Goal: Task Accomplishment & Management: Manage account settings

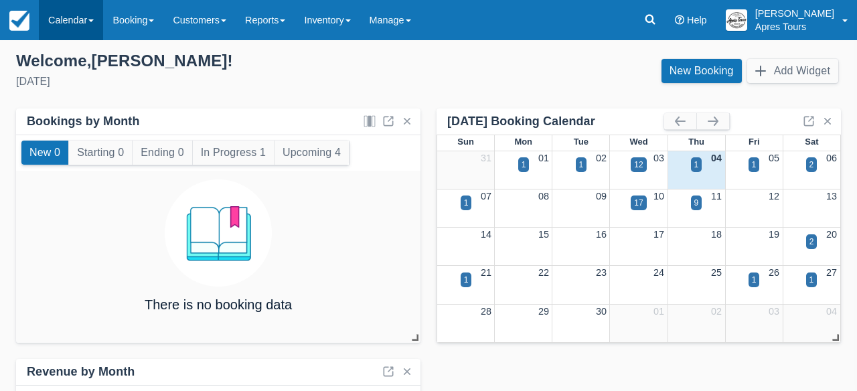
click at [62, 15] on link "Calendar" at bounding box center [71, 20] width 64 height 40
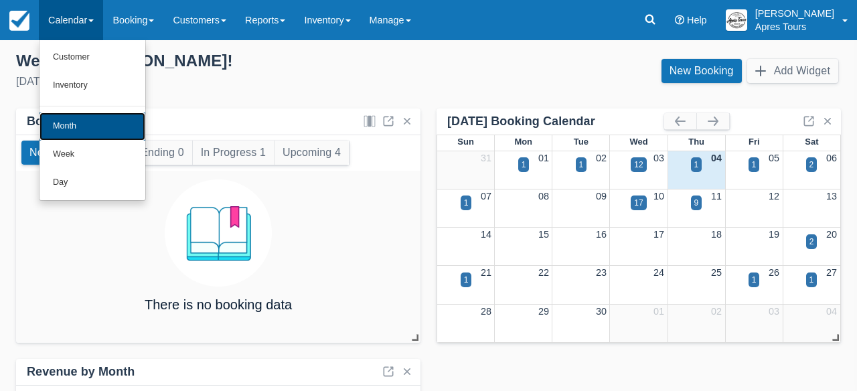
click at [71, 127] on link "Month" at bounding box center [93, 126] width 106 height 28
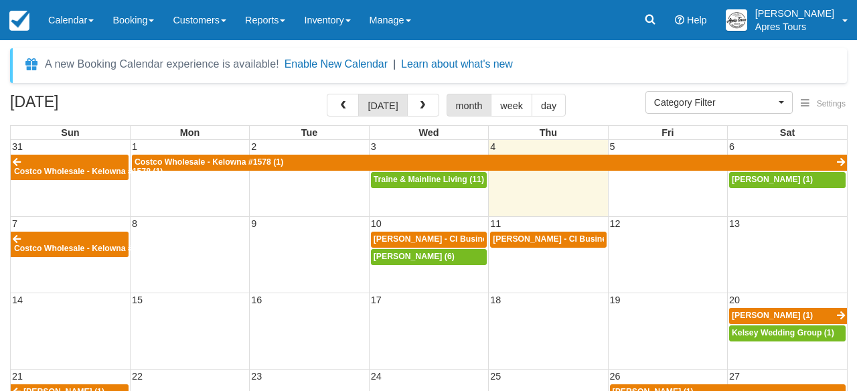
select select
click at [339, 104] on button "button" at bounding box center [343, 105] width 32 height 23
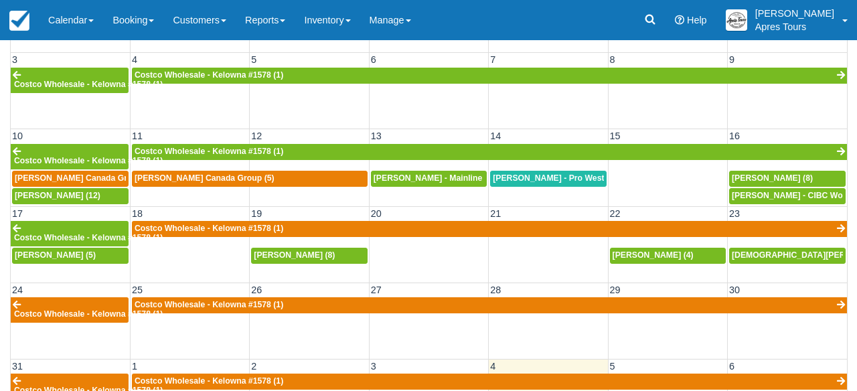
scroll to position [165, 0]
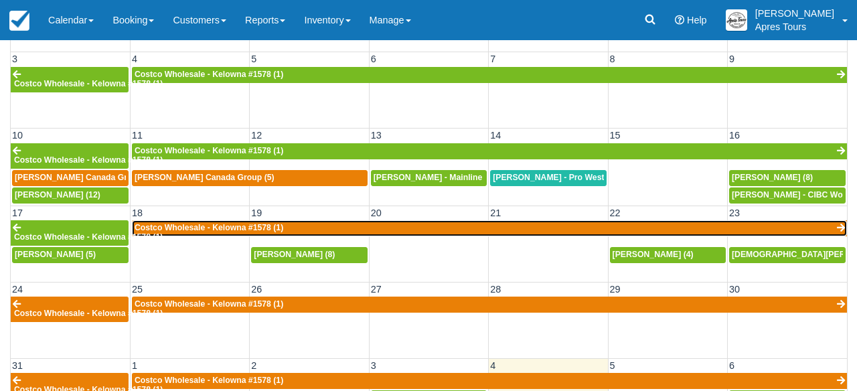
click at [430, 229] on link "Costco Wholesale - Kelowna #1578 (1)" at bounding box center [489, 228] width 715 height 16
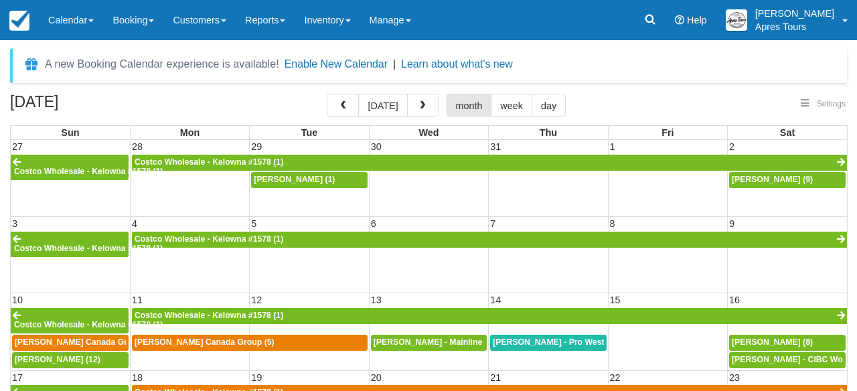
select select
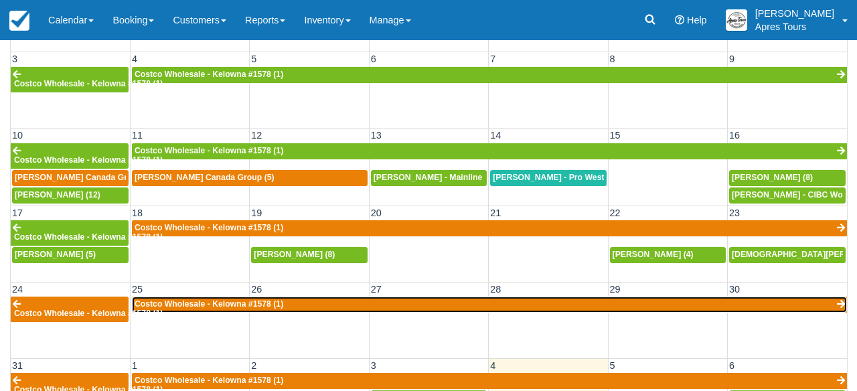
click at [278, 310] on link "Costco Wholesale - Kelowna #1578 (1)" at bounding box center [489, 305] width 715 height 16
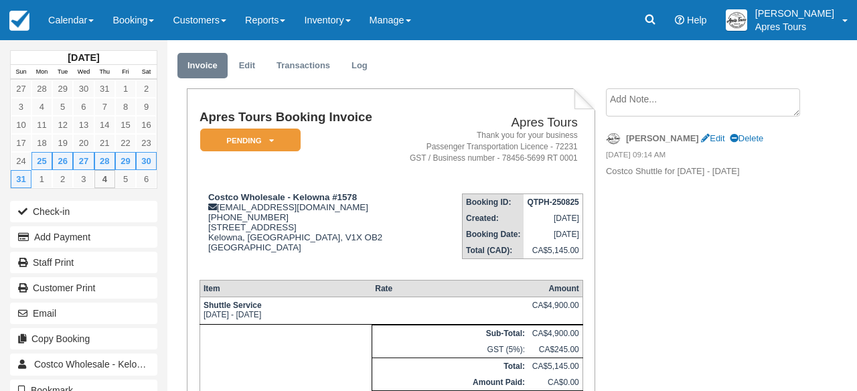
scroll to position [27, 0]
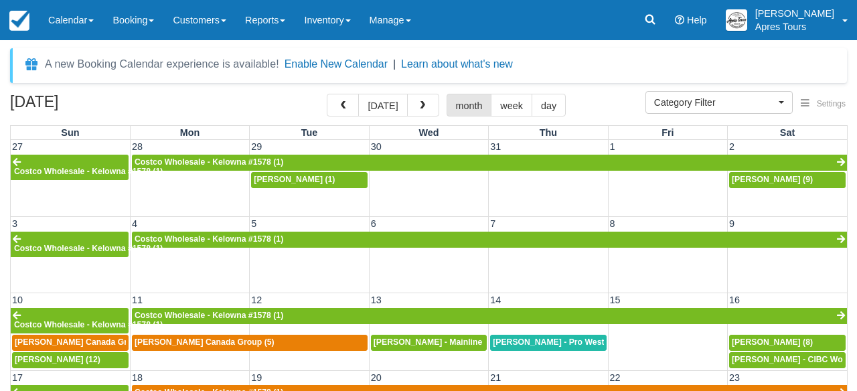
select select
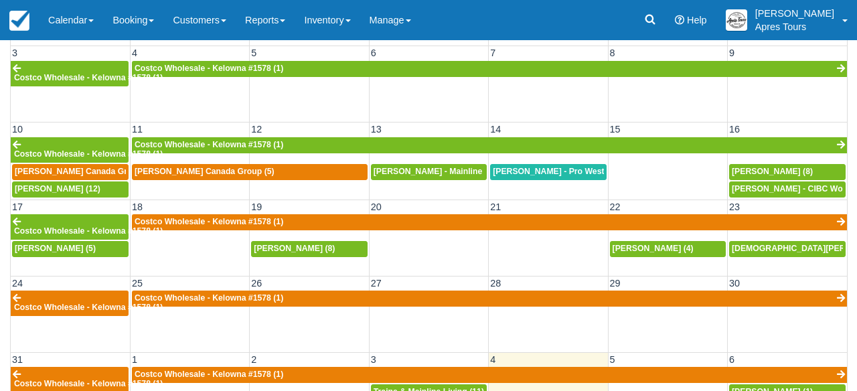
scroll to position [213, 0]
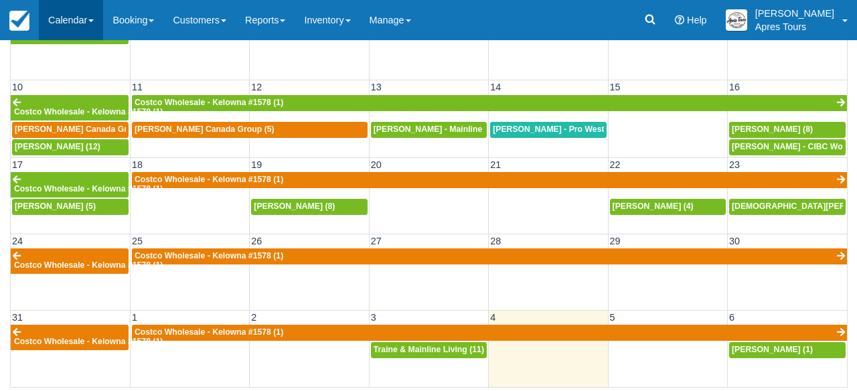
click at [54, 17] on link "Calendar" at bounding box center [71, 20] width 64 height 40
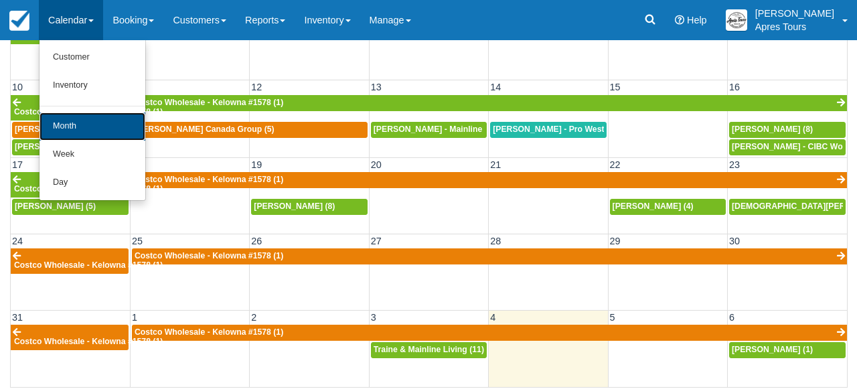
click at [70, 125] on link "Month" at bounding box center [93, 126] width 106 height 28
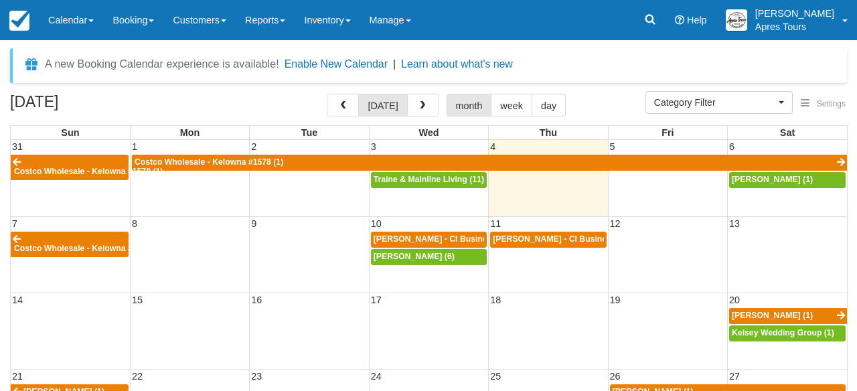
select select
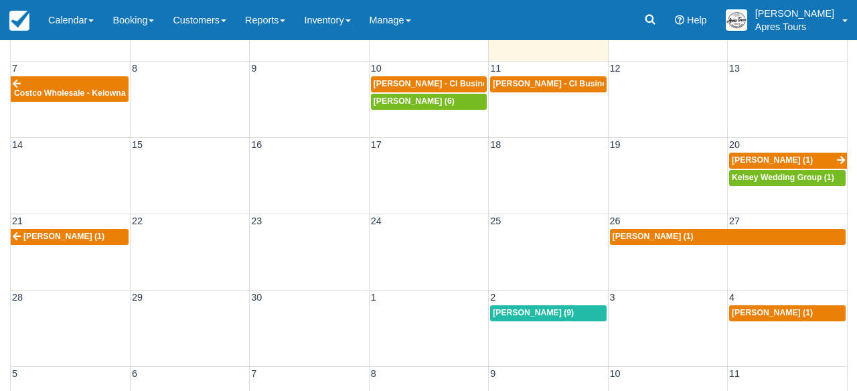
scroll to position [167, 0]
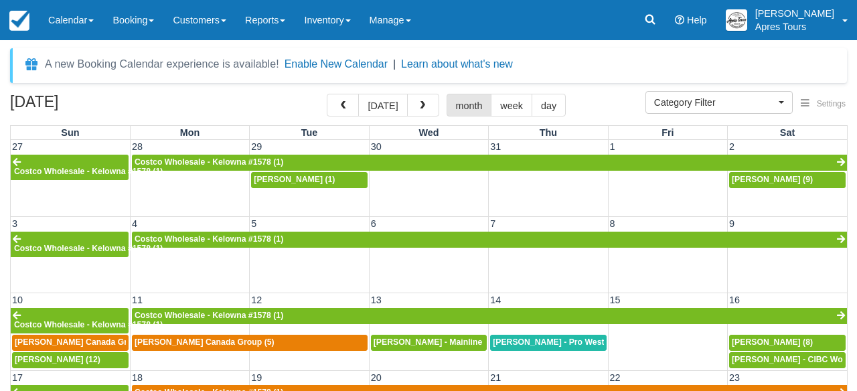
select select
click at [422, 108] on span "button" at bounding box center [422, 105] width 9 height 9
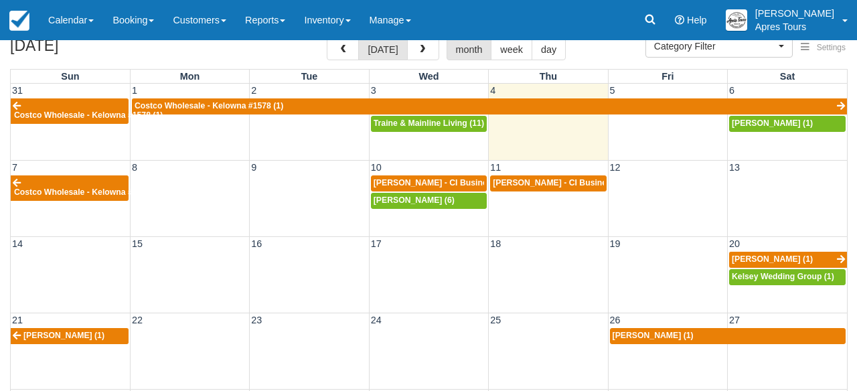
scroll to position [49, 0]
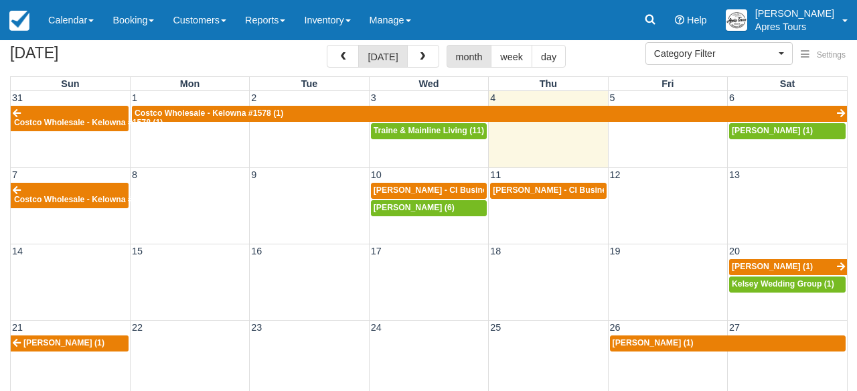
click at [197, 216] on td at bounding box center [189, 199] width 119 height 35
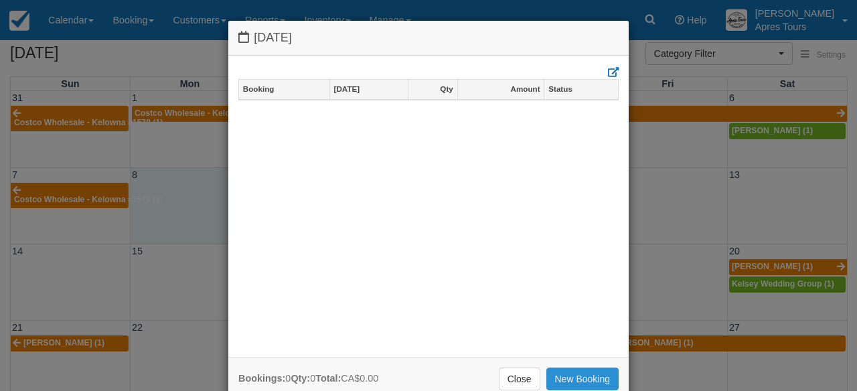
click at [580, 382] on link "New Booking" at bounding box center [582, 379] width 73 height 23
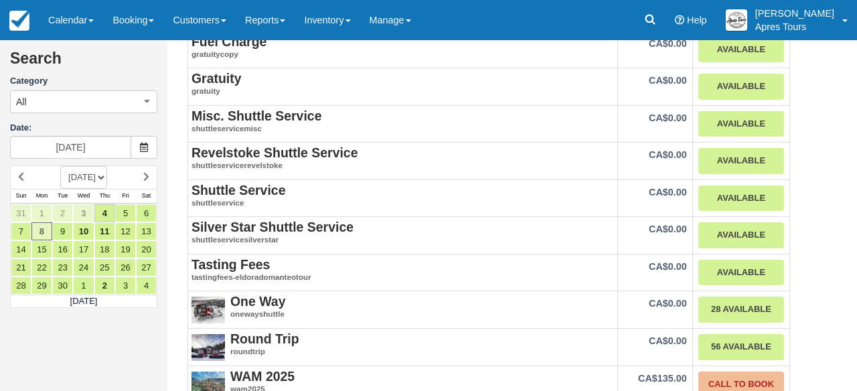
scroll to position [340, 0]
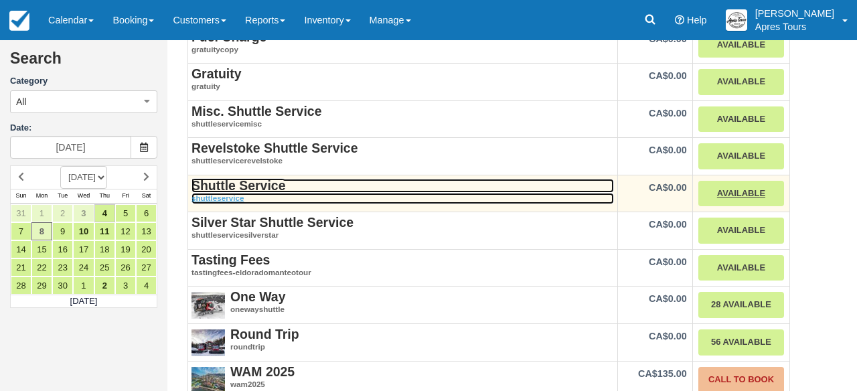
click at [246, 191] on strong "Shuttle Service" at bounding box center [238, 185] width 94 height 15
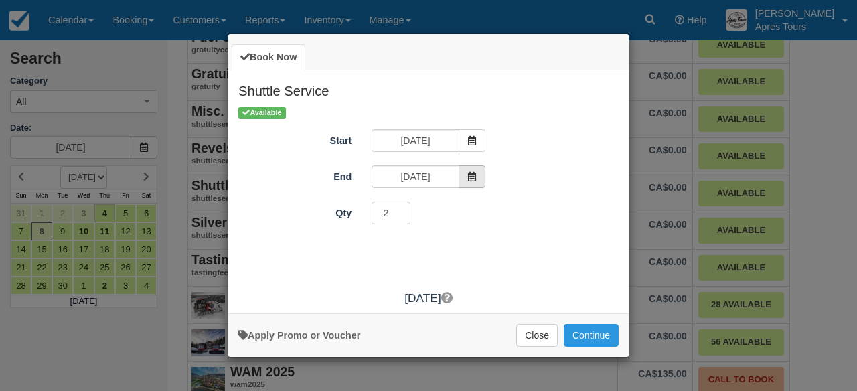
click at [481, 181] on span "Item Modal" at bounding box center [472, 176] width 27 height 23
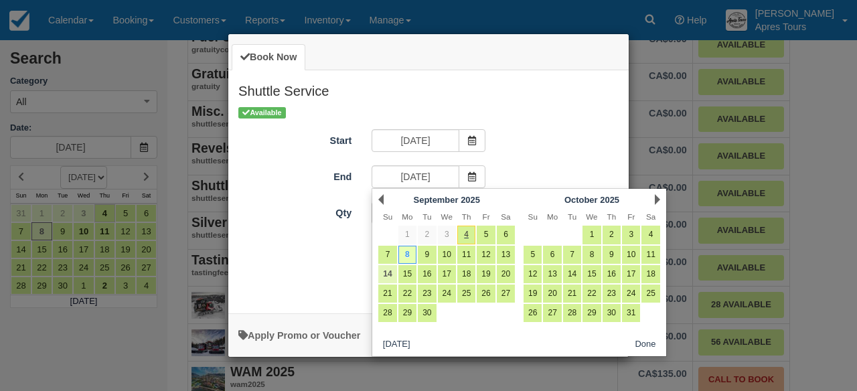
scroll to position [0, 0]
click at [386, 277] on link "14" at bounding box center [387, 274] width 18 height 18
type input "Sun Sep 14 2025"
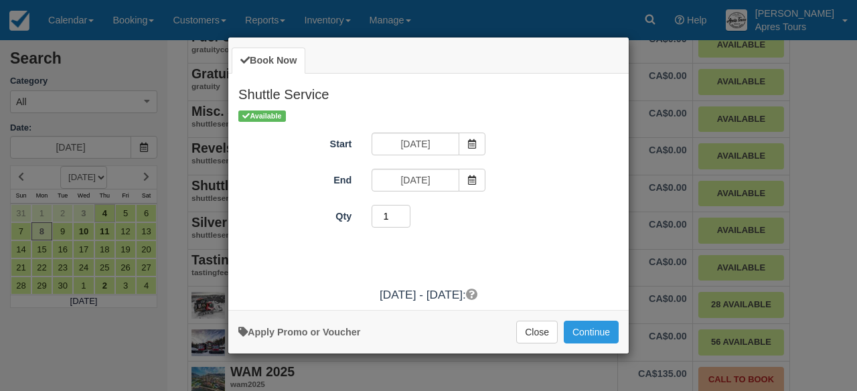
type input "1"
click at [406, 220] on input "1" at bounding box center [391, 216] width 39 height 23
click at [586, 332] on button "Continue" at bounding box center [591, 332] width 55 height 23
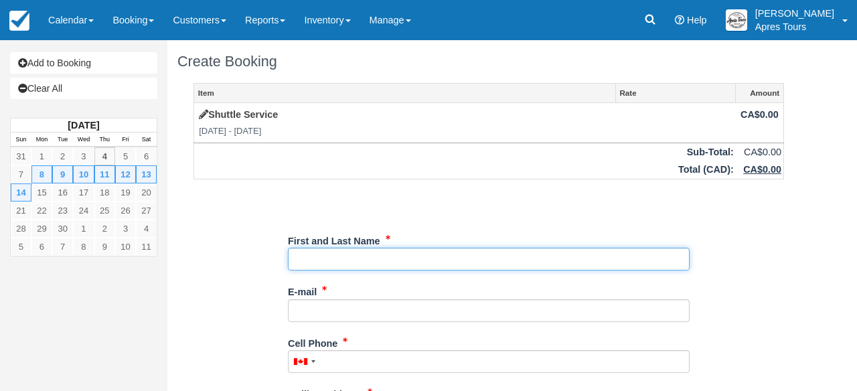
click at [501, 261] on input "First and Last Name" at bounding box center [489, 259] width 402 height 23
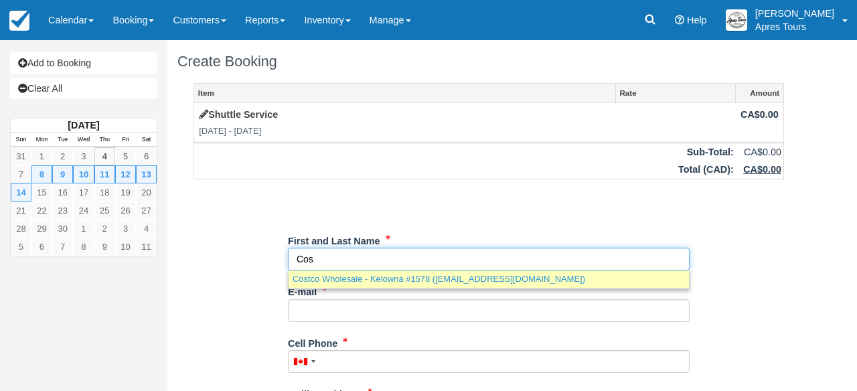
click at [376, 281] on link "Costco Wholesale - Kelowna #1578 ([EMAIL_ADDRESS][DOMAIN_NAME])" at bounding box center [489, 278] width 400 height 17
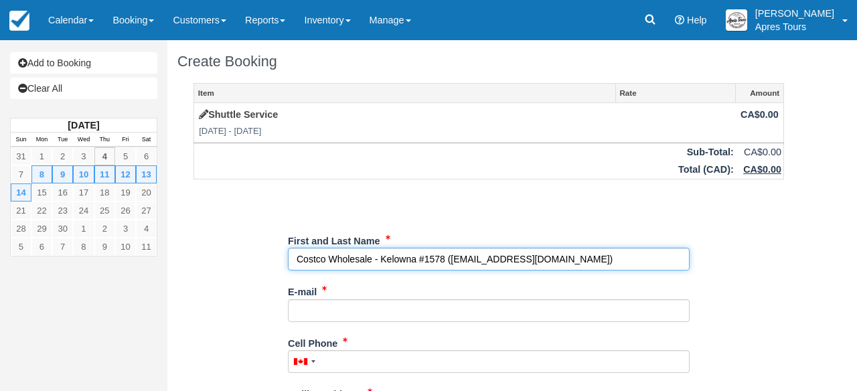
type input "Costco Wholesale - Kelowna #1578"
type input "[EMAIL_ADDRESS][DOMAIN_NAME]"
type input "+12508705200"
type input "[STREET_ADDRESS]"
type input "Kelowna"
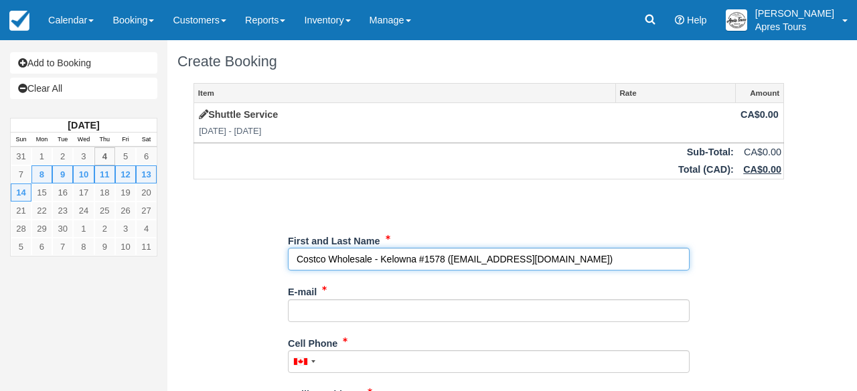
type input "V1X OB2"
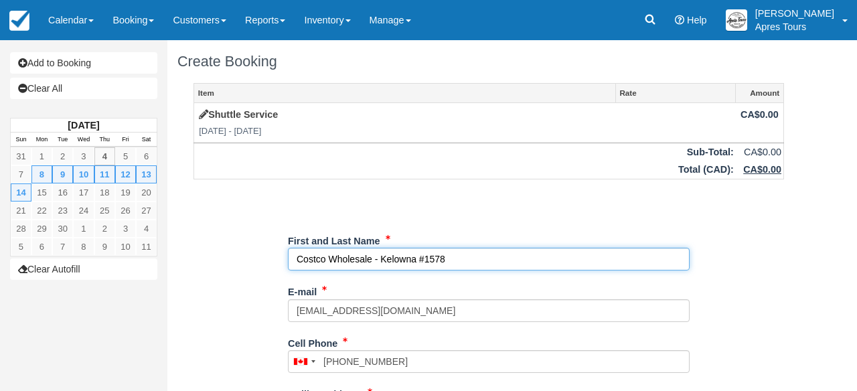
select select "BC"
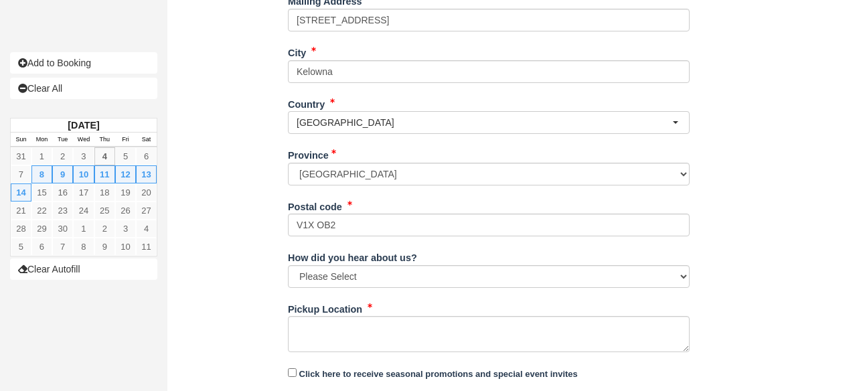
scroll to position [396, 0]
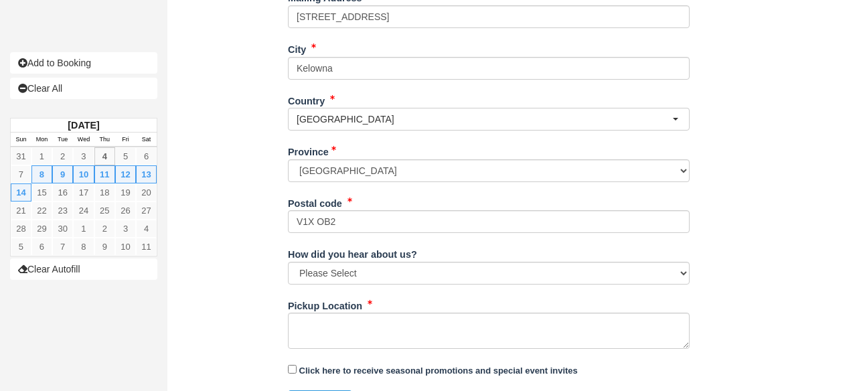
type input "Costco Wholesale - Kelowna #1578"
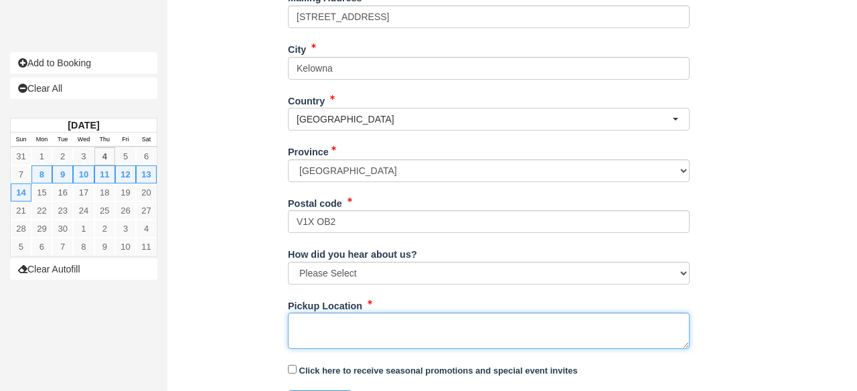
click at [310, 323] on textarea "Pickup Location" at bounding box center [489, 331] width 402 height 36
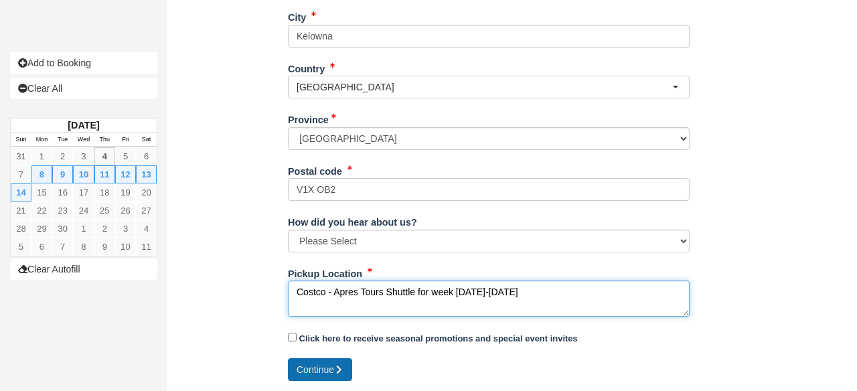
type textarea "Costco - Apres Tours Shuttle for week Sept 8th-14th"
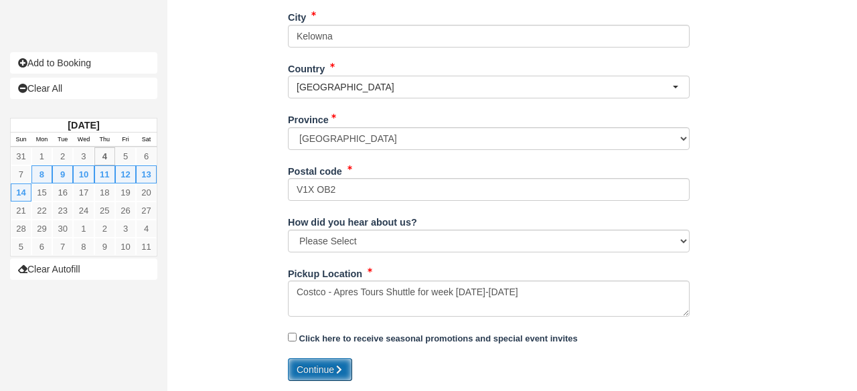
click at [318, 368] on button "Continue" at bounding box center [320, 369] width 64 height 23
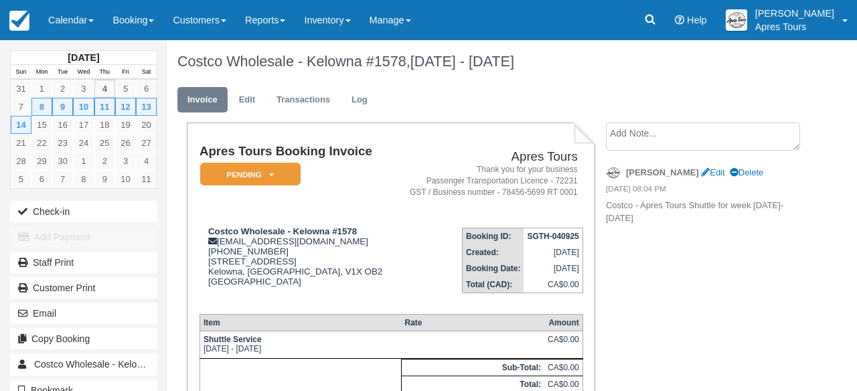
click at [768, 281] on div "Apres Tours Booking Invoice Pending   Reserved Deposit Paid Cancelled Apres Tou…" at bounding box center [488, 316] width 643 height 387
click at [73, 21] on link "Calendar" at bounding box center [71, 20] width 64 height 40
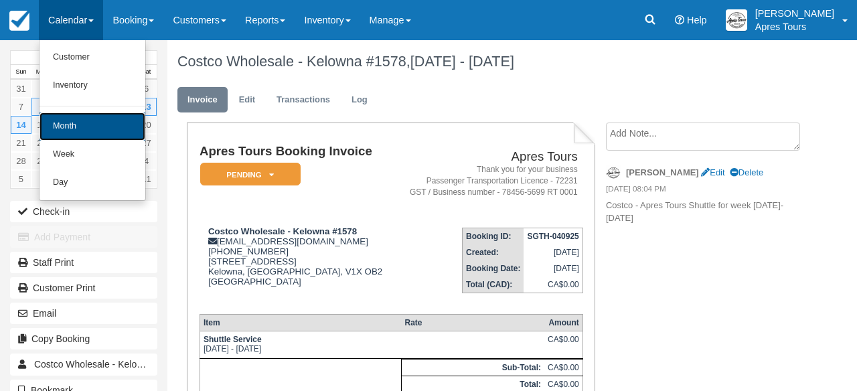
click at [60, 131] on link "Month" at bounding box center [93, 126] width 106 height 28
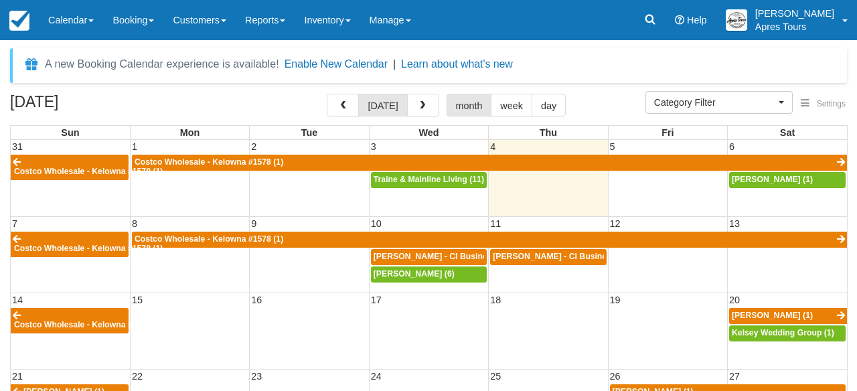
select select
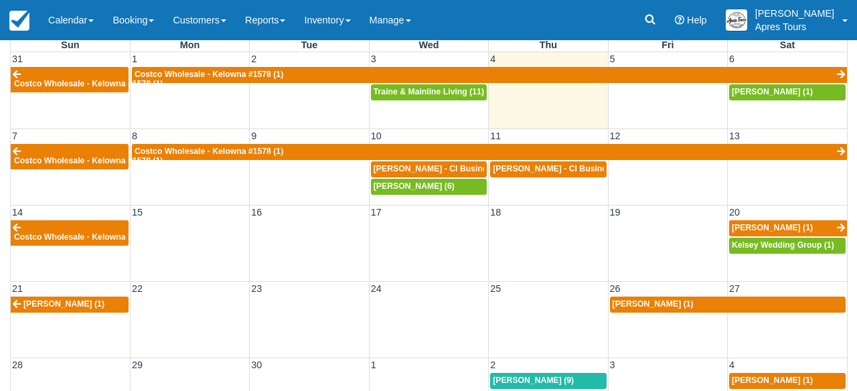
scroll to position [102, 0]
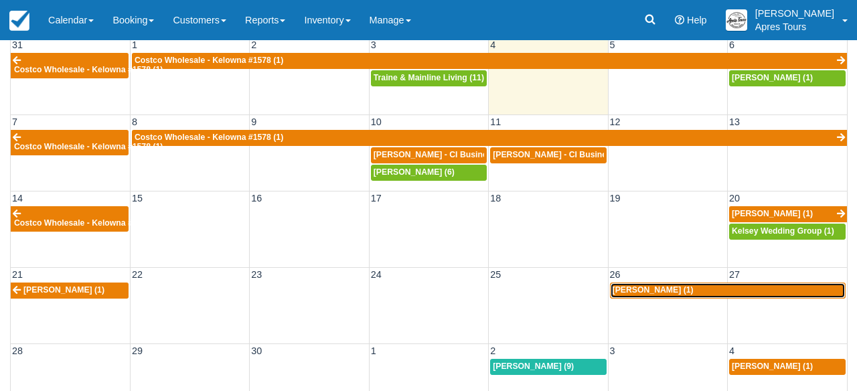
click at [653, 289] on span "Dena Barbash (1)" at bounding box center [653, 289] width 81 height 9
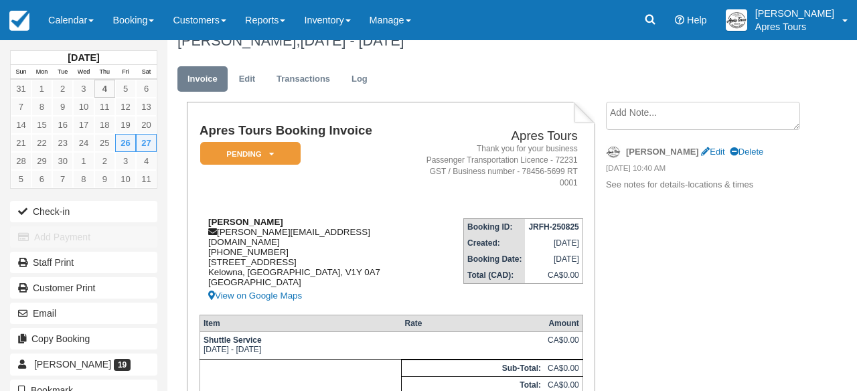
scroll to position [11, 0]
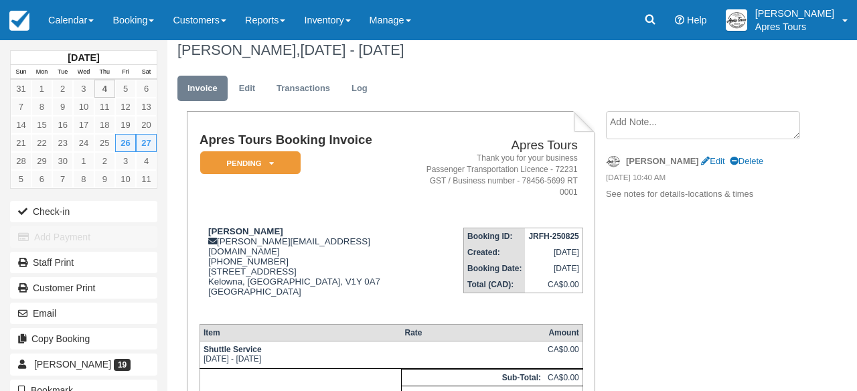
click at [635, 124] on textarea at bounding box center [703, 125] width 194 height 28
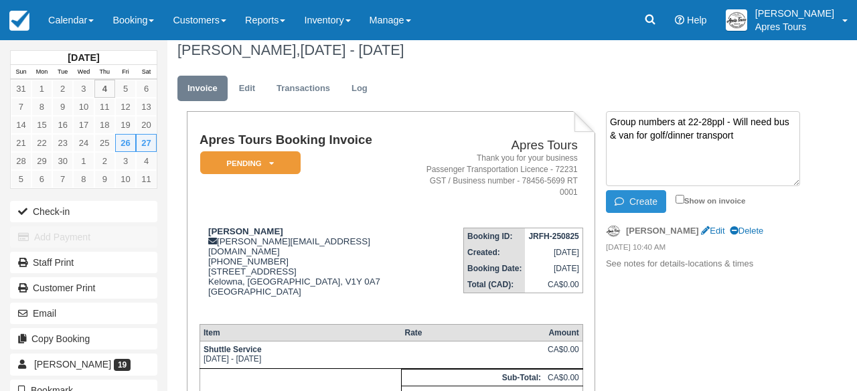
type textarea "Group numbers at 22-28ppl - Will need bus & van for golf/dinner transport"
click at [634, 201] on button "Create" at bounding box center [636, 201] width 60 height 23
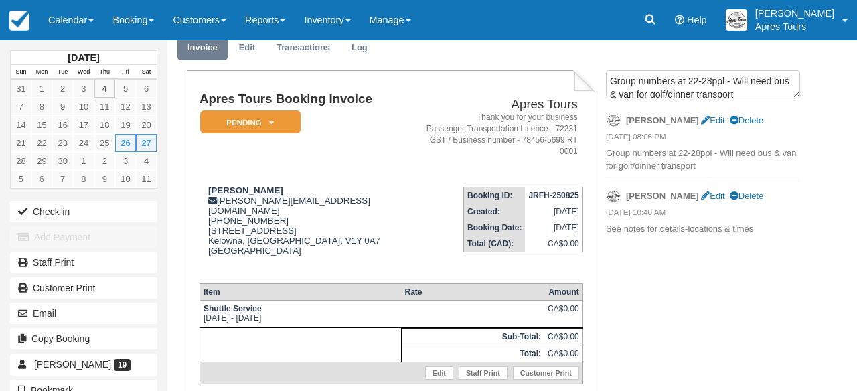
scroll to position [57, 0]
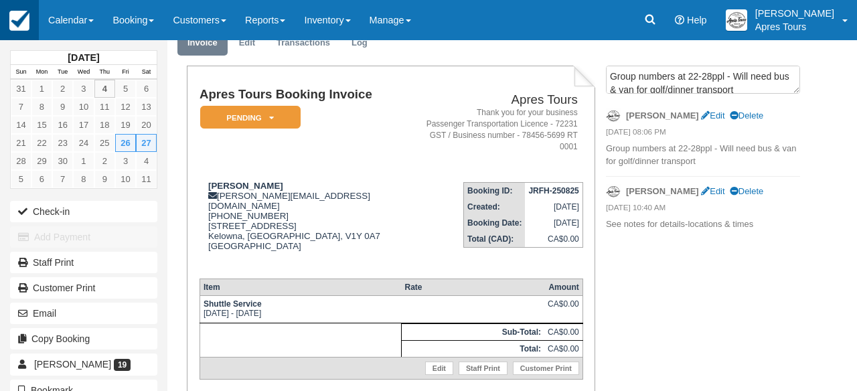
click at [21, 13] on img at bounding box center [19, 21] width 20 height 20
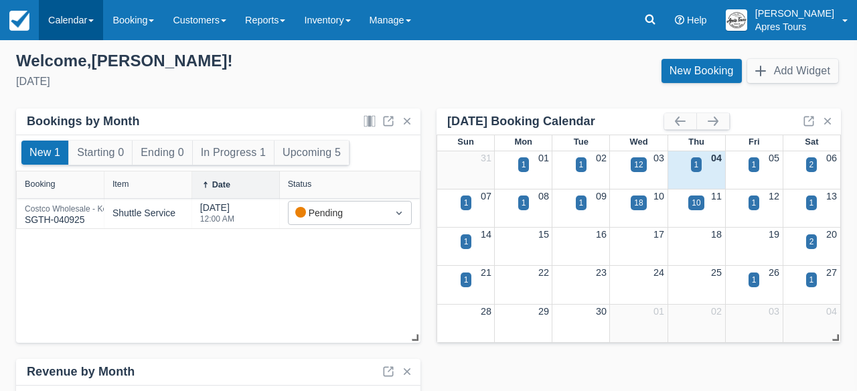
click at [70, 17] on link "Calendar" at bounding box center [71, 20] width 64 height 40
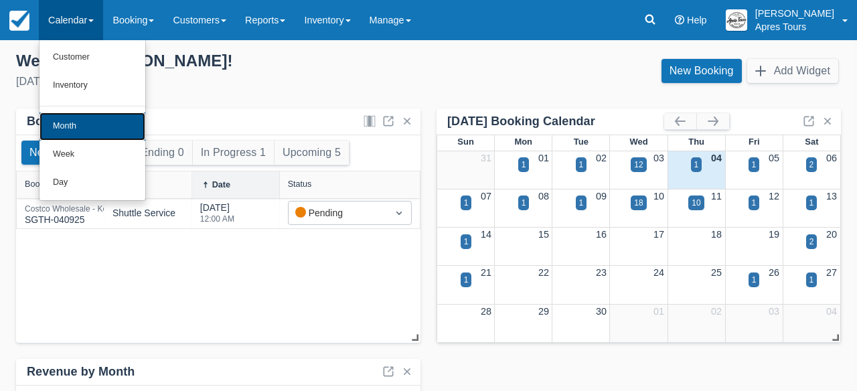
click at [74, 128] on link "Month" at bounding box center [93, 126] width 106 height 28
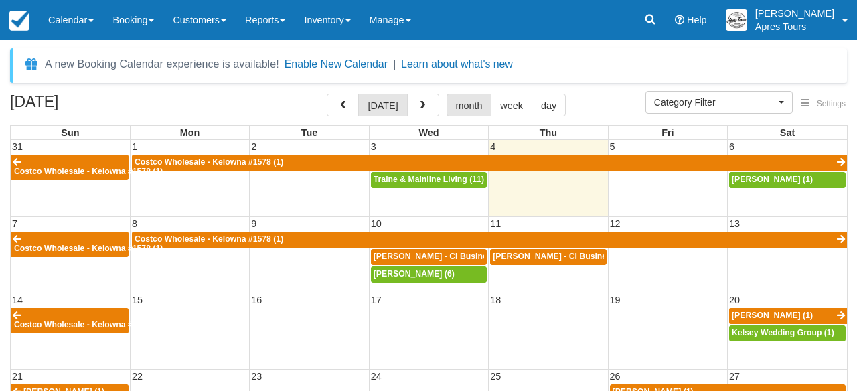
select select
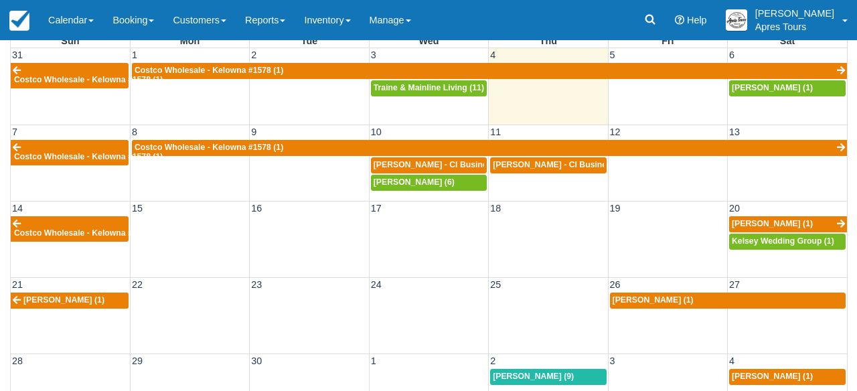
scroll to position [102, 0]
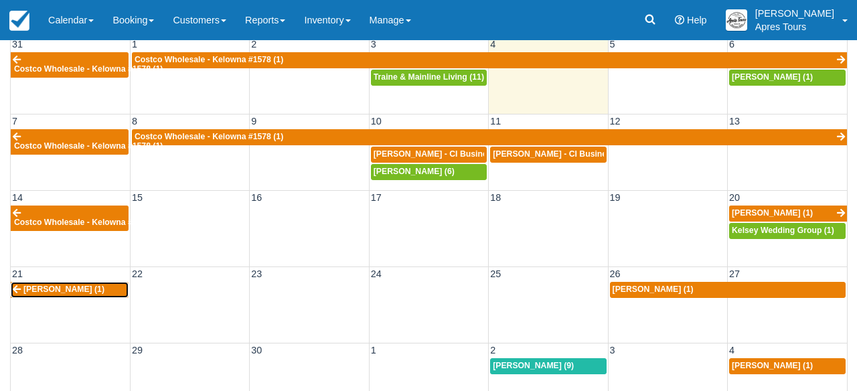
click at [100, 289] on link "[PERSON_NAME] (1)" at bounding box center [70, 290] width 118 height 16
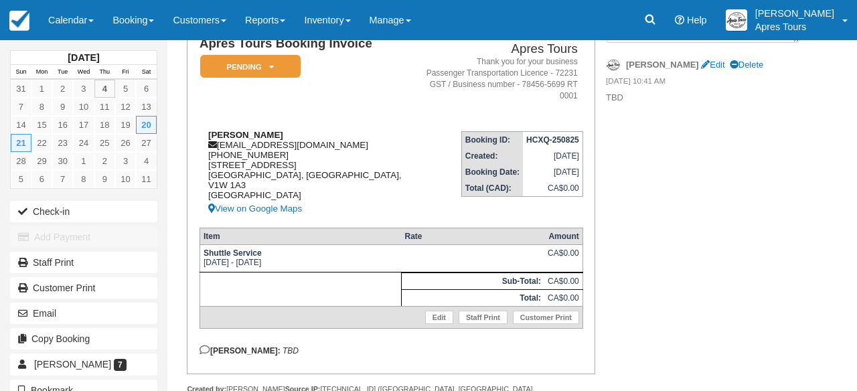
scroll to position [108, 0]
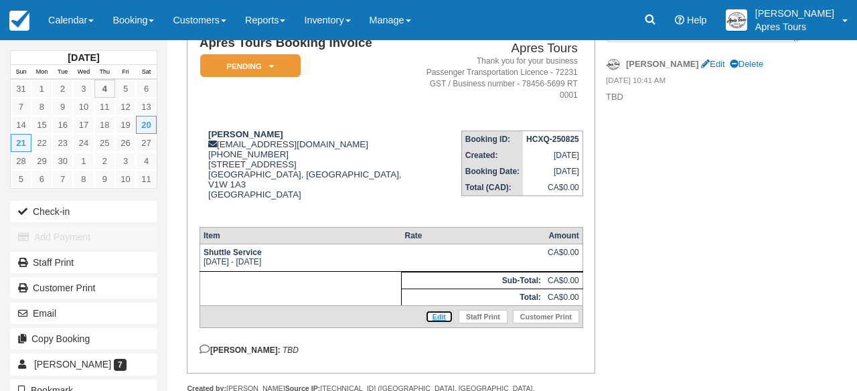
click at [439, 310] on link "Edit" at bounding box center [439, 316] width 28 height 13
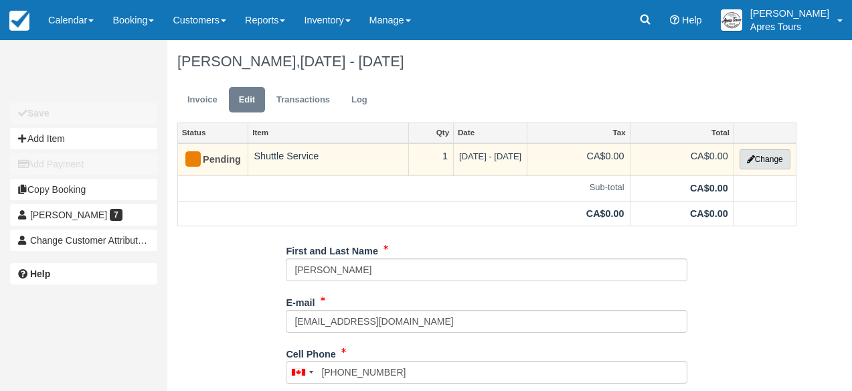
click at [778, 164] on button "Change" at bounding box center [765, 159] width 51 height 20
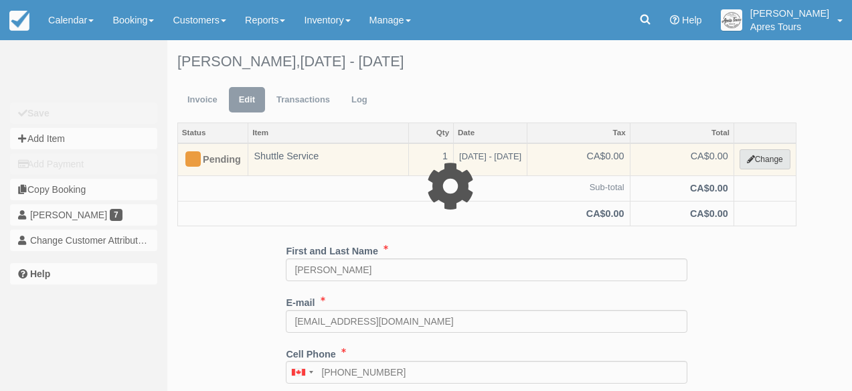
select select "4"
type input "0.00"
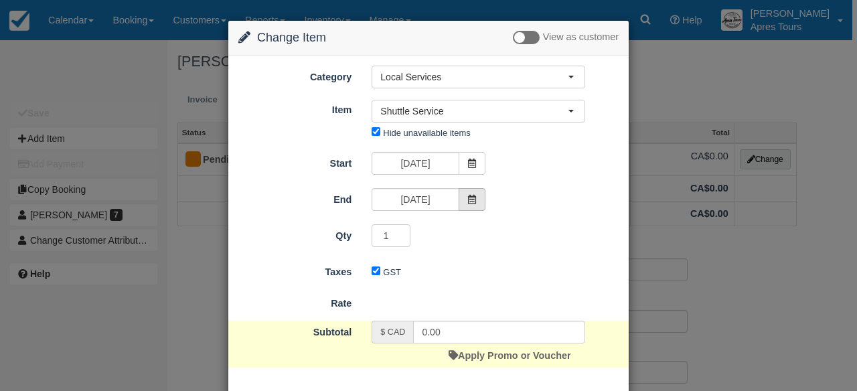
click at [474, 207] on span at bounding box center [472, 199] width 27 height 23
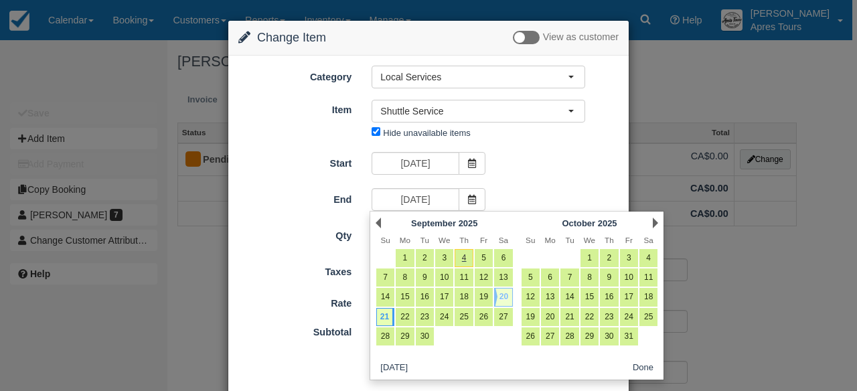
click at [506, 295] on link "20" at bounding box center [503, 297] width 18 height 18
type input "Sat Sep 20 2025"
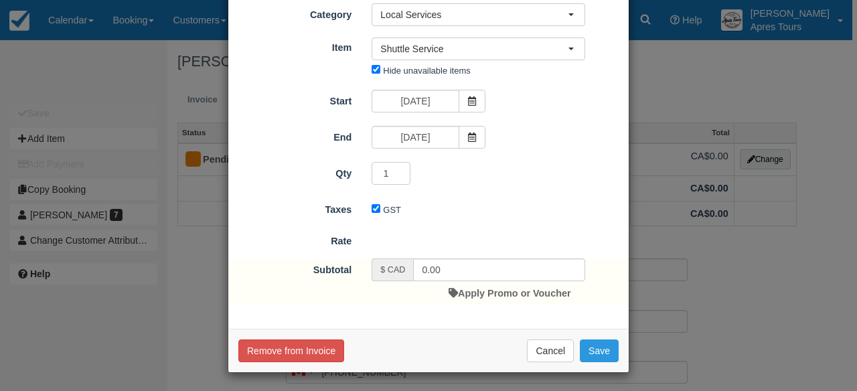
scroll to position [64, 0]
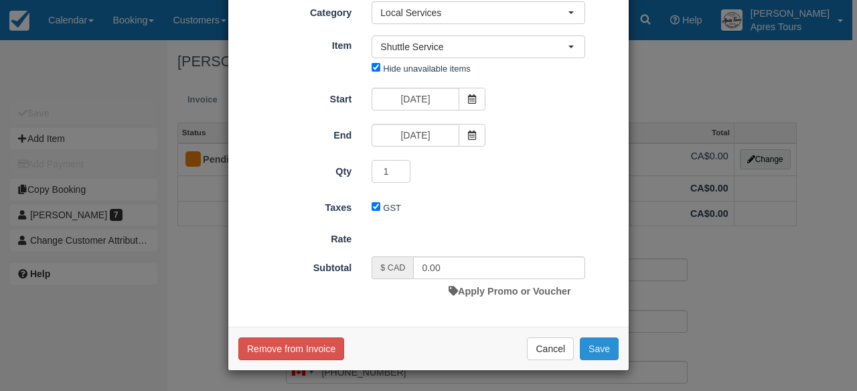
click at [599, 351] on button "Save" at bounding box center [599, 348] width 39 height 23
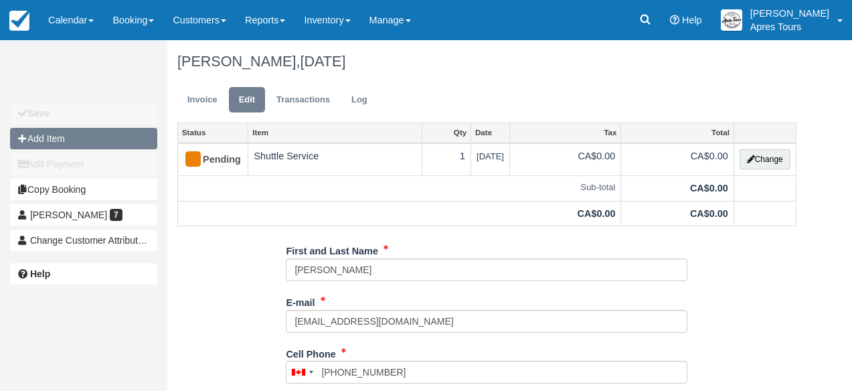
click at [70, 143] on button "Add Item" at bounding box center [83, 138] width 147 height 21
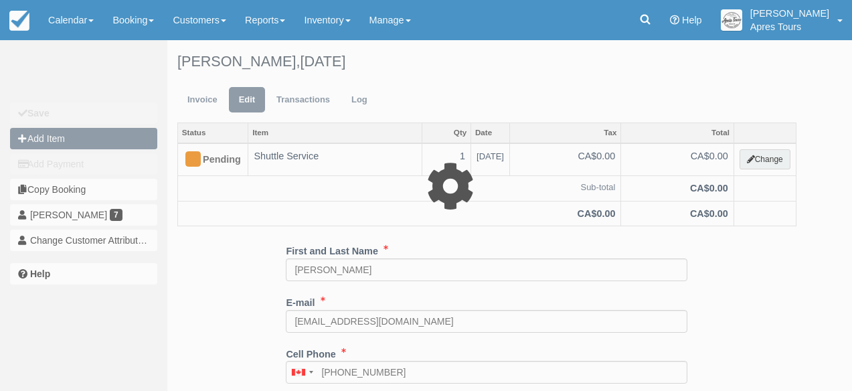
type input "0.00"
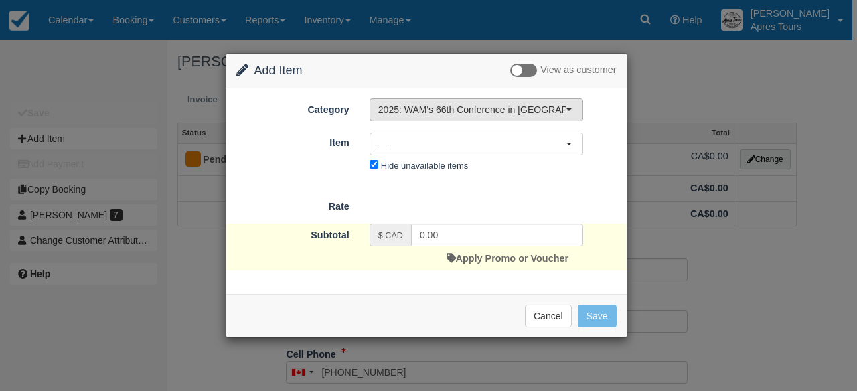
click at [495, 109] on span "2025: WAM's 66th Conference in [GEOGRAPHIC_DATA], [GEOGRAPHIC_DATA]" at bounding box center [471, 109] width 187 height 13
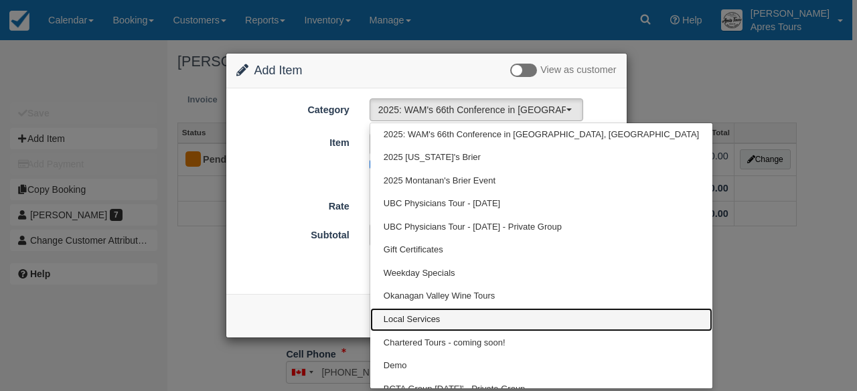
click at [423, 322] on span "Local Services" at bounding box center [412, 319] width 57 height 13
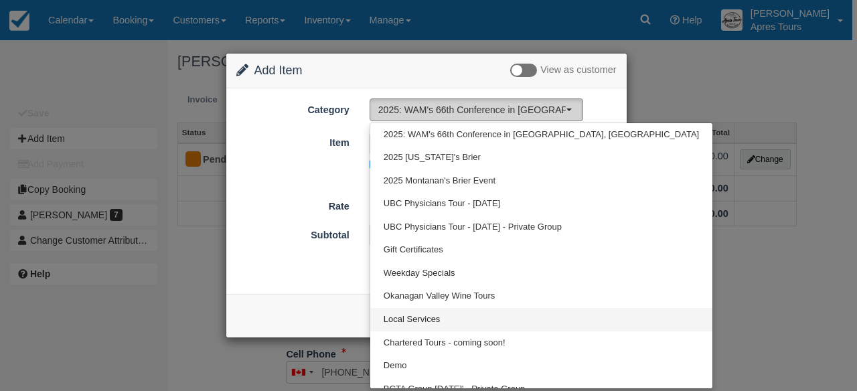
select select "4"
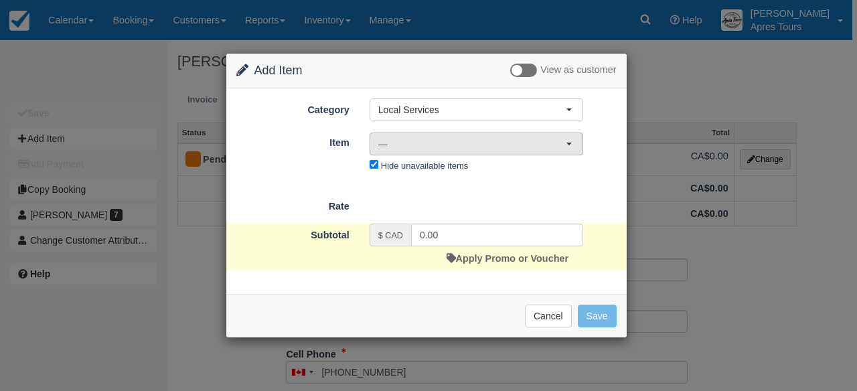
click at [487, 148] on span "—" at bounding box center [471, 143] width 187 height 13
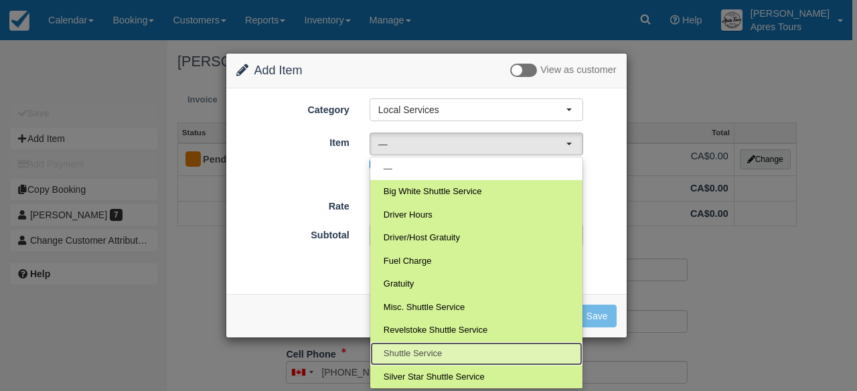
click at [419, 356] on span "Shuttle Service" at bounding box center [413, 353] width 58 height 13
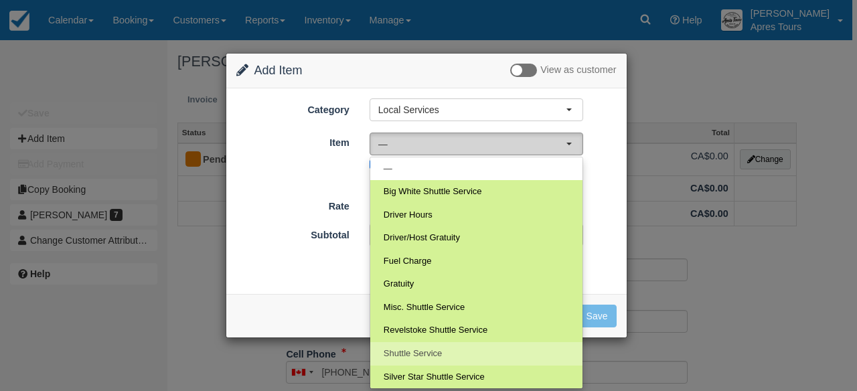
select select "14"
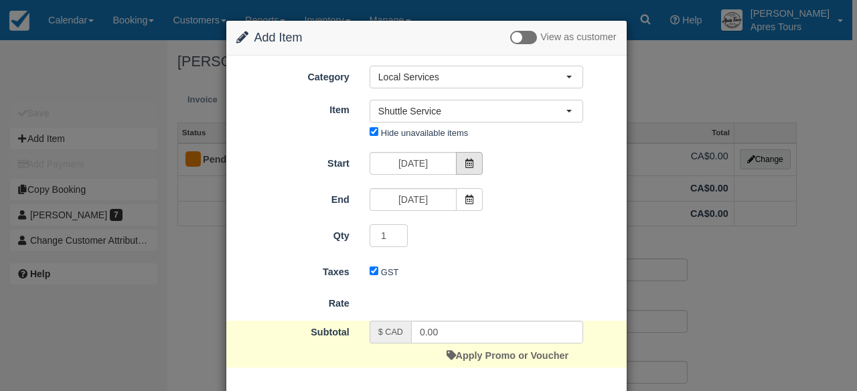
click at [473, 165] on span at bounding box center [469, 163] width 27 height 23
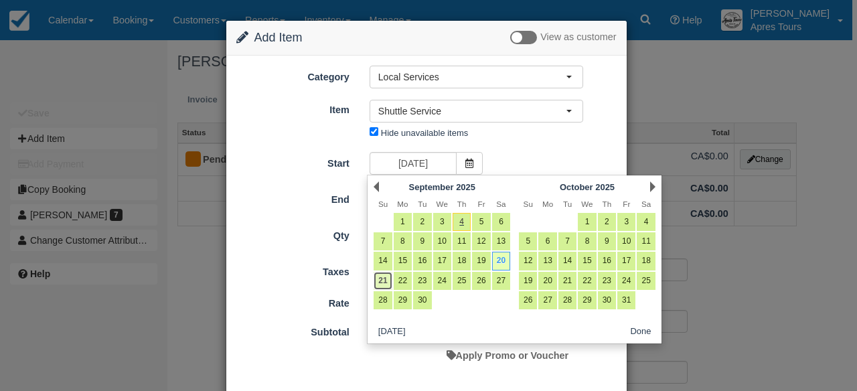
click at [384, 280] on link "21" at bounding box center [383, 281] width 18 height 18
type input "[DATE]"
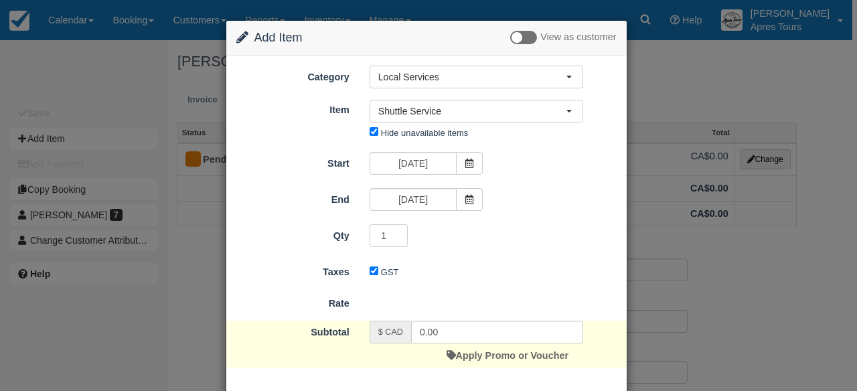
scroll to position [64, 0]
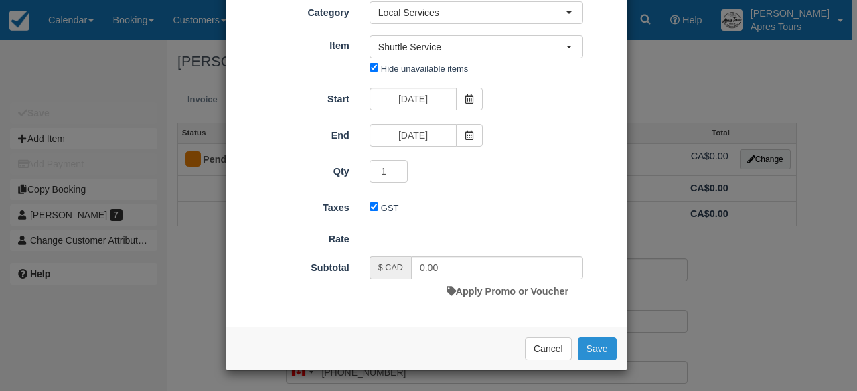
click at [598, 350] on button "Save" at bounding box center [597, 348] width 39 height 23
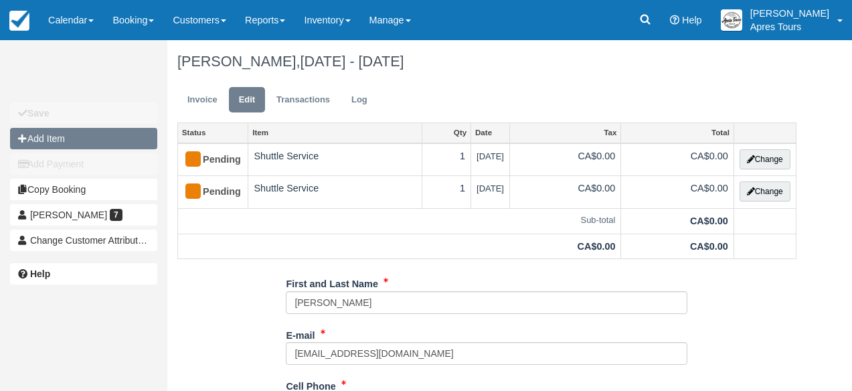
click at [54, 141] on button "Add Item" at bounding box center [83, 138] width 147 height 21
type input "0.00"
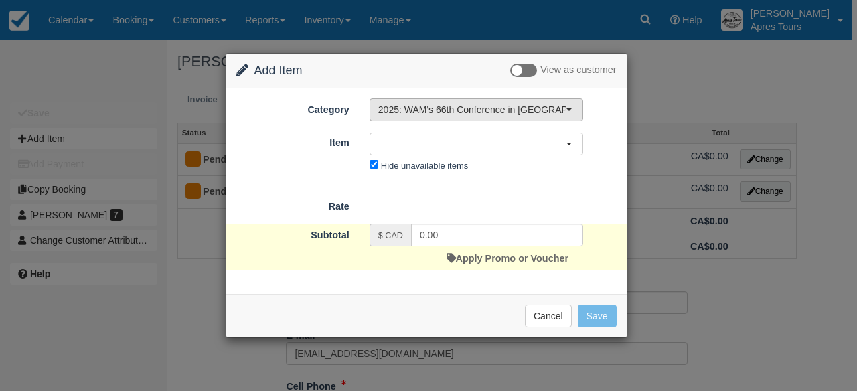
click at [443, 102] on button "2025: WAM's 66th Conference in [GEOGRAPHIC_DATA], [GEOGRAPHIC_DATA]" at bounding box center [477, 109] width 214 height 23
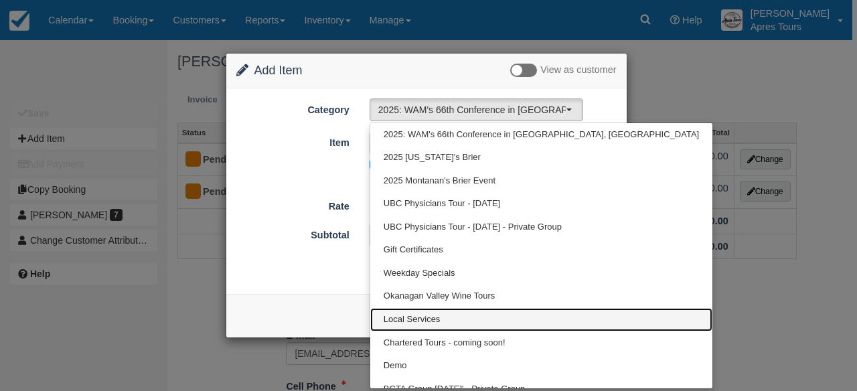
click at [423, 324] on span "Local Services" at bounding box center [412, 319] width 57 height 13
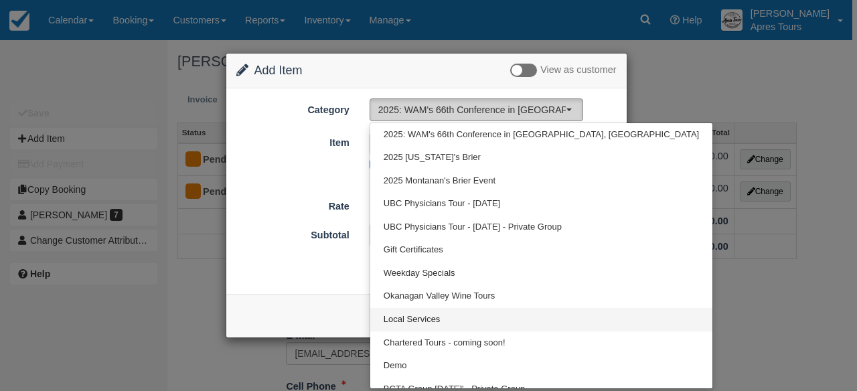
select select "4"
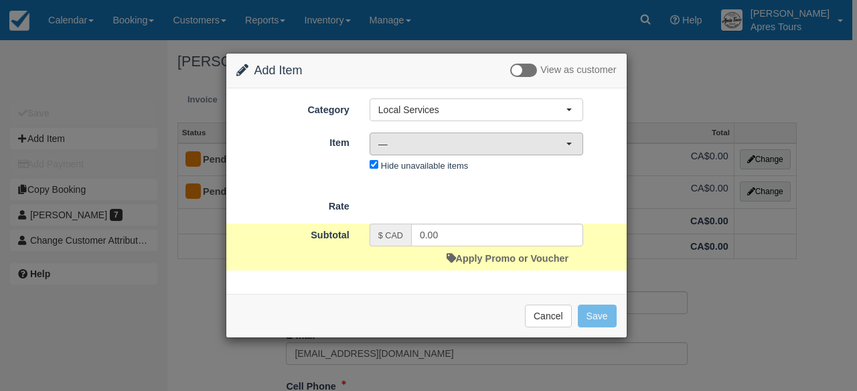
click at [476, 151] on button "—" at bounding box center [477, 144] width 214 height 23
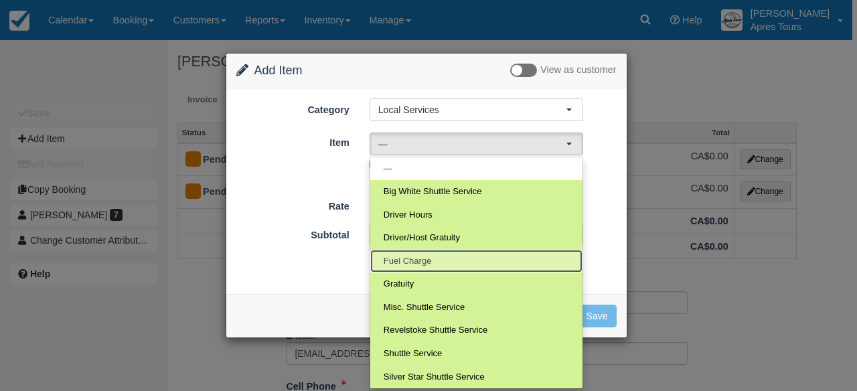
click at [422, 259] on span "Fuel Charge" at bounding box center [408, 261] width 48 height 13
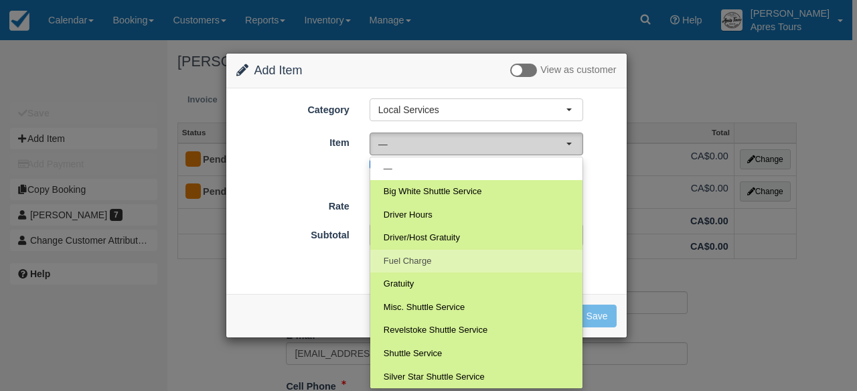
select select "26"
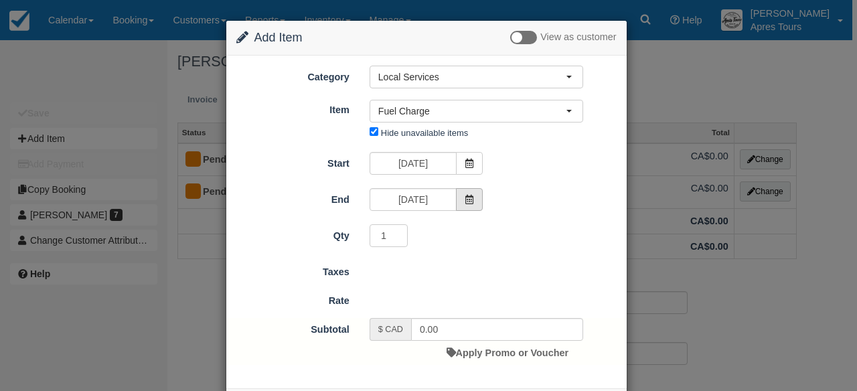
click at [473, 195] on span at bounding box center [469, 199] width 27 height 23
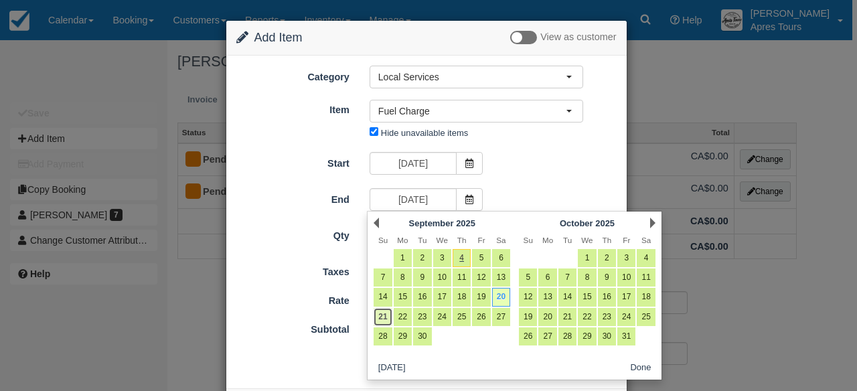
click at [386, 315] on link "21" at bounding box center [383, 317] width 18 height 18
type input "Sun Sep 21 2025"
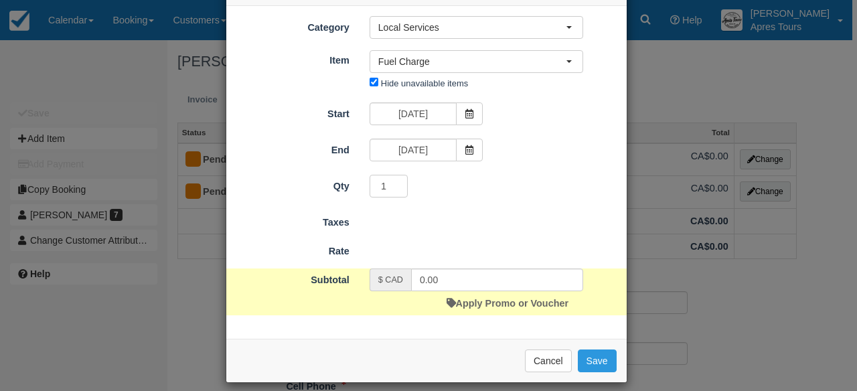
scroll to position [62, 0]
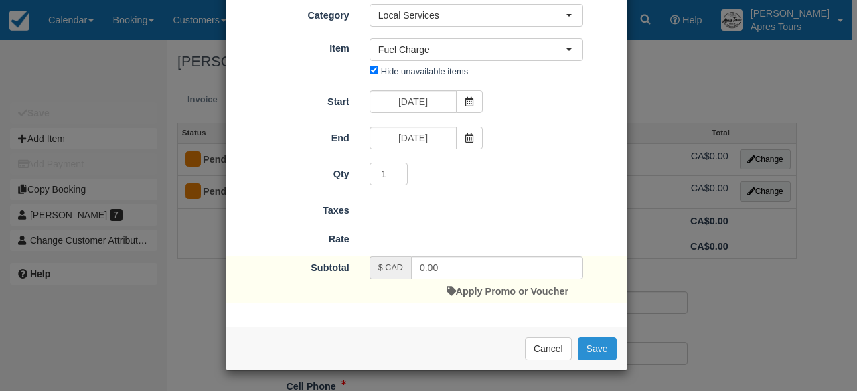
click at [603, 349] on button "Save" at bounding box center [597, 348] width 39 height 23
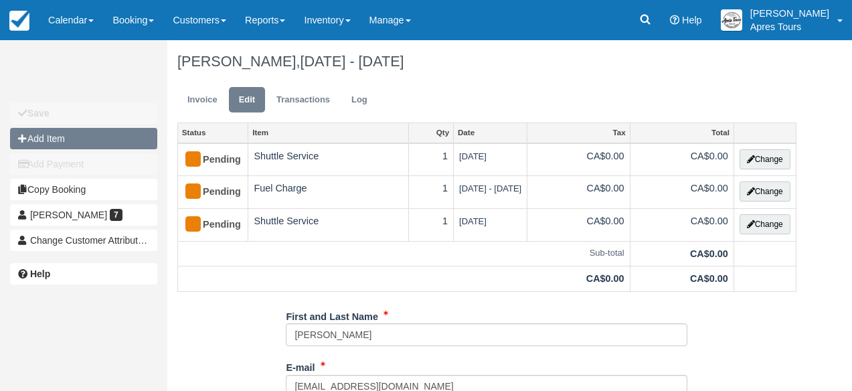
click at [56, 142] on button "Add Item" at bounding box center [83, 138] width 147 height 21
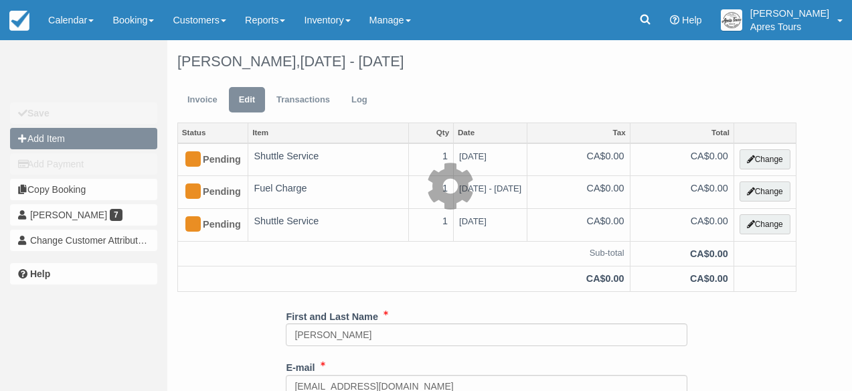
type input "0.00"
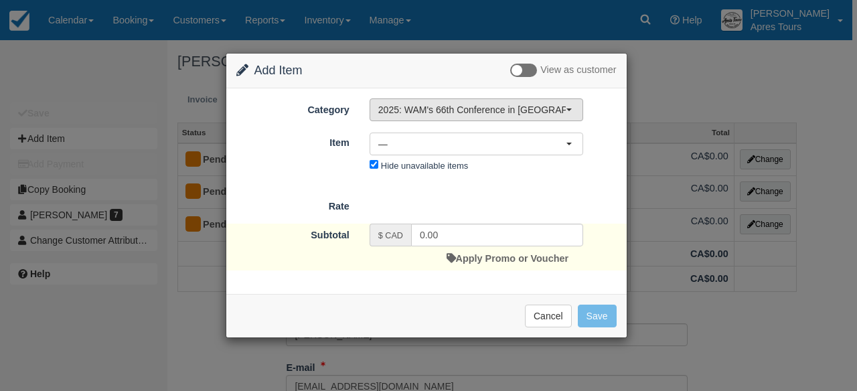
click at [473, 115] on span "2025: WAM's 66th Conference in [GEOGRAPHIC_DATA], [GEOGRAPHIC_DATA]" at bounding box center [471, 109] width 187 height 13
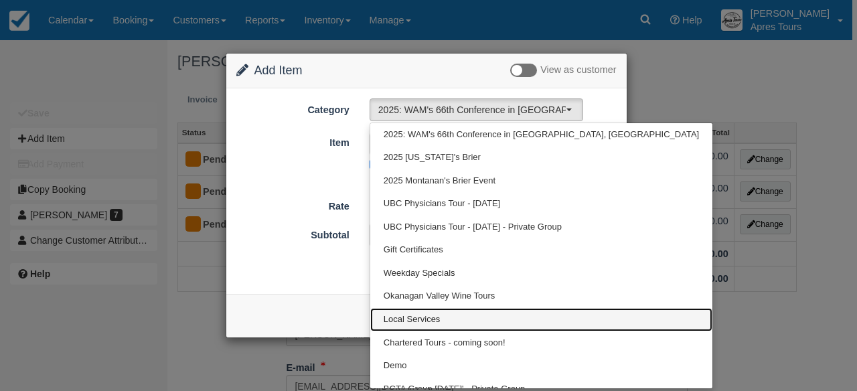
click at [418, 322] on span "Local Services" at bounding box center [412, 319] width 57 height 13
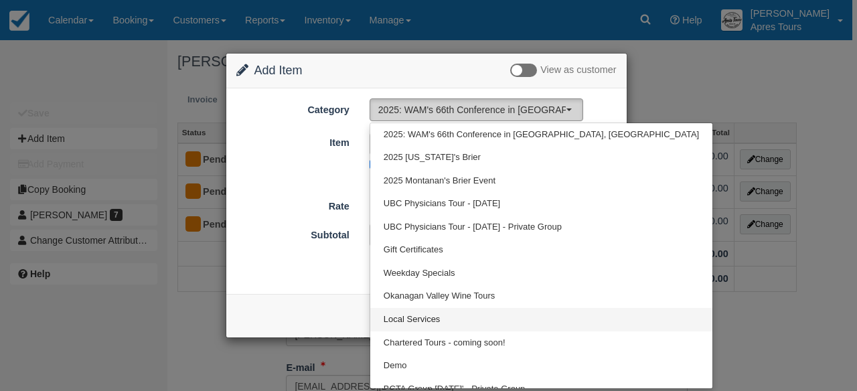
select select "4"
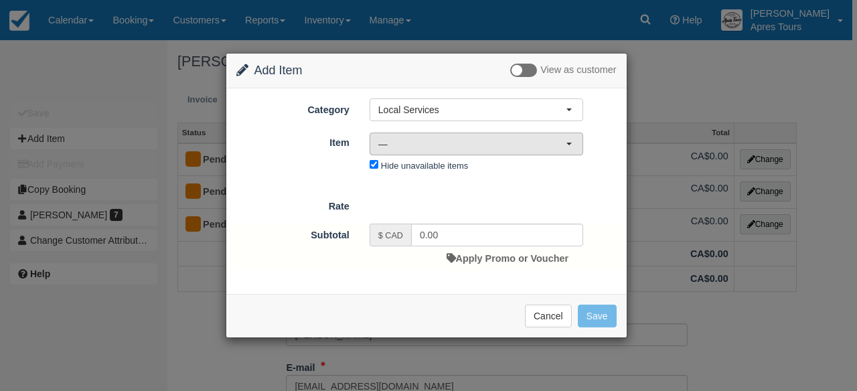
click at [507, 149] on span "—" at bounding box center [471, 143] width 187 height 13
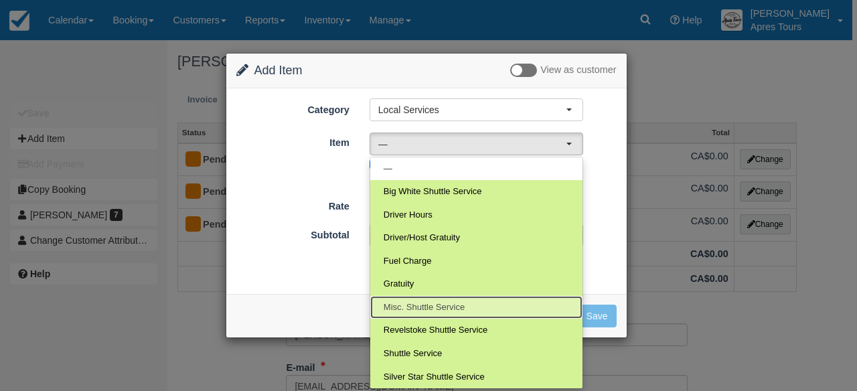
click at [420, 305] on span "Misc. Shuttle Service" at bounding box center [424, 307] width 81 height 13
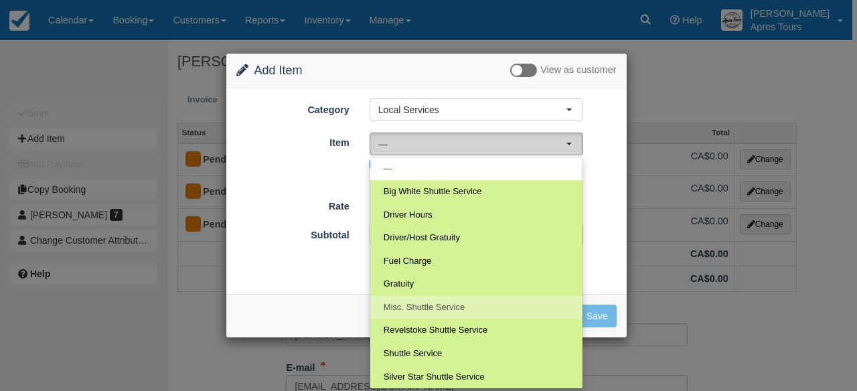
select select "63"
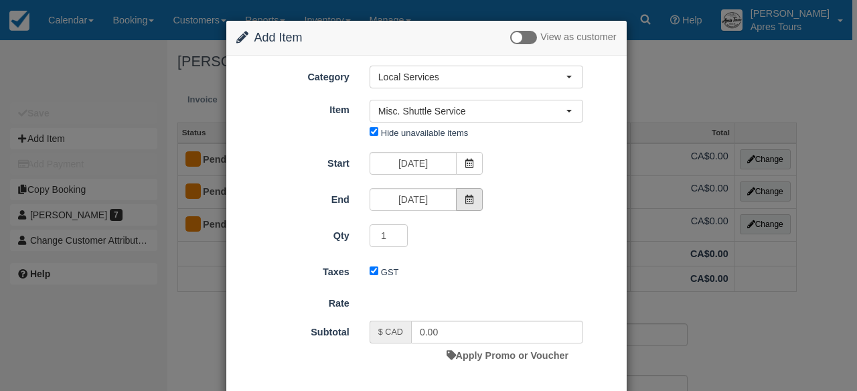
click at [463, 204] on span at bounding box center [469, 199] width 27 height 23
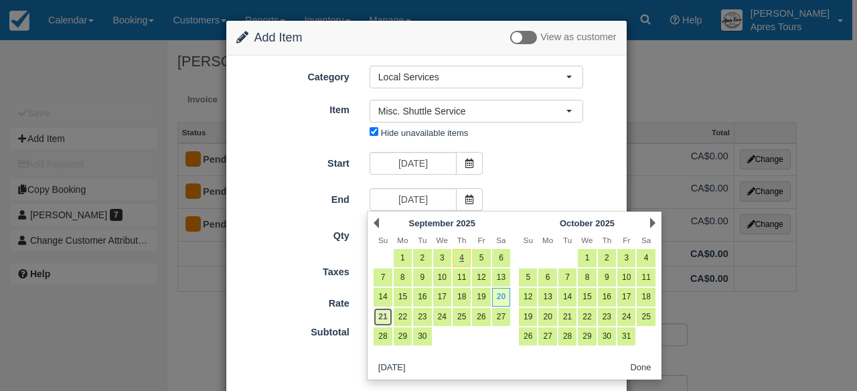
click at [385, 312] on link "21" at bounding box center [383, 317] width 18 height 18
type input "[DATE]"
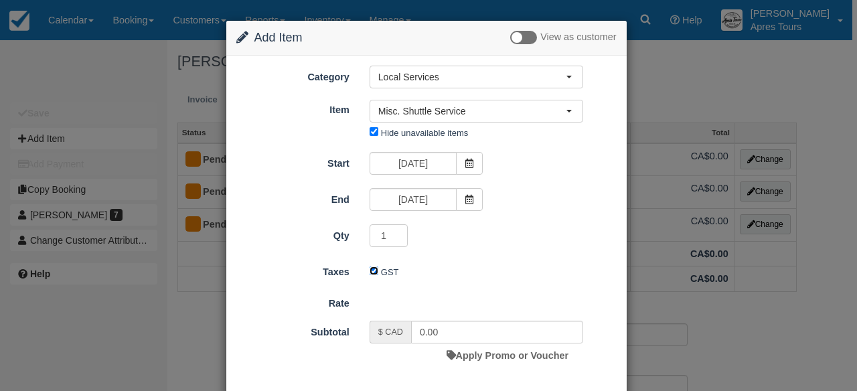
click at [372, 272] on input "GST" at bounding box center [374, 270] width 9 height 9
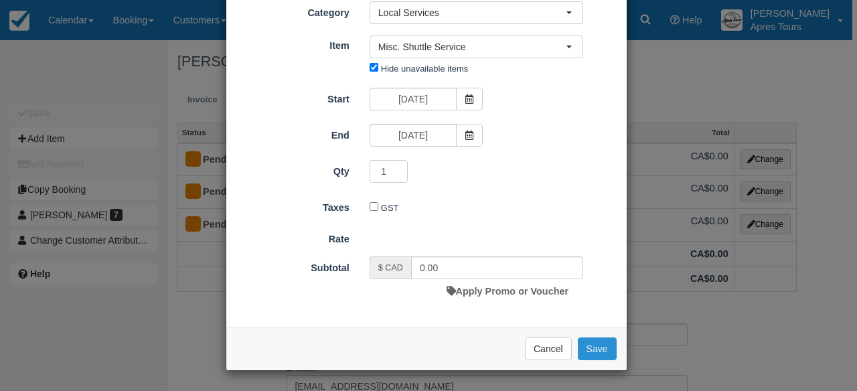
click at [593, 343] on button "Save" at bounding box center [597, 348] width 39 height 23
checkbox input "false"
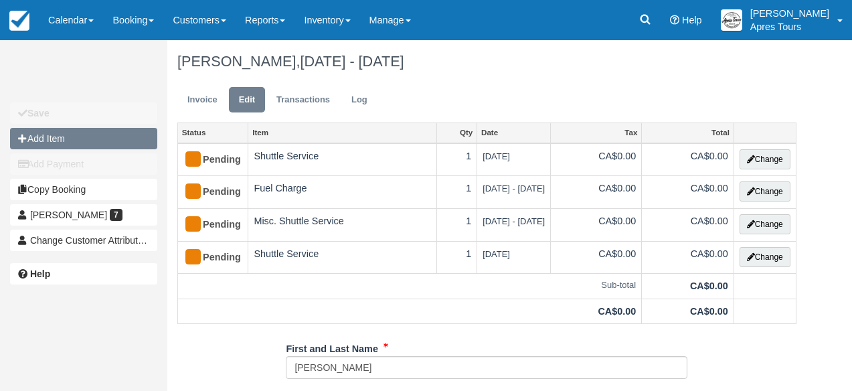
click at [64, 140] on button "Add Item" at bounding box center [83, 138] width 147 height 21
click at [44, 145] on button "Add Item" at bounding box center [83, 138] width 147 height 21
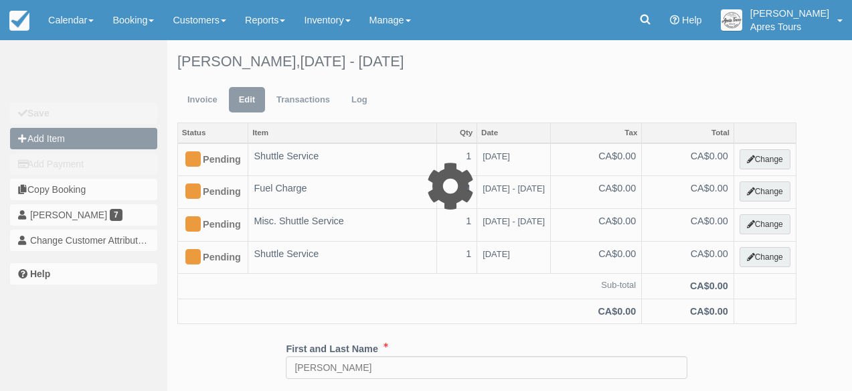
type input "0.00"
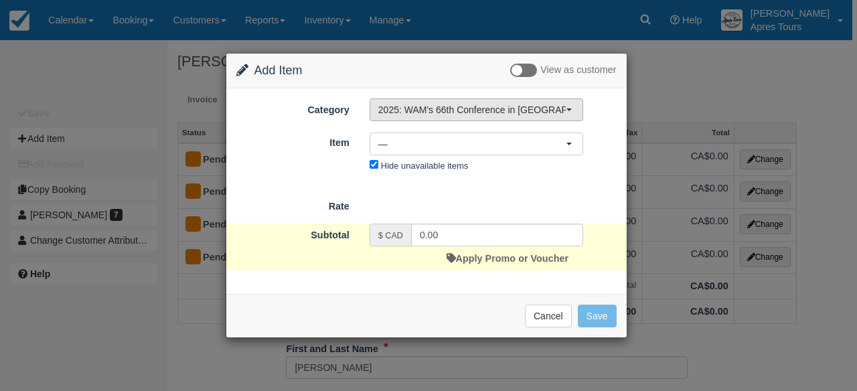
click at [507, 110] on span "2025: WAM's 66th Conference in [GEOGRAPHIC_DATA], [GEOGRAPHIC_DATA]" at bounding box center [471, 109] width 187 height 13
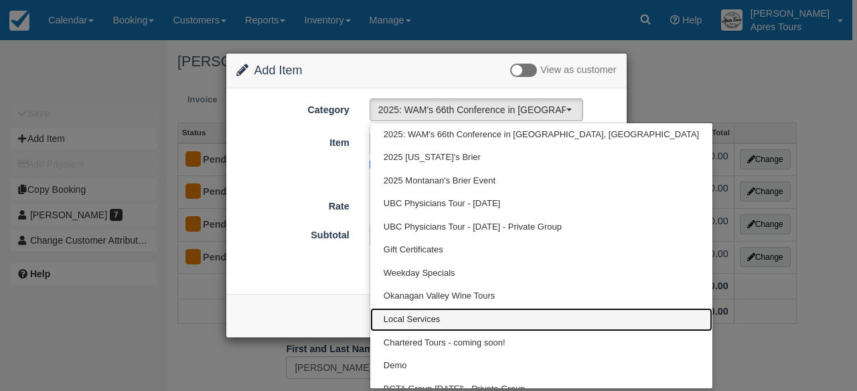
click at [429, 322] on span "Local Services" at bounding box center [412, 319] width 57 height 13
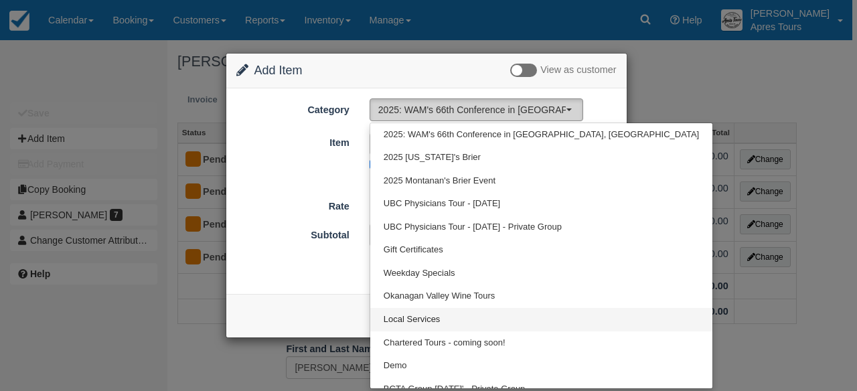
select select "4"
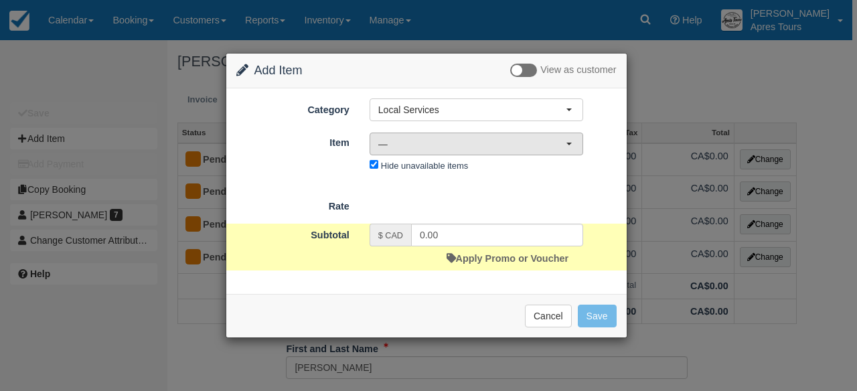
click at [491, 142] on span "—" at bounding box center [471, 143] width 187 height 13
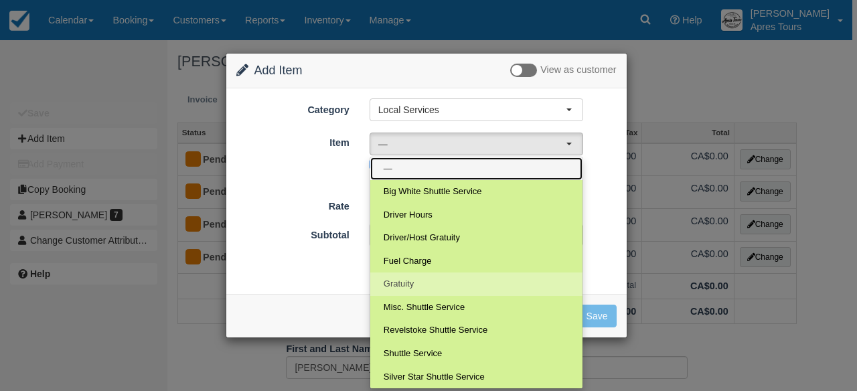
scroll to position [23, 0]
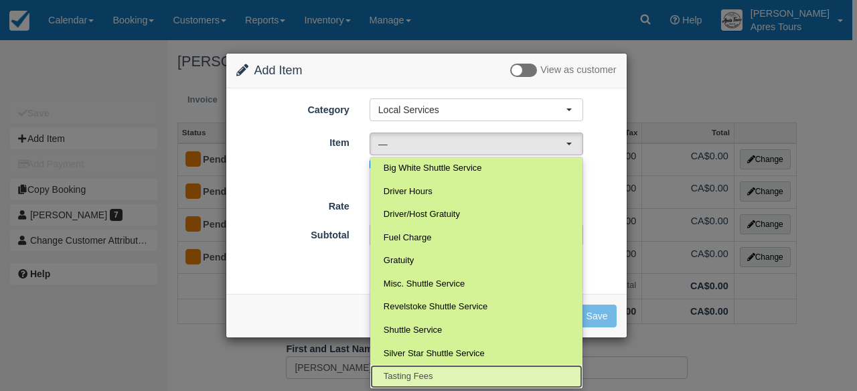
click at [420, 377] on span "Tasting Fees" at bounding box center [409, 376] width 50 height 13
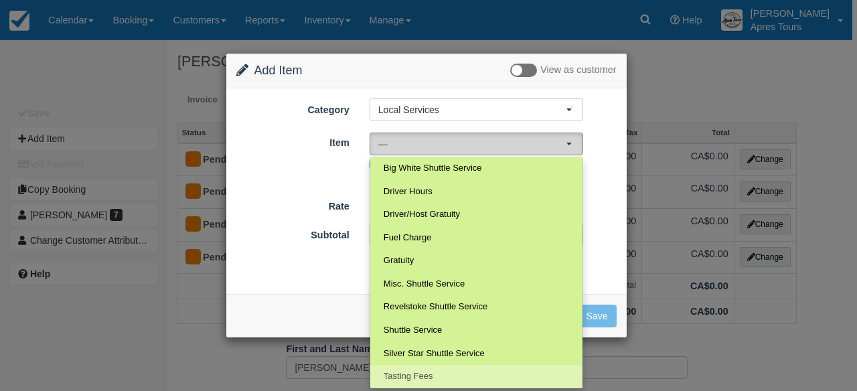
select select "110"
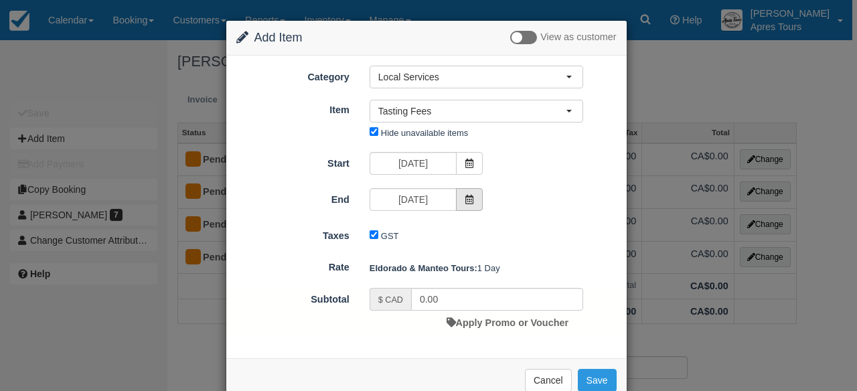
click at [467, 206] on span at bounding box center [469, 199] width 27 height 23
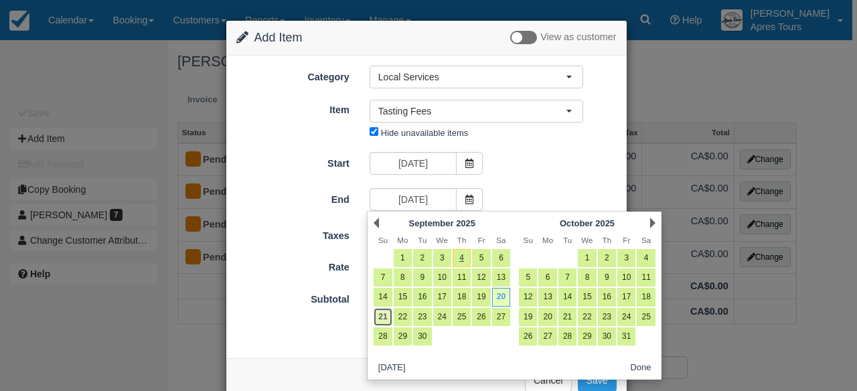
click at [382, 321] on link "21" at bounding box center [383, 317] width 18 height 18
type input "Sun Sep 21 2025"
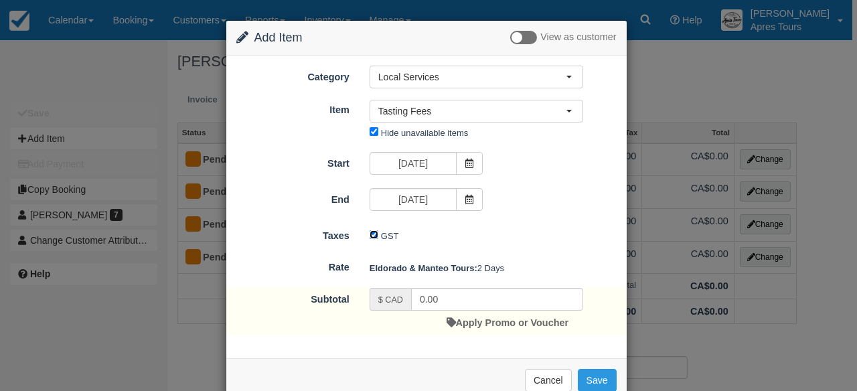
click at [373, 236] on input "GST" at bounding box center [374, 234] width 9 height 9
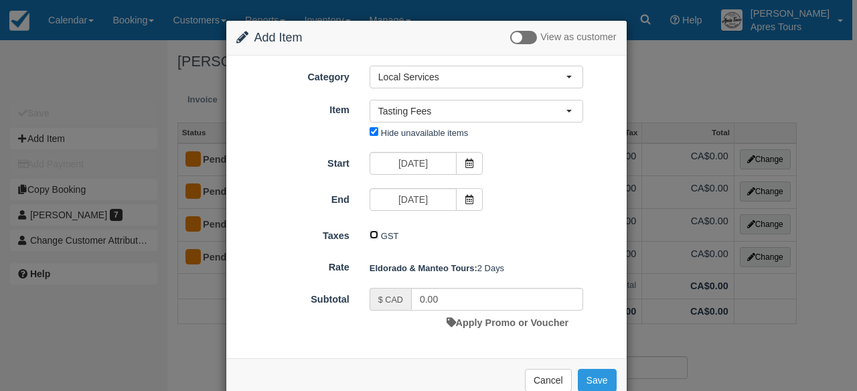
scroll to position [32, 0]
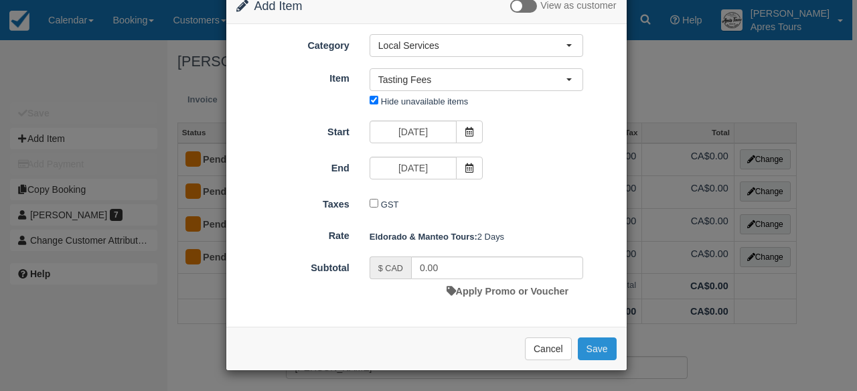
click at [603, 350] on button "Save" at bounding box center [597, 348] width 39 height 23
checkbox input "false"
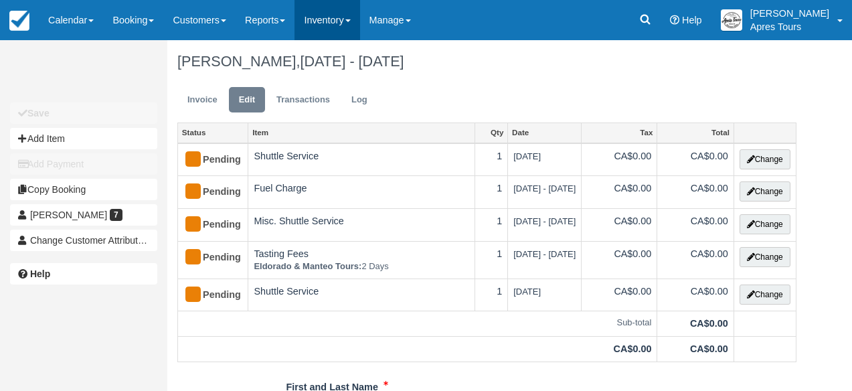
click at [350, 23] on link "Inventory" at bounding box center [327, 20] width 65 height 40
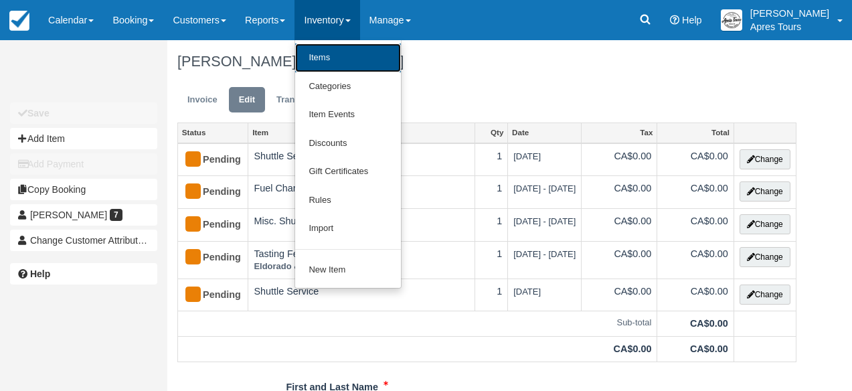
click at [341, 59] on link "Items" at bounding box center [348, 58] width 106 height 29
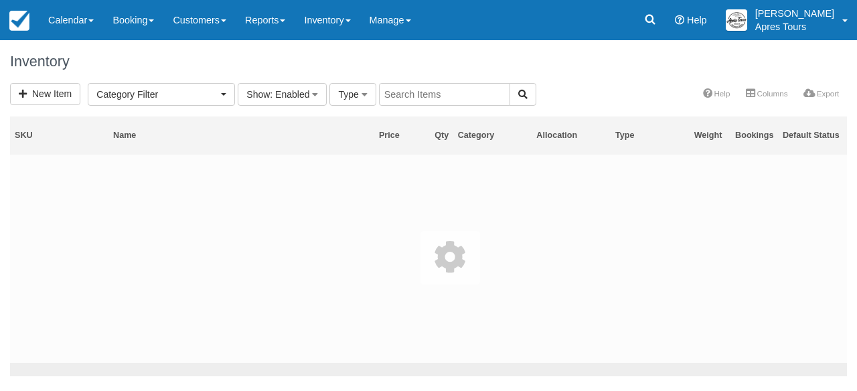
select select
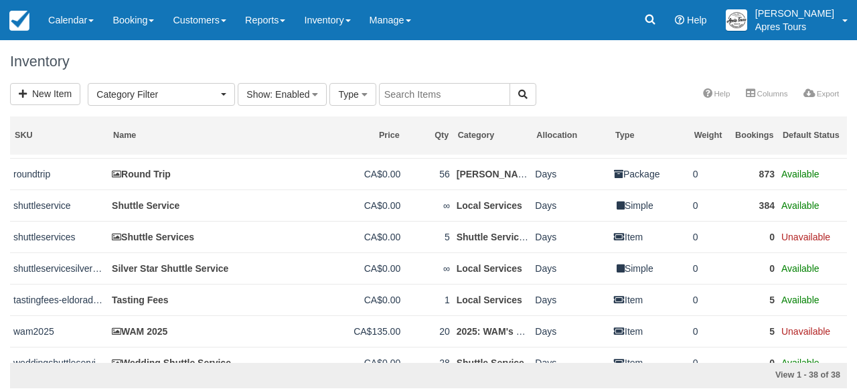
scroll to position [1013, 0]
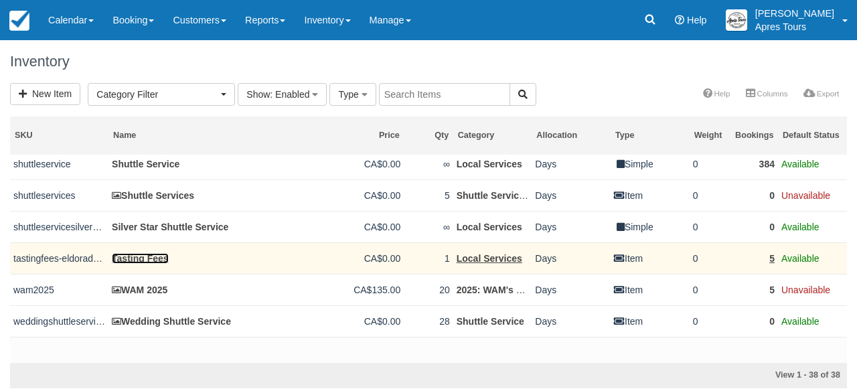
click at [136, 264] on link "Tasting Fees" at bounding box center [140, 258] width 57 height 11
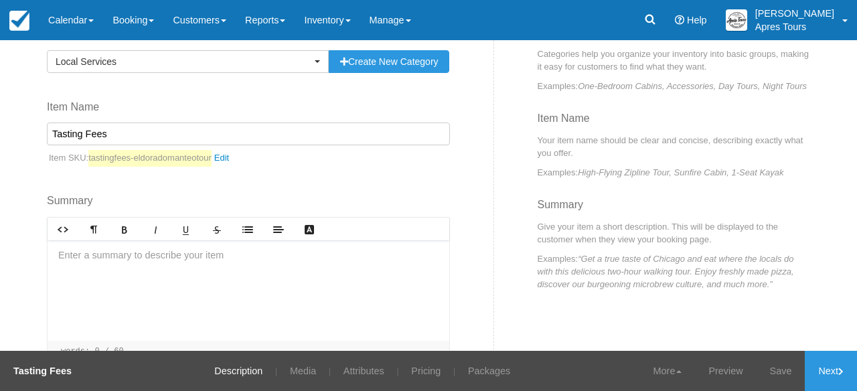
scroll to position [182, 0]
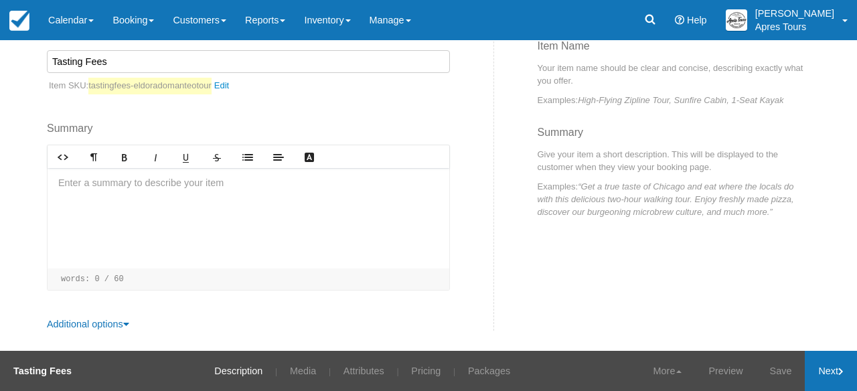
click at [839, 369] on icon at bounding box center [840, 372] width 5 height 8
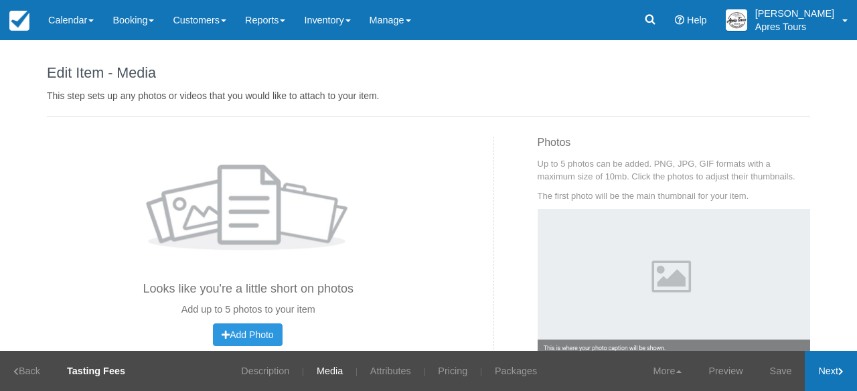
click at [829, 372] on link "Next" at bounding box center [831, 371] width 52 height 40
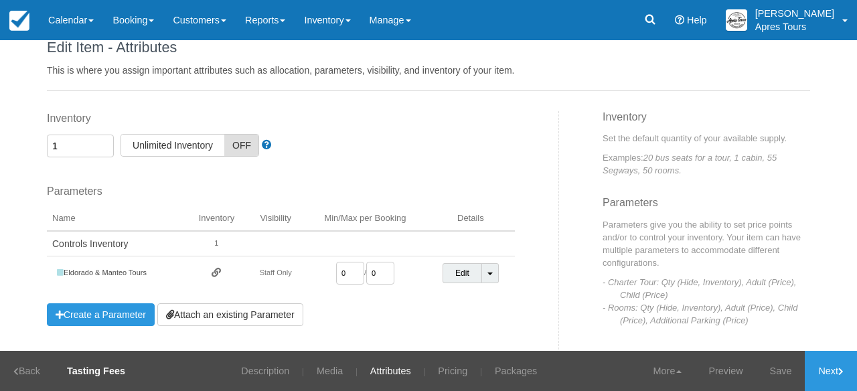
scroll to position [23, 0]
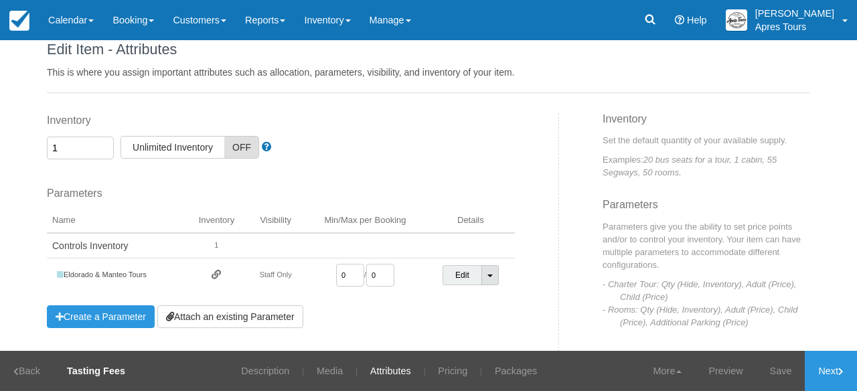
click at [495, 272] on link "Toggle Dropdown" at bounding box center [489, 275] width 17 height 20
click at [477, 305] on link "Detach Parameter" at bounding box center [490, 303] width 95 height 32
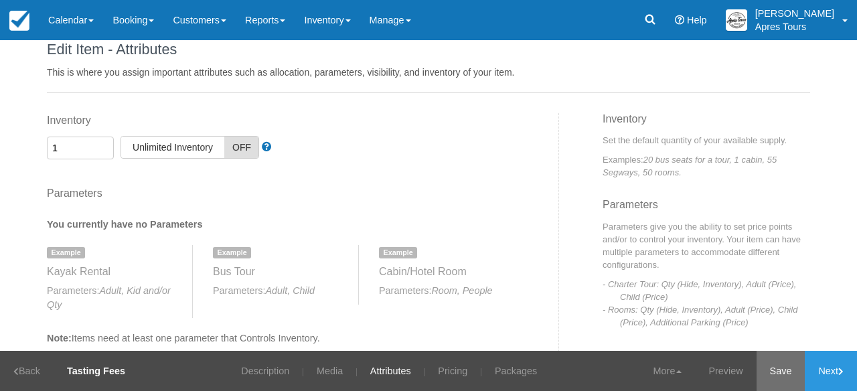
click at [771, 367] on link "Save" at bounding box center [781, 371] width 49 height 40
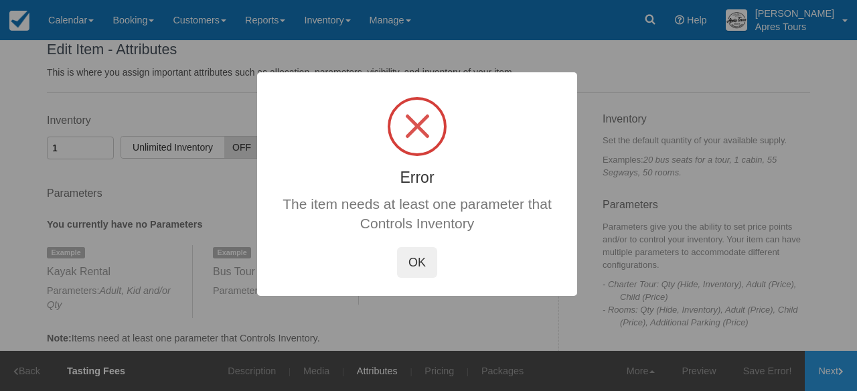
click at [409, 270] on button "OK" at bounding box center [417, 262] width 40 height 31
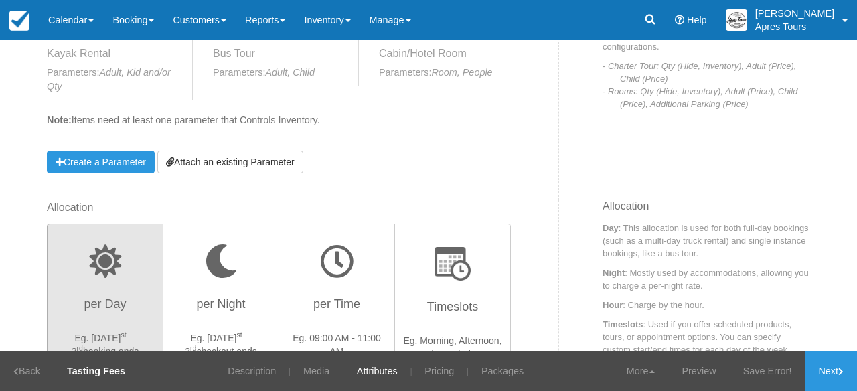
scroll to position [246, 0]
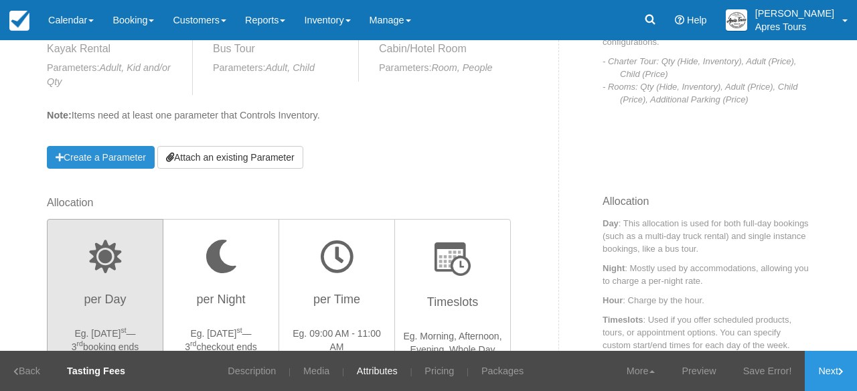
click at [103, 155] on link "Create a Parameter" at bounding box center [101, 157] width 108 height 23
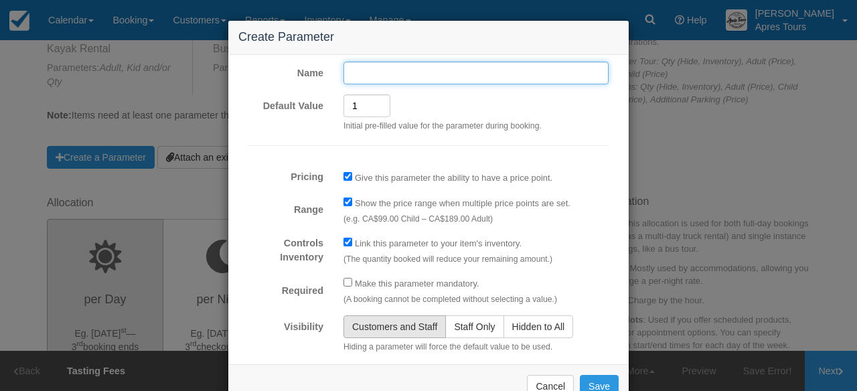
click at [369, 73] on input "Name" at bounding box center [475, 73] width 265 height 23
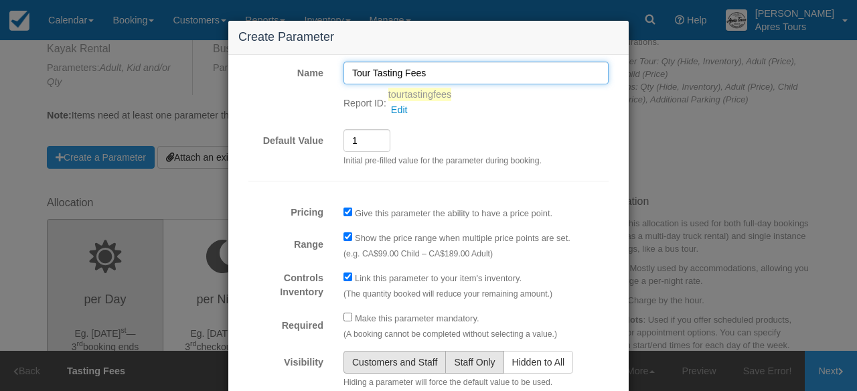
type input "Tour Tasting Fees"
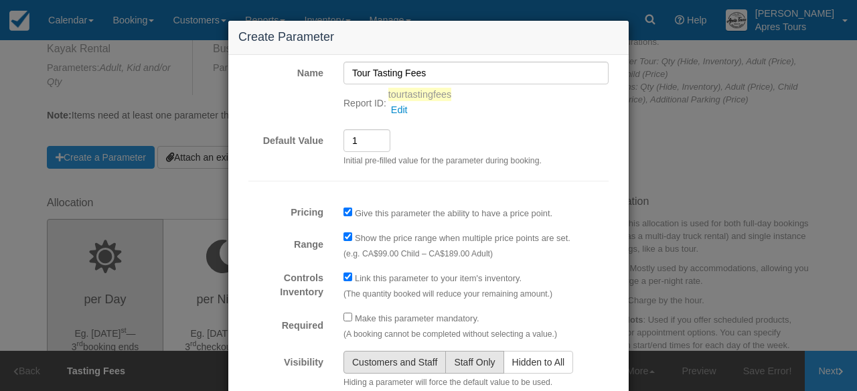
click at [485, 366] on span "Staff Only" at bounding box center [474, 362] width 41 height 11
radio input "true"
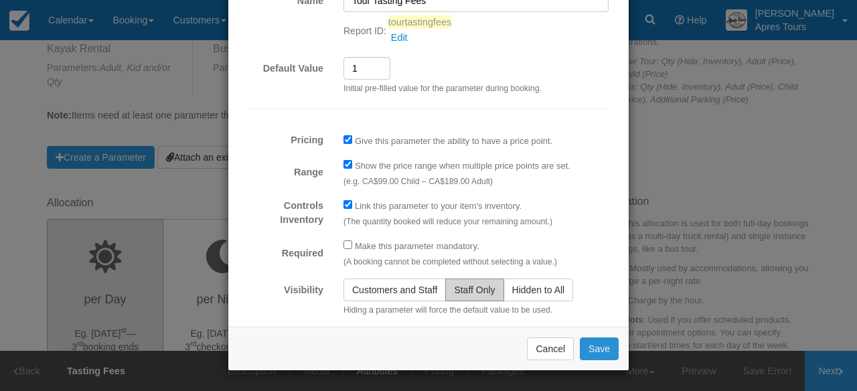
click at [602, 353] on button "Save" at bounding box center [599, 348] width 39 height 23
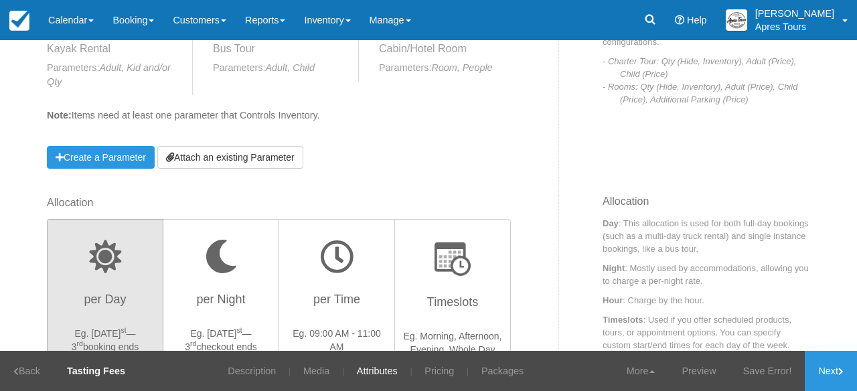
scroll to position [86, 0]
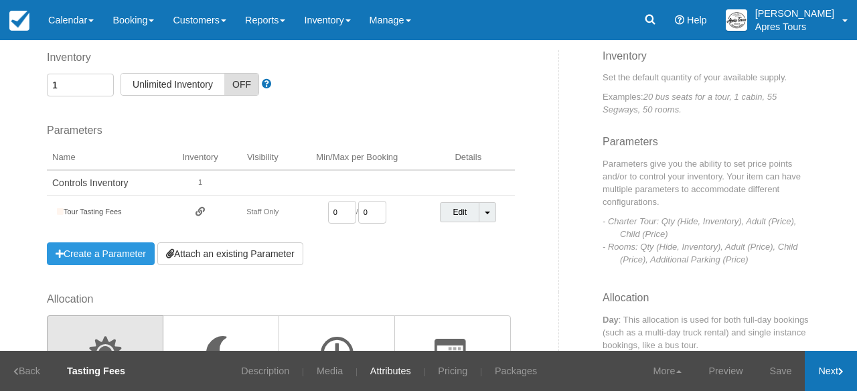
click at [842, 368] on icon at bounding box center [840, 372] width 5 height 8
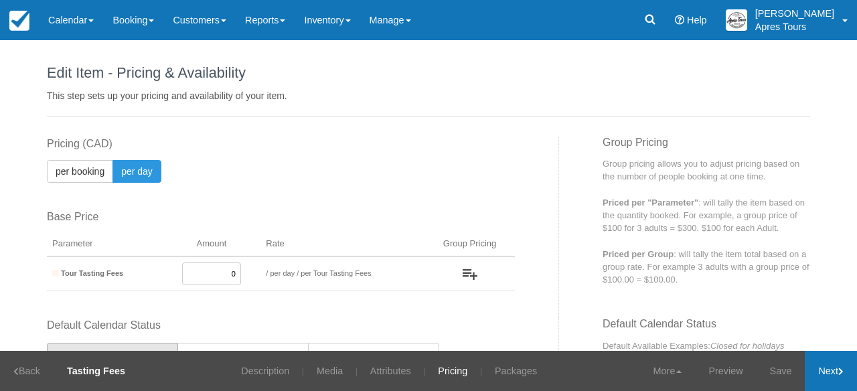
click at [842, 368] on icon at bounding box center [840, 372] width 5 height 8
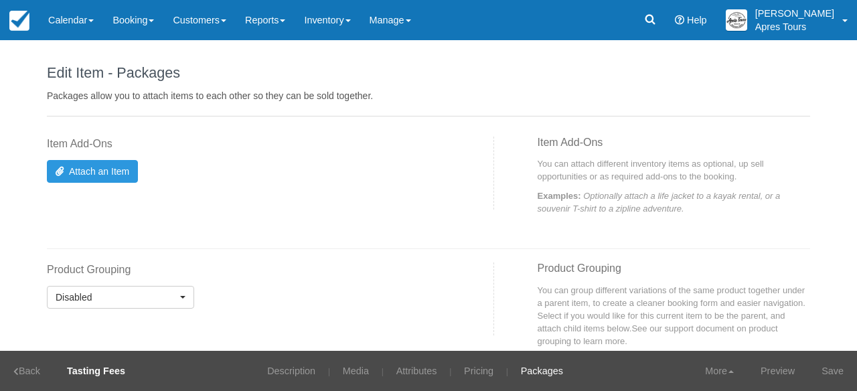
click at [842, 367] on link "Save" at bounding box center [832, 371] width 49 height 40
click at [63, 22] on link "Calendar" at bounding box center [71, 20] width 64 height 40
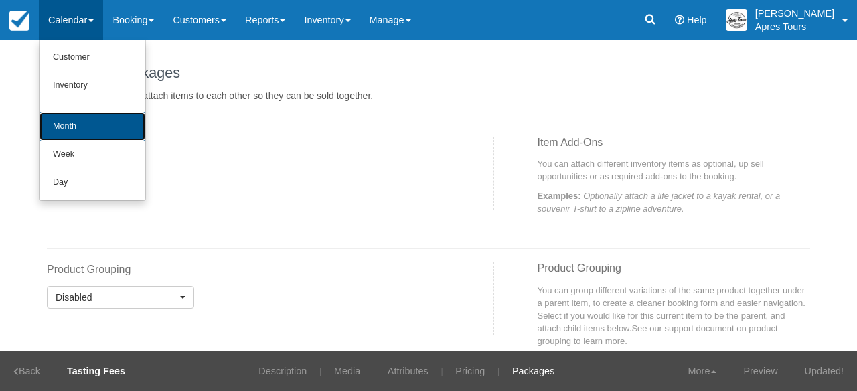
click at [64, 128] on link "Month" at bounding box center [93, 126] width 106 height 28
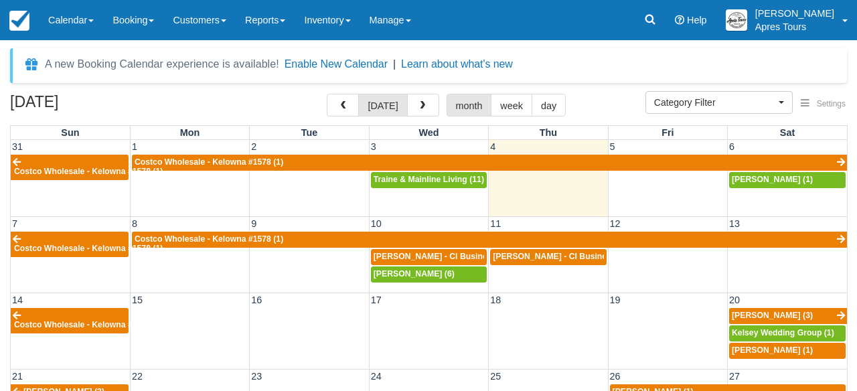
select select
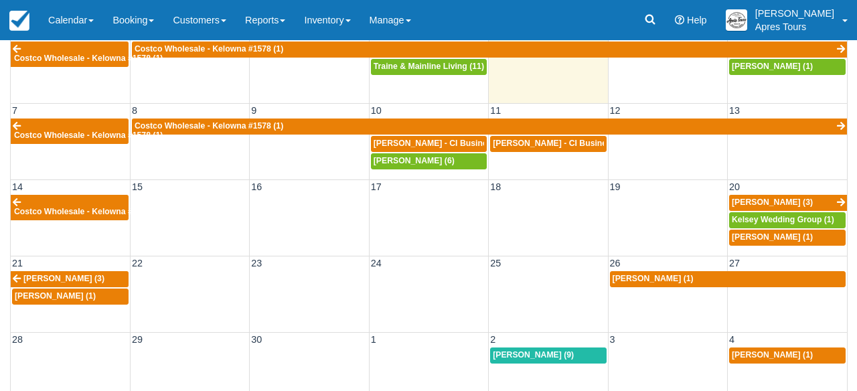
scroll to position [116, 0]
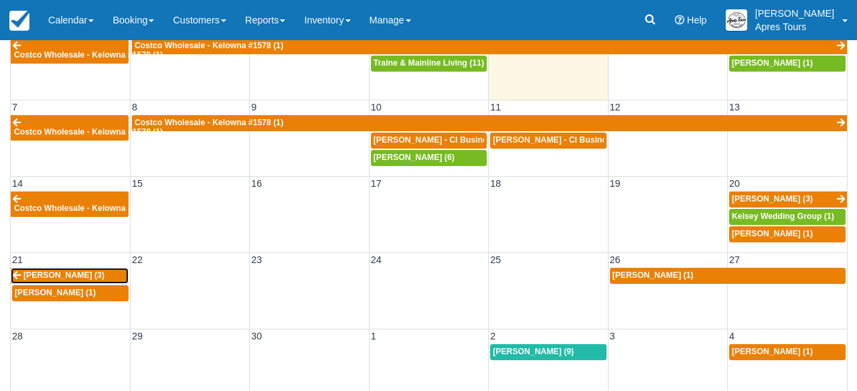
click at [105, 272] on link "[PERSON_NAME] (3)" at bounding box center [70, 276] width 118 height 16
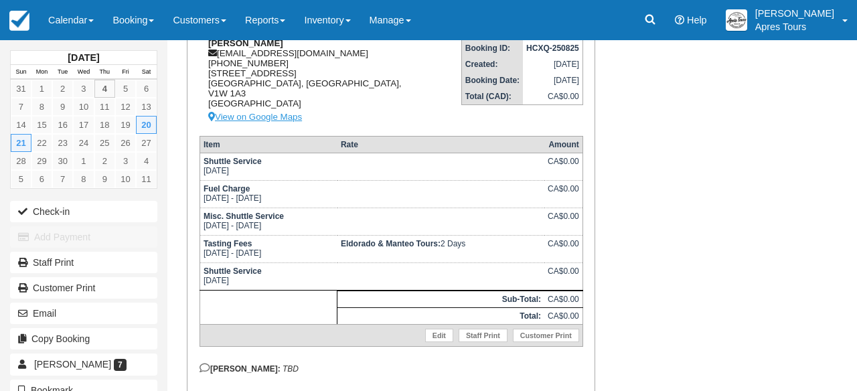
scroll to position [202, 0]
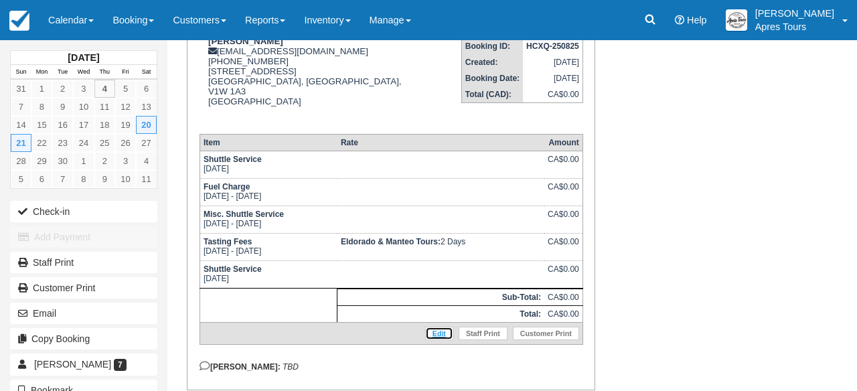
click at [444, 327] on link "Edit" at bounding box center [439, 333] width 28 height 13
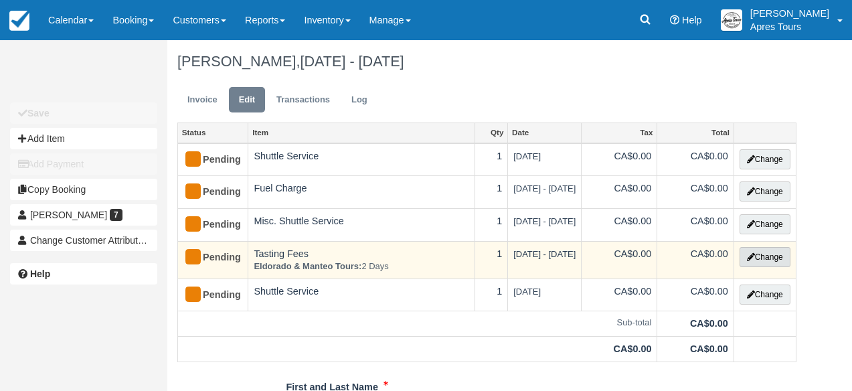
click at [780, 255] on button "Change" at bounding box center [765, 257] width 51 height 20
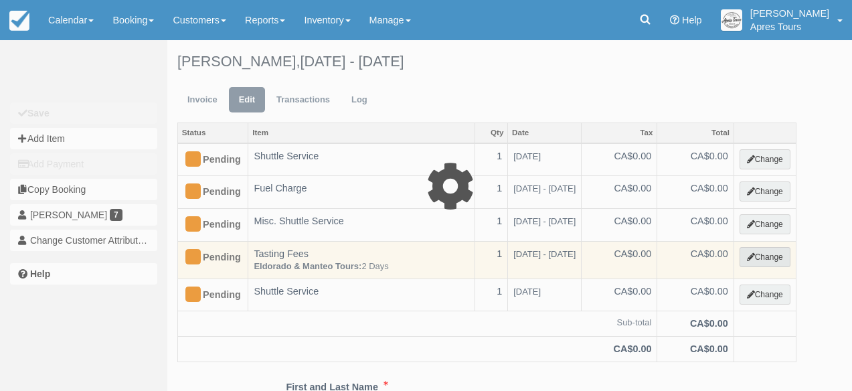
select select "4"
type input "0.00"
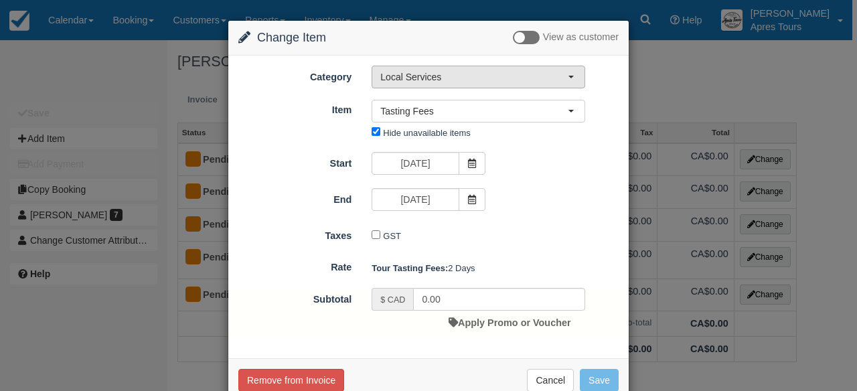
click at [551, 74] on span "Local Services" at bounding box center [473, 76] width 187 height 13
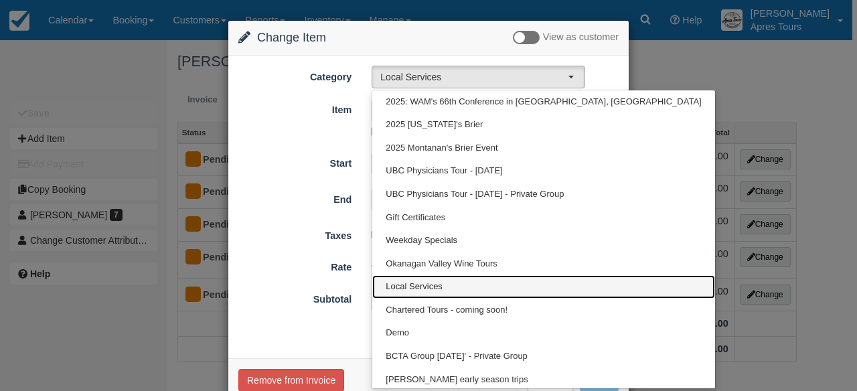
click at [420, 288] on span "Local Services" at bounding box center [414, 287] width 57 height 13
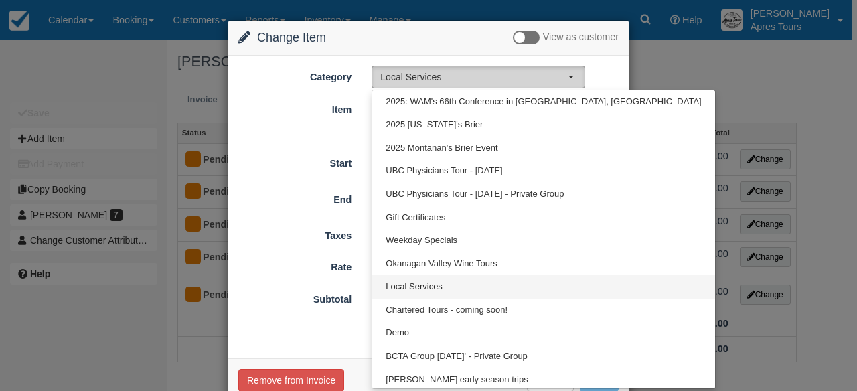
select select "4"
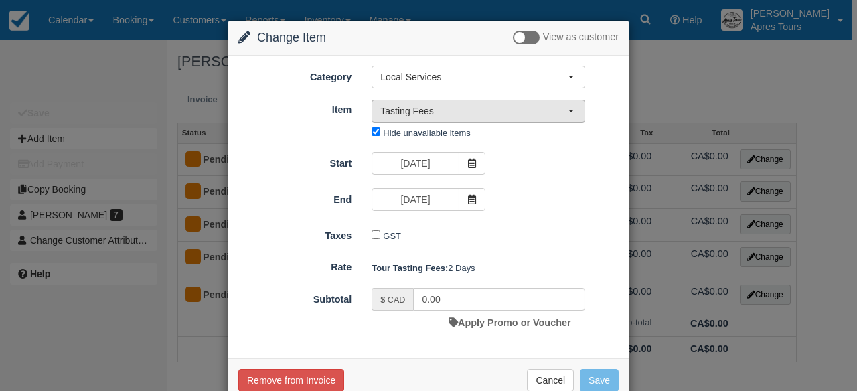
click at [503, 108] on span "Tasting Fees" at bounding box center [473, 110] width 187 height 13
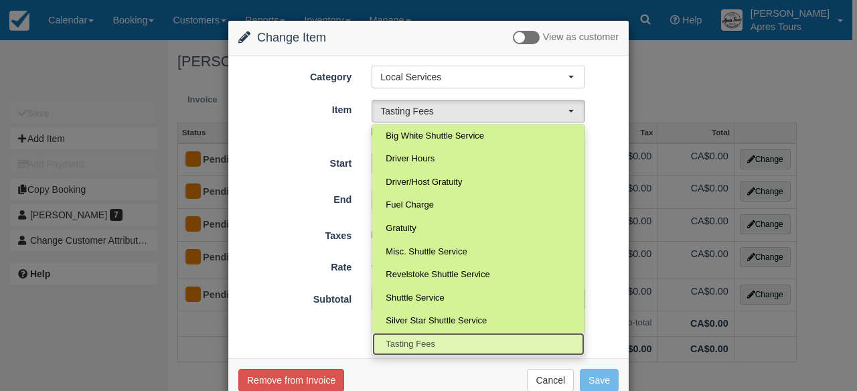
click at [418, 343] on span "Tasting Fees" at bounding box center [411, 344] width 50 height 13
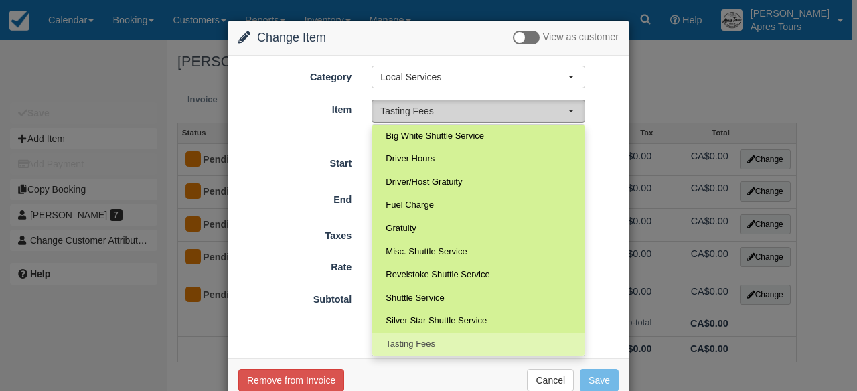
select select "110"
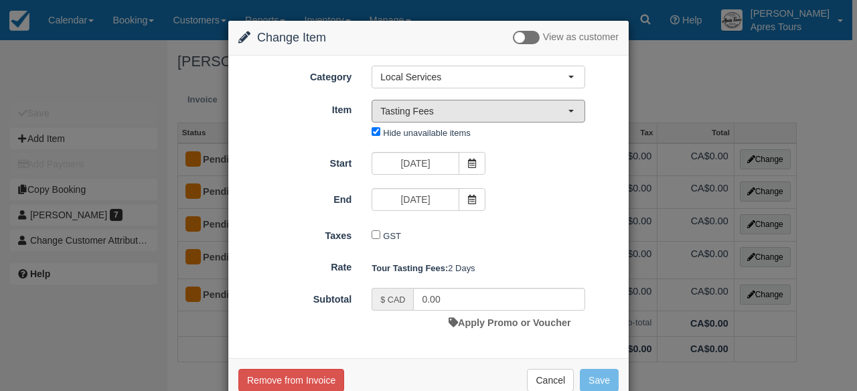
scroll to position [32, 0]
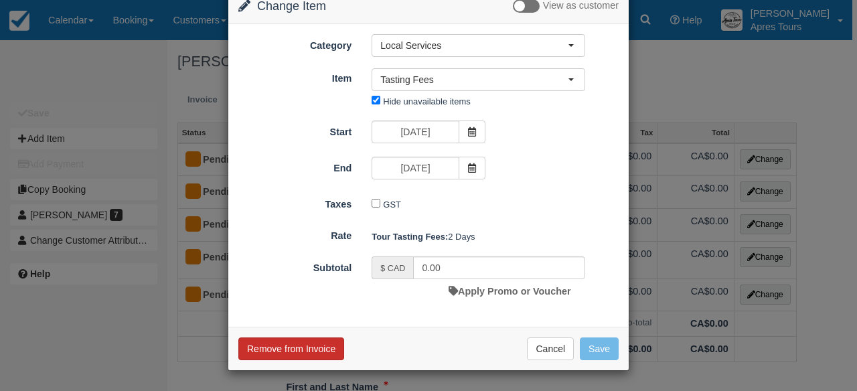
click at [330, 350] on button "Remove from Invoice" at bounding box center [291, 348] width 106 height 23
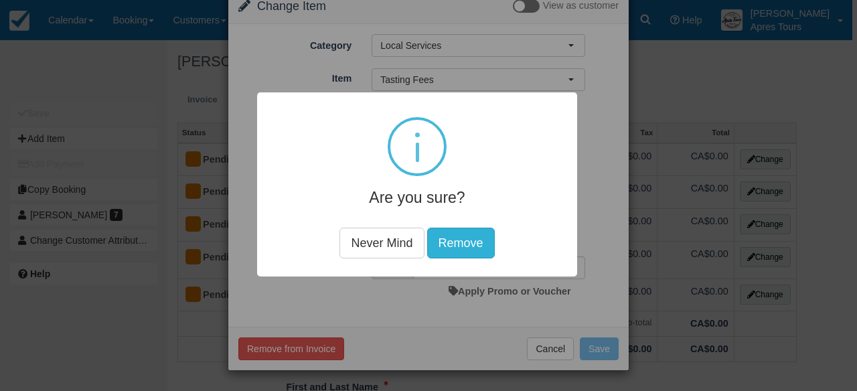
click at [471, 245] on button "Remove" at bounding box center [461, 243] width 68 height 31
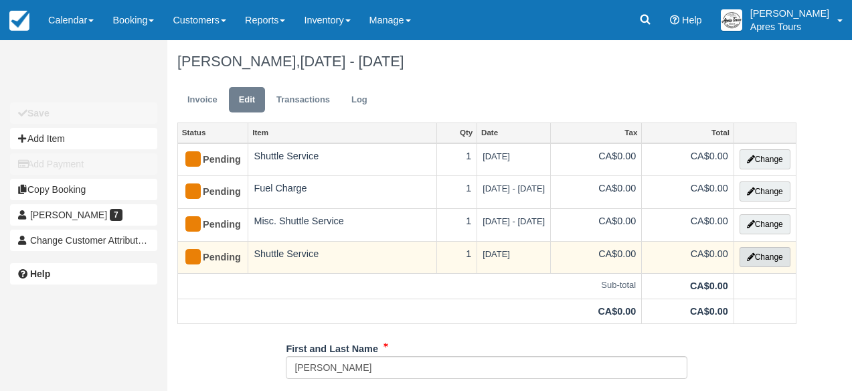
click at [781, 253] on button "Change" at bounding box center [765, 257] width 51 height 20
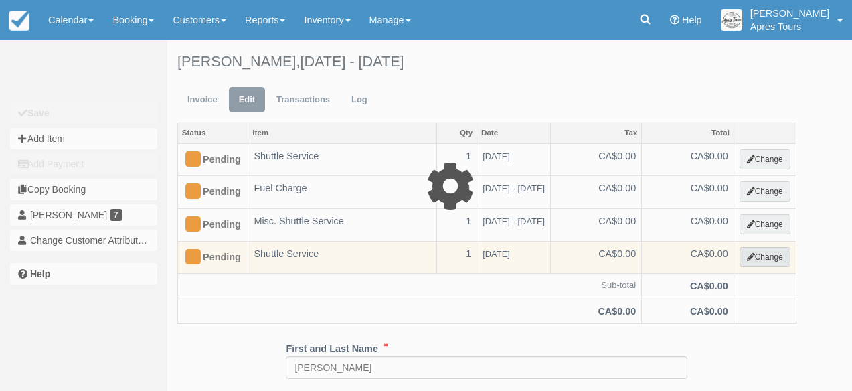
select select "4"
type input "0.00"
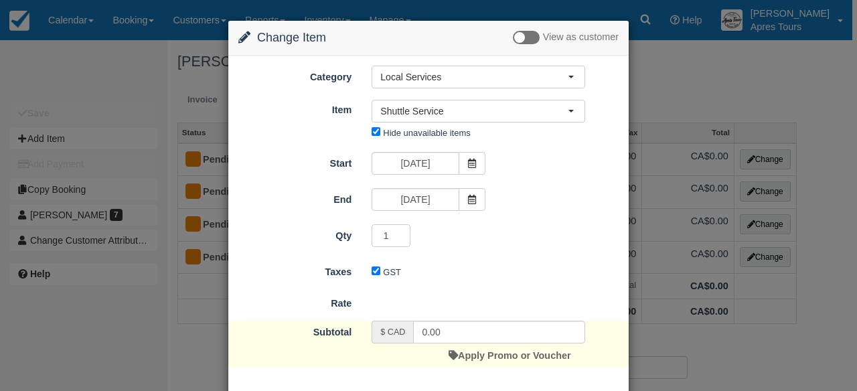
scroll to position [64, 0]
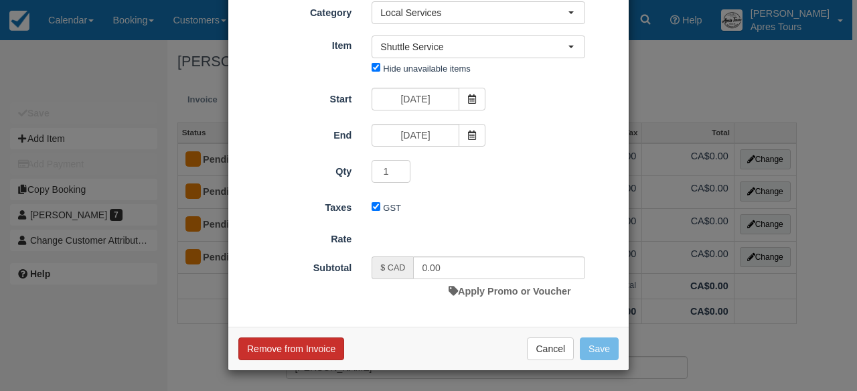
click at [305, 353] on button "Remove from Invoice" at bounding box center [291, 348] width 106 height 23
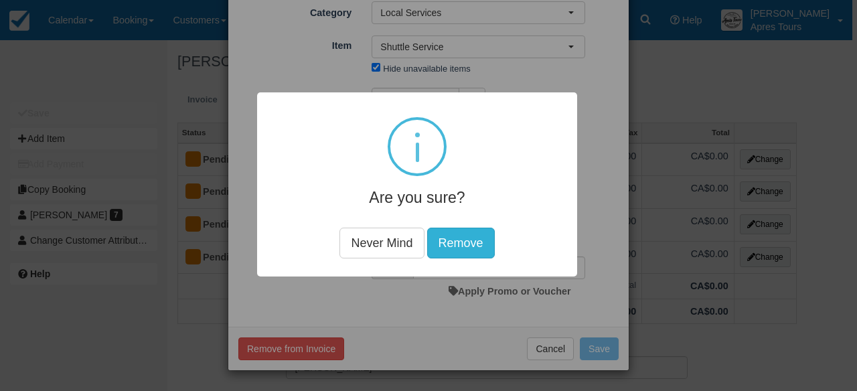
click at [455, 249] on button "Remove" at bounding box center [461, 243] width 68 height 31
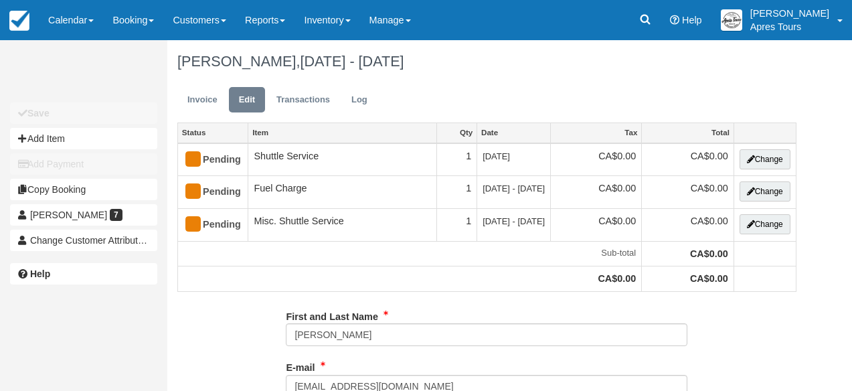
type input "[PHONE_NUMBER]"
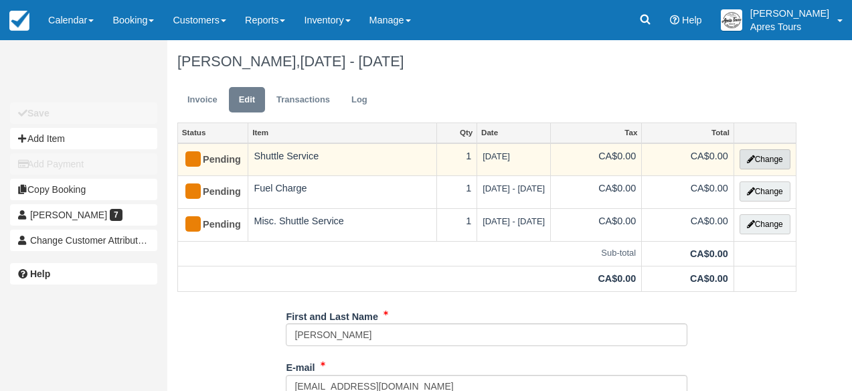
click at [766, 159] on button "Change" at bounding box center [765, 159] width 51 height 20
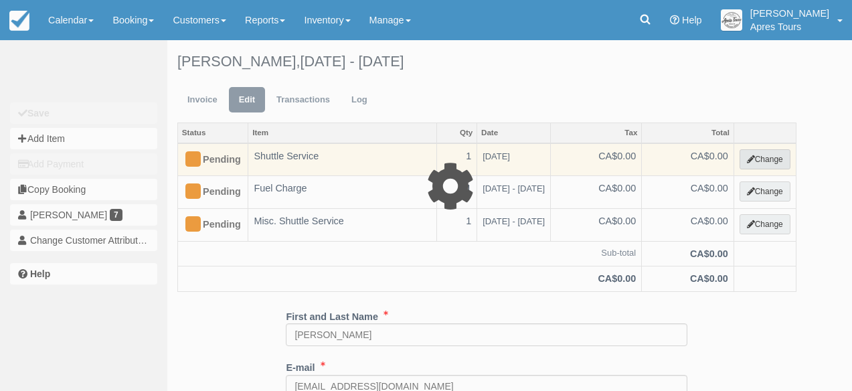
type input "0.00"
select select "4"
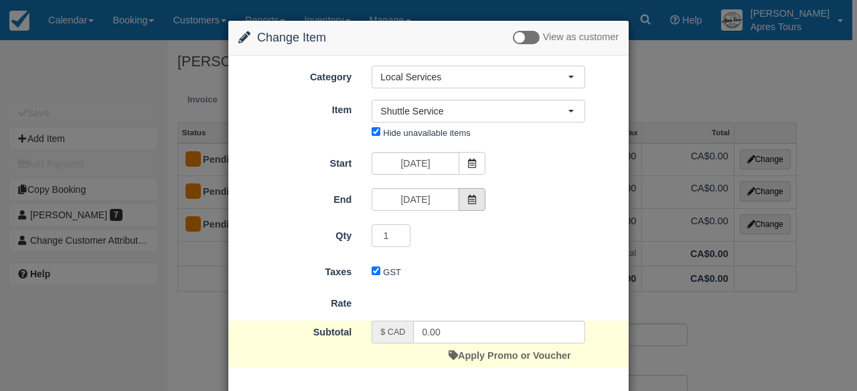
click at [475, 197] on span at bounding box center [472, 199] width 27 height 23
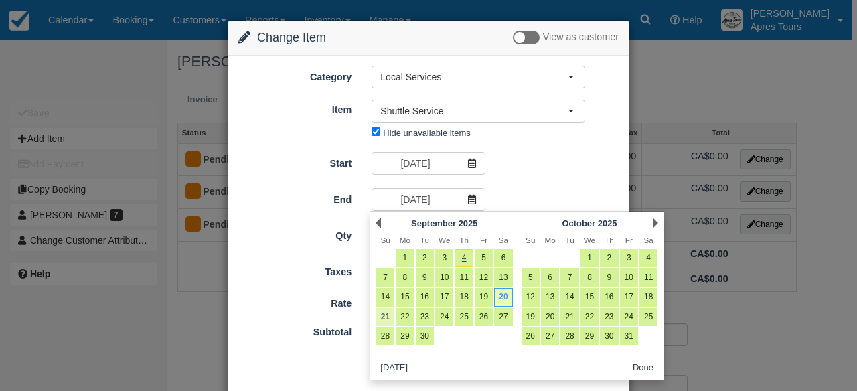
click at [382, 310] on link "21" at bounding box center [385, 317] width 18 height 18
type input "[DATE]"
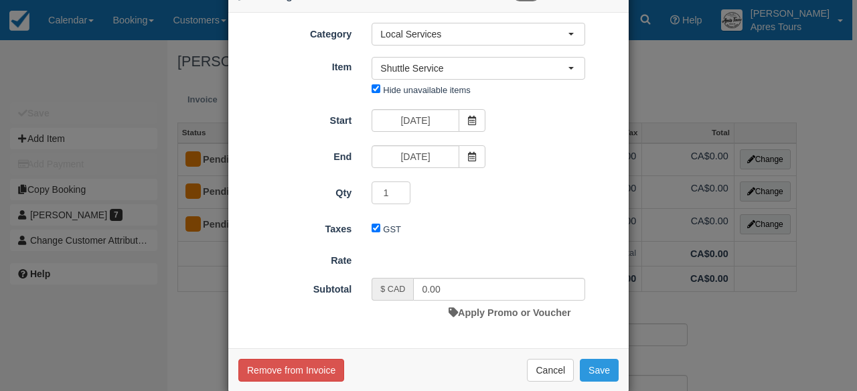
scroll to position [64, 0]
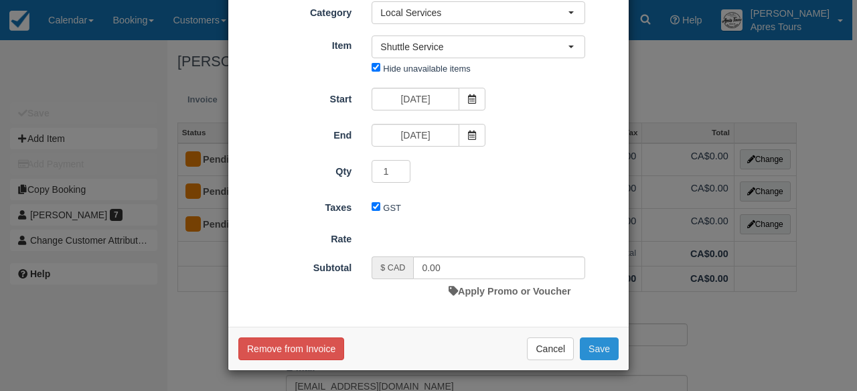
click at [604, 344] on button "Save" at bounding box center [599, 348] width 39 height 23
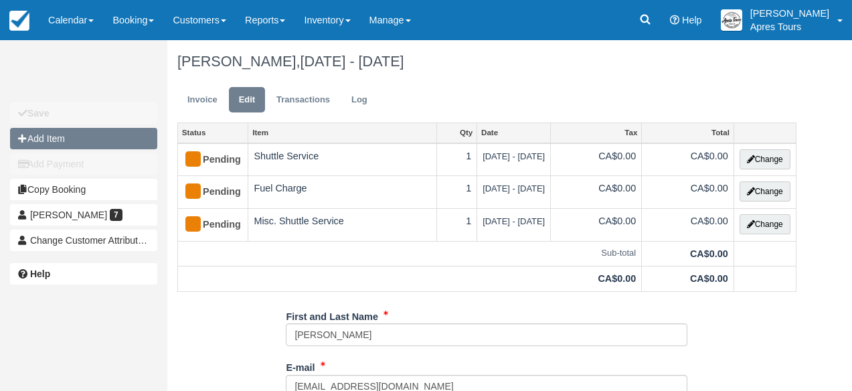
click at [64, 137] on button "Add Item" at bounding box center [83, 138] width 147 height 21
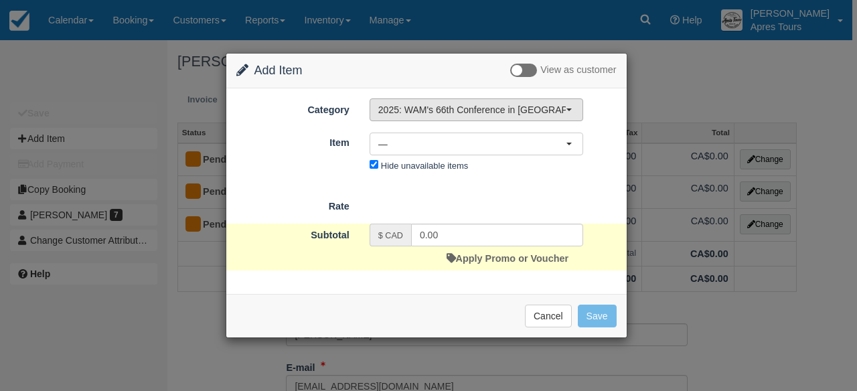
click at [476, 109] on span "2025: WAM's 66th Conference in [GEOGRAPHIC_DATA], [GEOGRAPHIC_DATA]" at bounding box center [471, 109] width 187 height 13
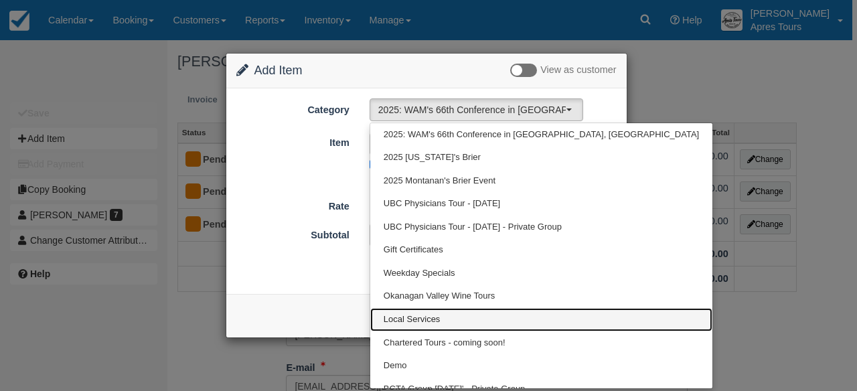
click at [402, 321] on span "Local Services" at bounding box center [412, 319] width 57 height 13
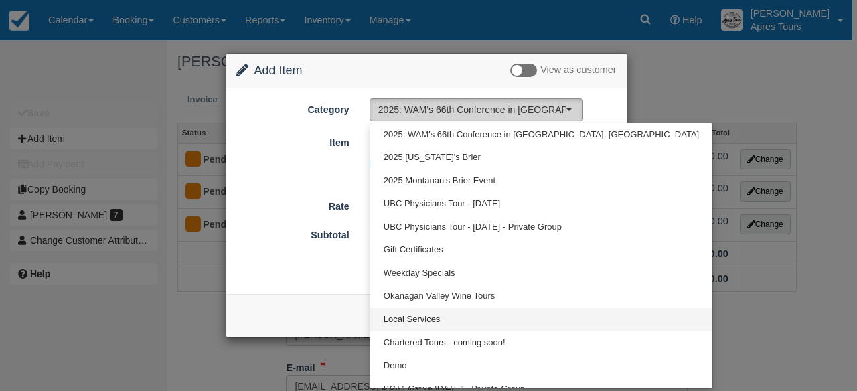
select select "4"
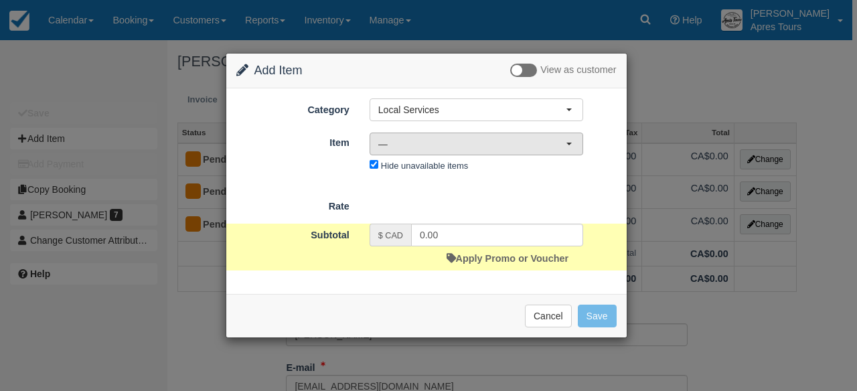
click at [492, 150] on button "—" at bounding box center [477, 144] width 214 height 23
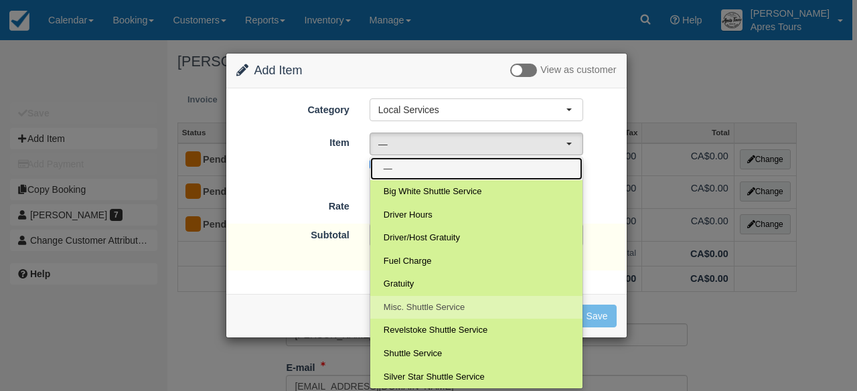
scroll to position [23, 0]
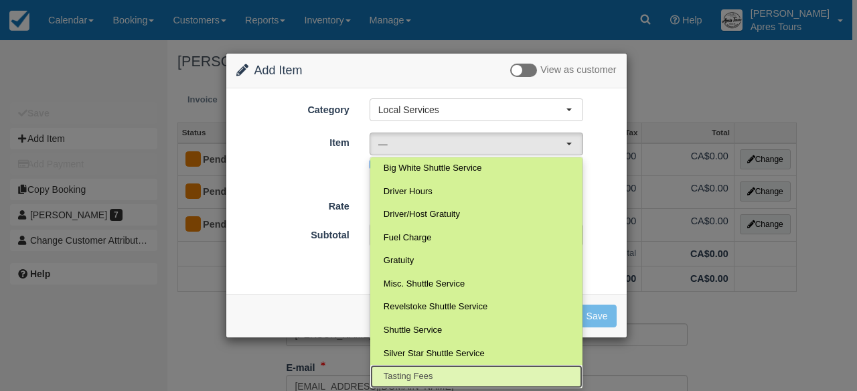
click at [413, 378] on span "Tasting Fees" at bounding box center [409, 376] width 50 height 13
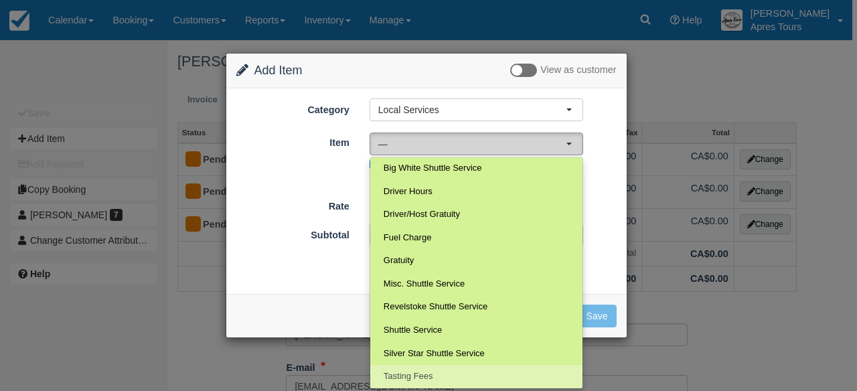
select select "110"
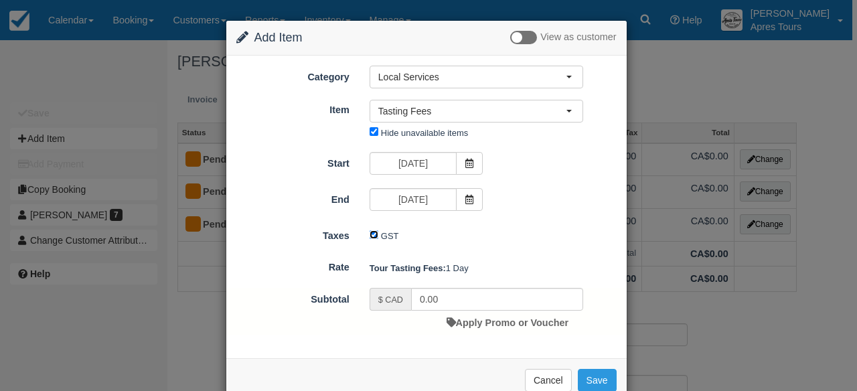
click at [372, 236] on input "GST" at bounding box center [374, 234] width 9 height 9
checkbox input "false"
click at [474, 200] on span at bounding box center [469, 199] width 27 height 23
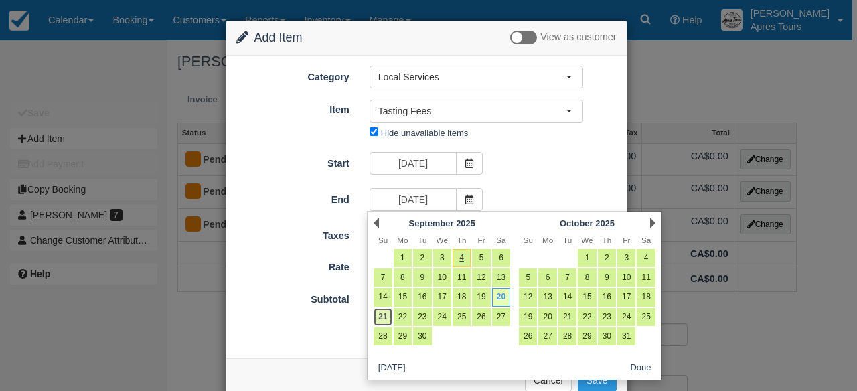
click at [385, 311] on link "21" at bounding box center [383, 317] width 18 height 18
type input "Sun Sep 21 2025"
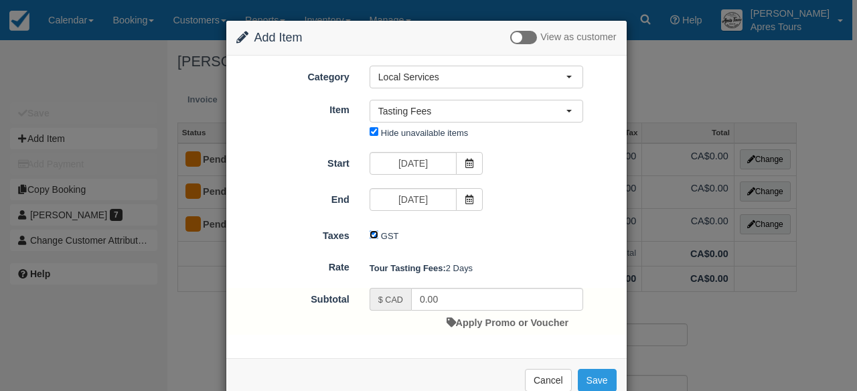
click at [370, 238] on input "GST" at bounding box center [374, 234] width 9 height 9
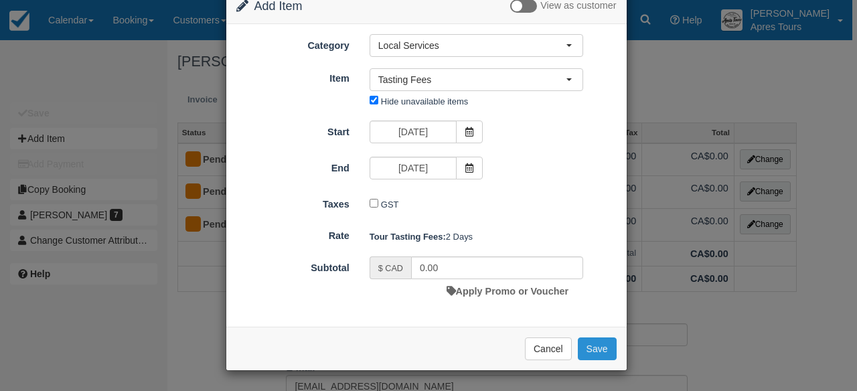
click at [604, 351] on button "Save" at bounding box center [597, 348] width 39 height 23
checkbox input "false"
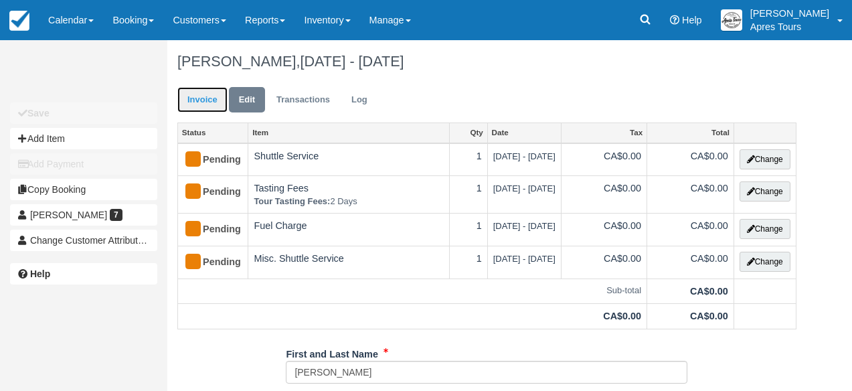
click at [200, 102] on link "Invoice" at bounding box center [202, 100] width 50 height 26
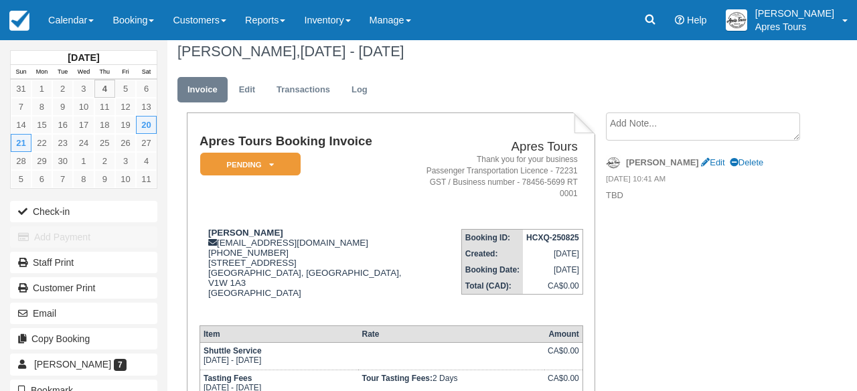
scroll to position [7, 0]
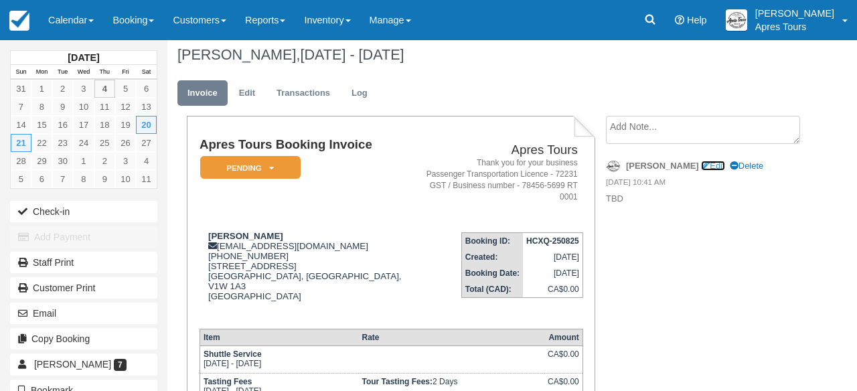
click at [701, 165] on link "Edit" at bounding box center [712, 166] width 23 height 10
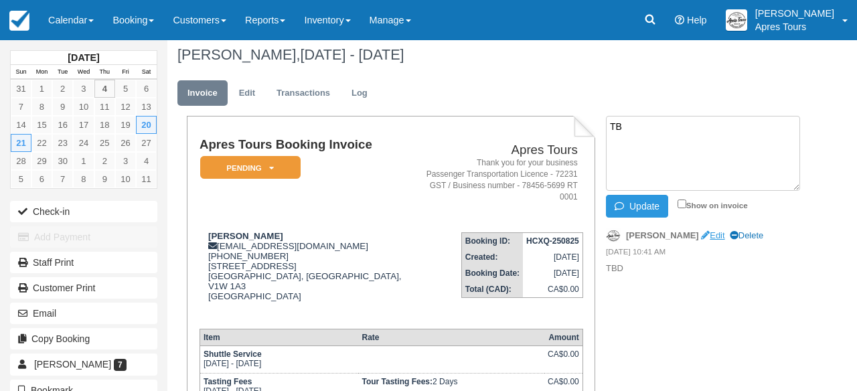
type textarea "T"
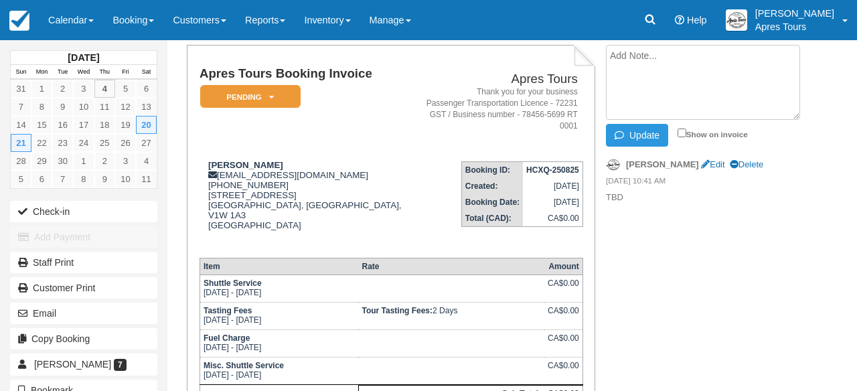
scroll to position [78, 0]
type textarea "Misc Charge for hotel [DATE] night."
click at [683, 133] on input "Show on invoice" at bounding box center [682, 132] width 9 height 9
checkbox input "true"
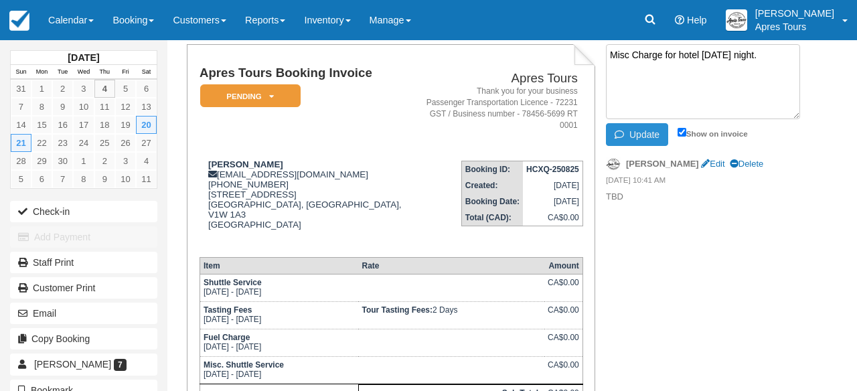
click at [641, 134] on button "Update" at bounding box center [637, 134] width 62 height 23
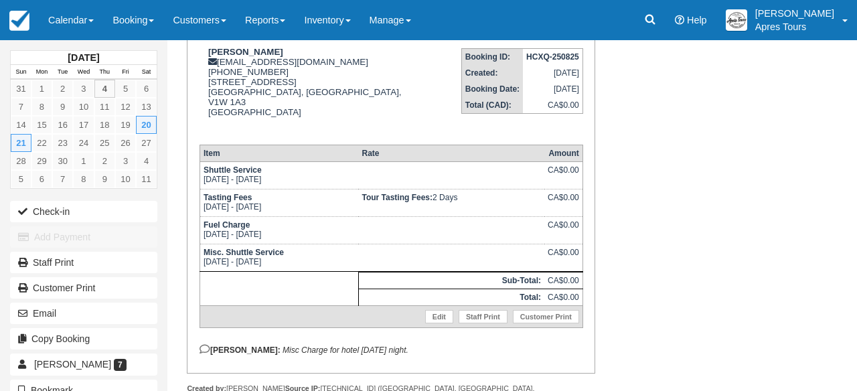
scroll to position [178, 0]
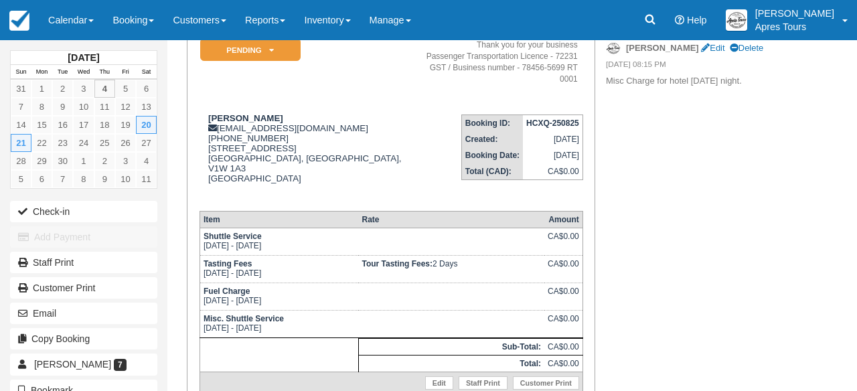
scroll to position [128, 0]
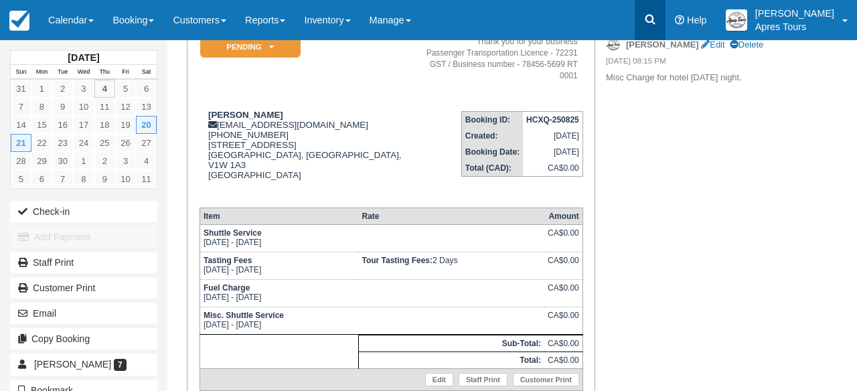
click at [657, 23] on icon at bounding box center [649, 19] width 13 height 13
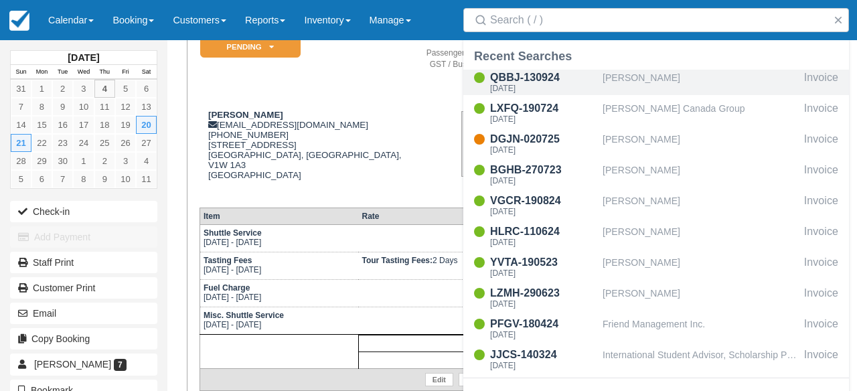
click at [637, 82] on div "[PERSON_NAME]" at bounding box center [701, 82] width 196 height 25
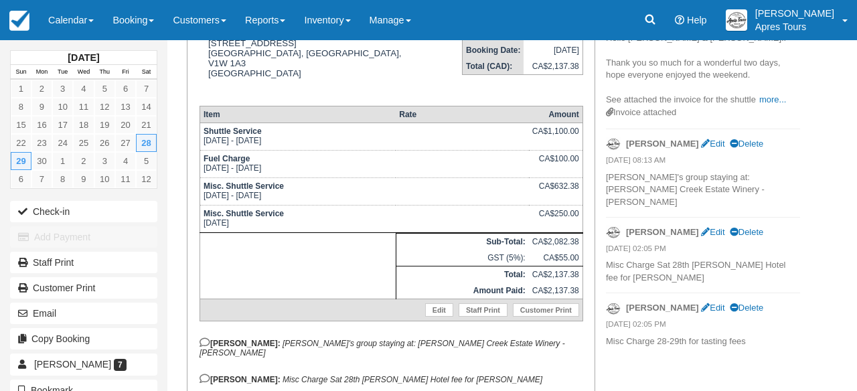
scroll to position [238, 0]
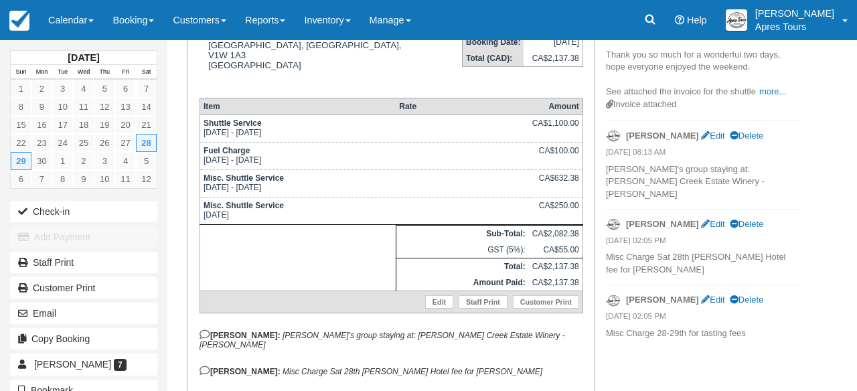
drag, startPoint x: 783, startPoint y: 133, endPoint x: 781, endPoint y: 148, distance: 14.9
click at [781, 148] on li "[PERSON_NAME] Edit Delete [DATE] 08:13 AM [PERSON_NAME]'s group staying at: [PE…" at bounding box center [703, 165] width 194 height 88
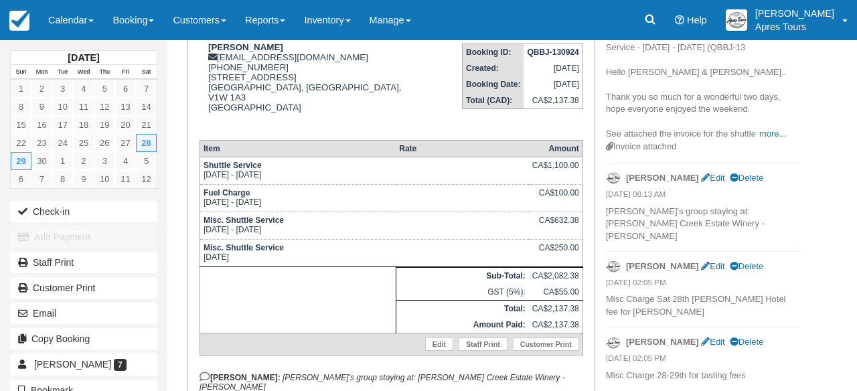
scroll to position [192, 0]
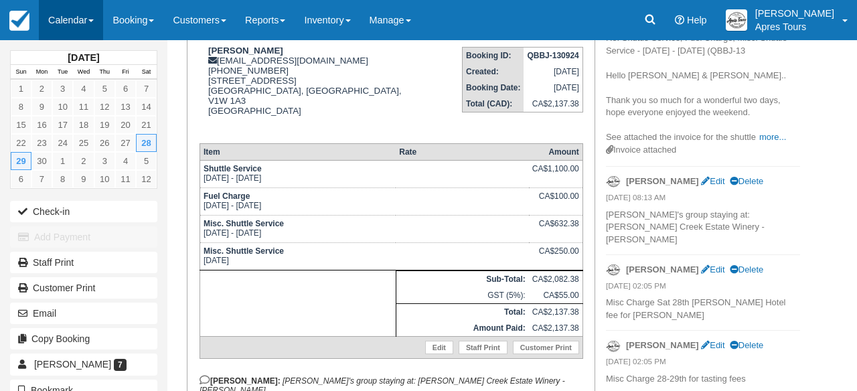
click at [80, 16] on link "Calendar" at bounding box center [71, 20] width 64 height 40
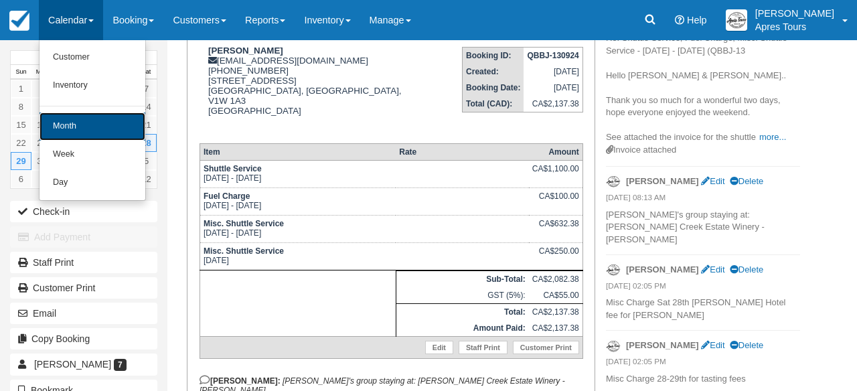
click at [71, 130] on link "Month" at bounding box center [93, 126] width 106 height 28
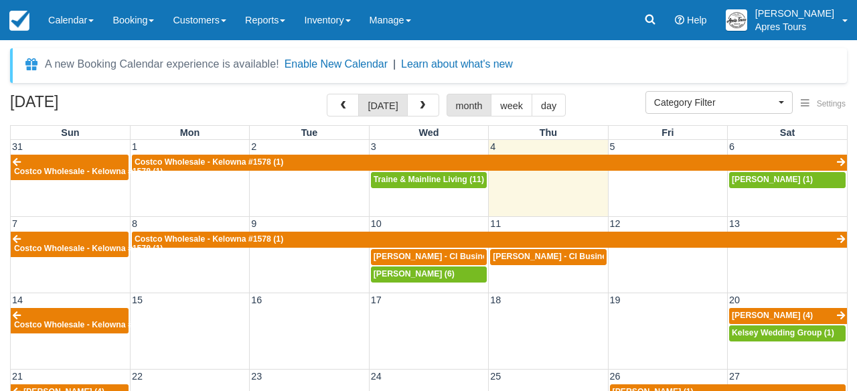
select select
click at [745, 316] on span "[PERSON_NAME] (4)" at bounding box center [772, 315] width 81 height 9
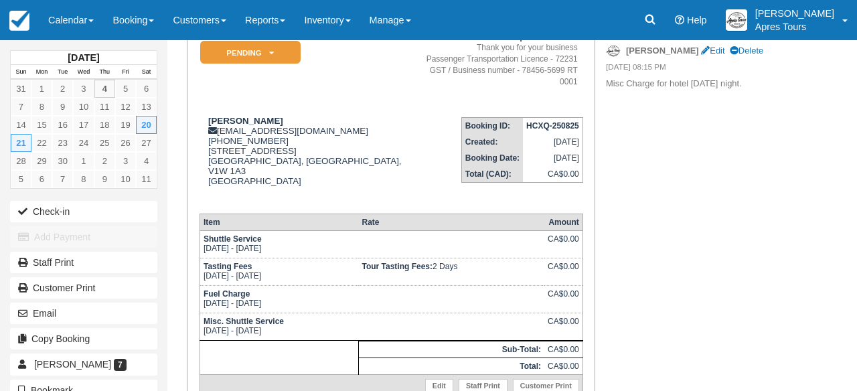
scroll to position [129, 0]
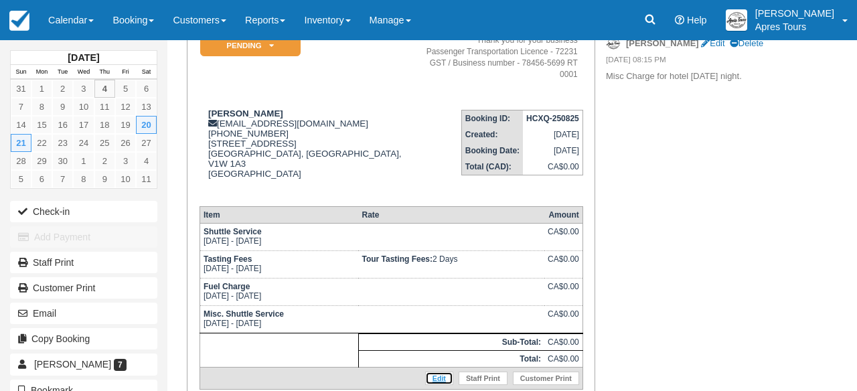
click at [443, 372] on link "Edit" at bounding box center [439, 378] width 28 height 13
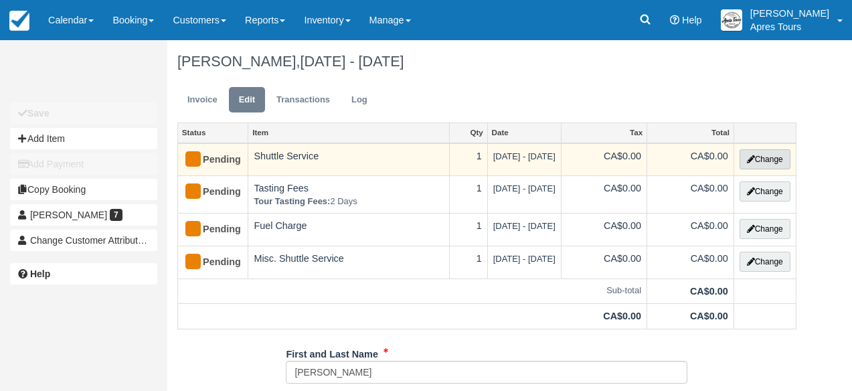
click at [777, 160] on button "Change" at bounding box center [765, 159] width 51 height 20
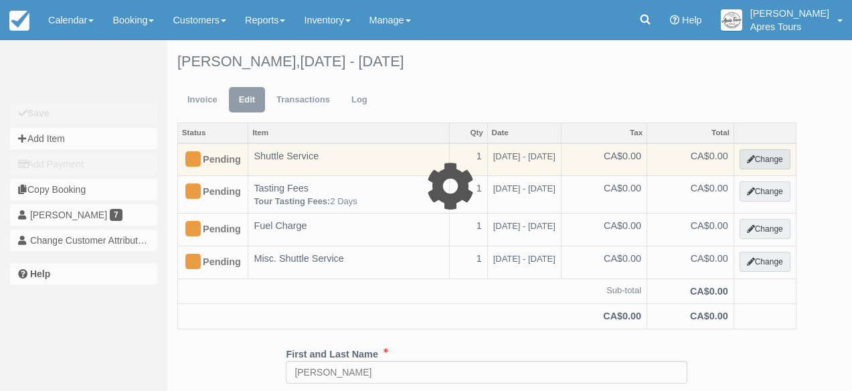
select select "4"
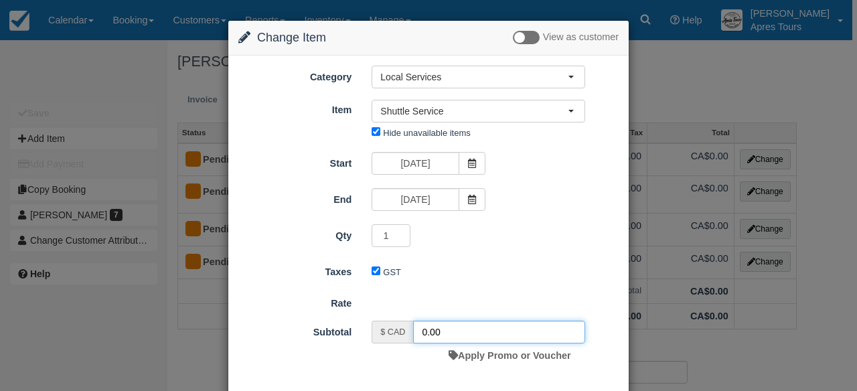
click at [420, 333] on input "0.00" at bounding box center [499, 332] width 172 height 23
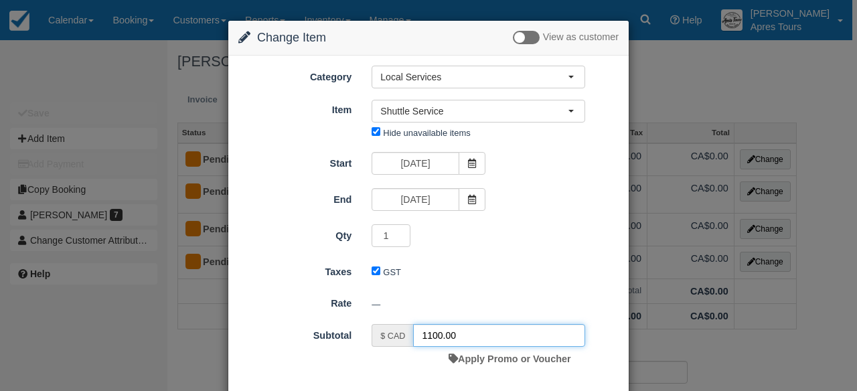
scroll to position [68, 0]
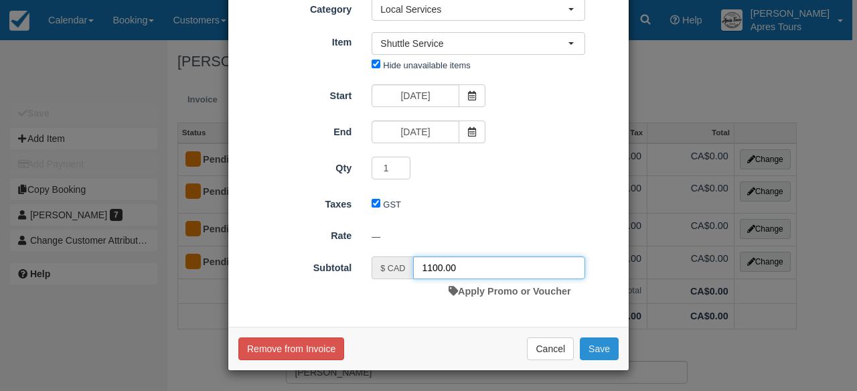
type input "1100.00"
click at [595, 351] on button "Save" at bounding box center [599, 348] width 39 height 23
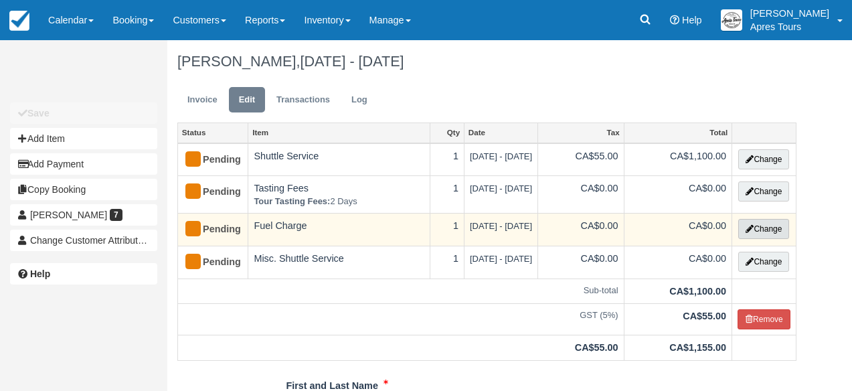
click at [775, 227] on button "Change" at bounding box center [763, 229] width 51 height 20
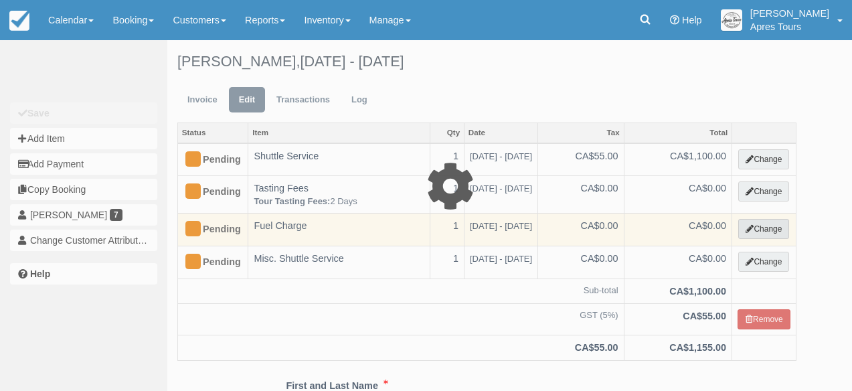
select select "4"
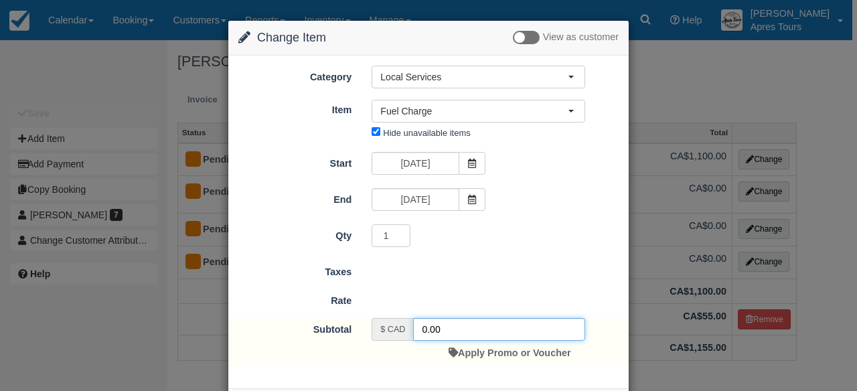
click at [420, 322] on input "0.00" at bounding box center [499, 329] width 172 height 23
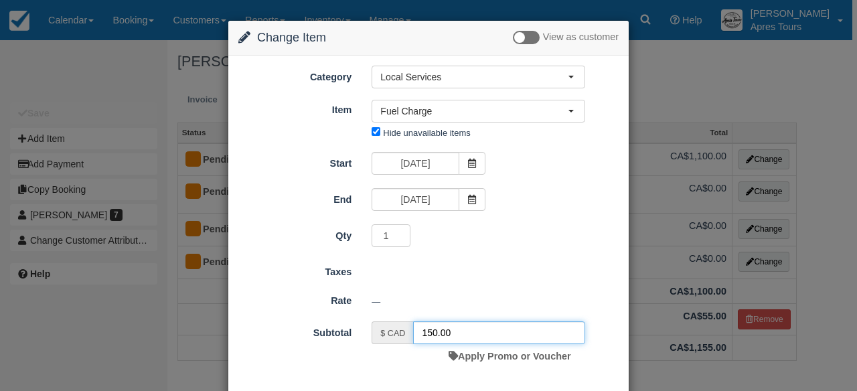
scroll to position [65, 0]
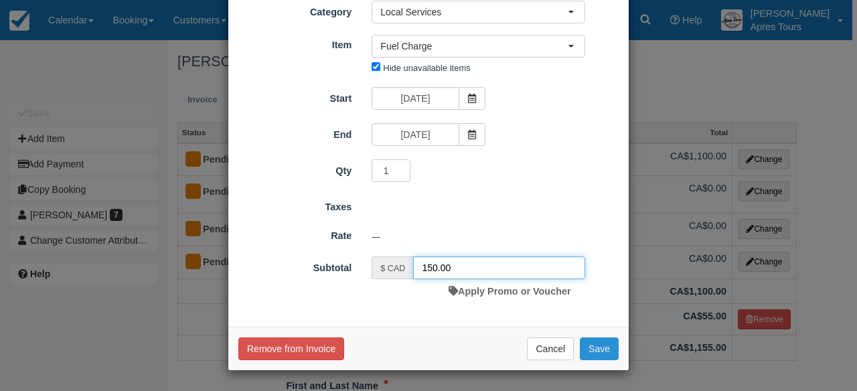
type input "150.00"
click at [607, 349] on button "Save" at bounding box center [599, 348] width 39 height 23
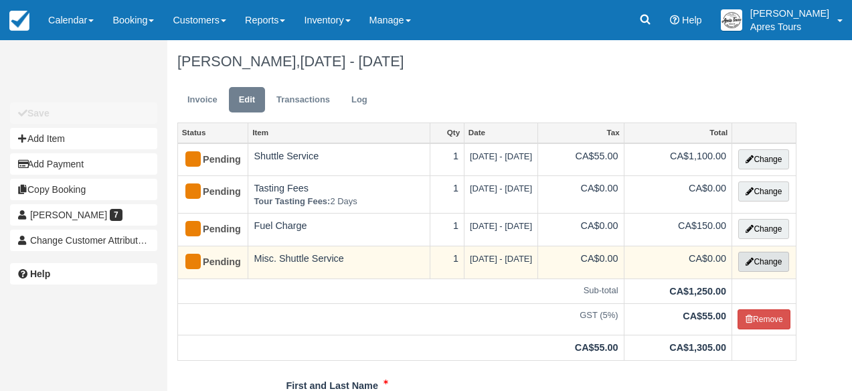
click at [775, 261] on button "Change" at bounding box center [763, 262] width 51 height 20
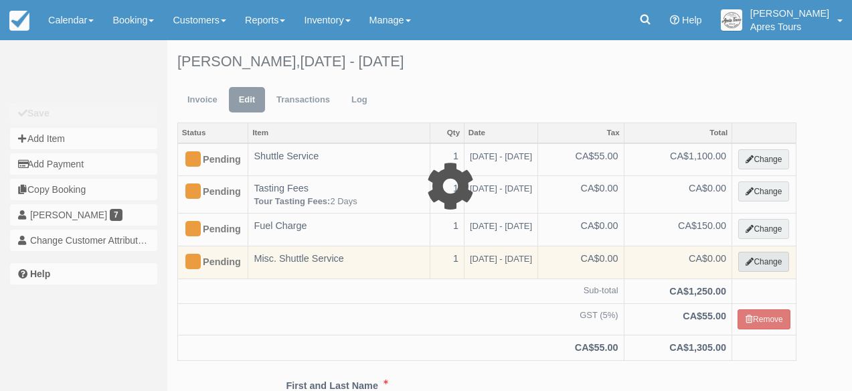
select select "4"
type input "0.00"
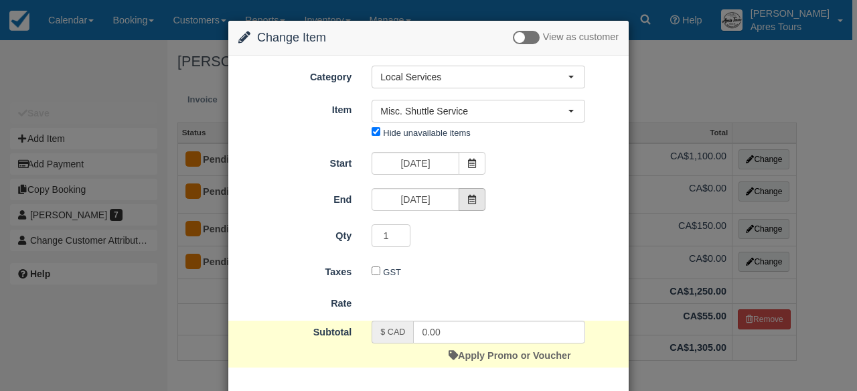
click at [475, 200] on span at bounding box center [472, 199] width 27 height 23
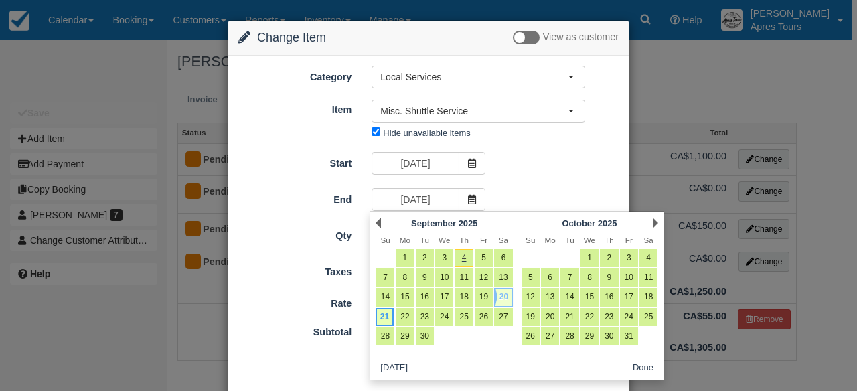
click at [507, 290] on link "20" at bounding box center [503, 297] width 18 height 18
type input "[DATE]"
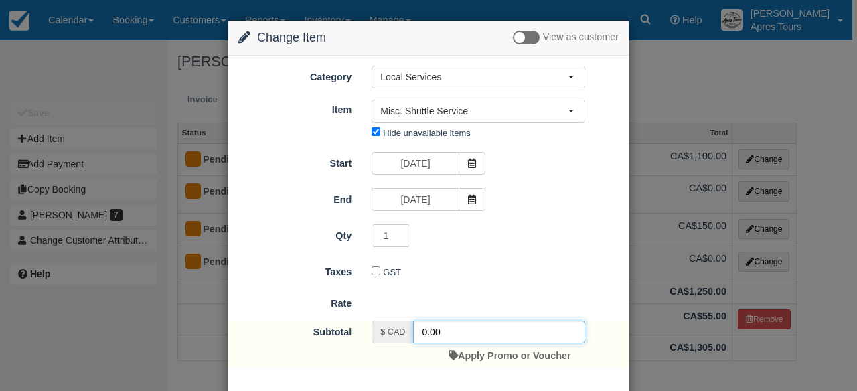
click at [418, 329] on input "0.00" at bounding box center [499, 332] width 172 height 23
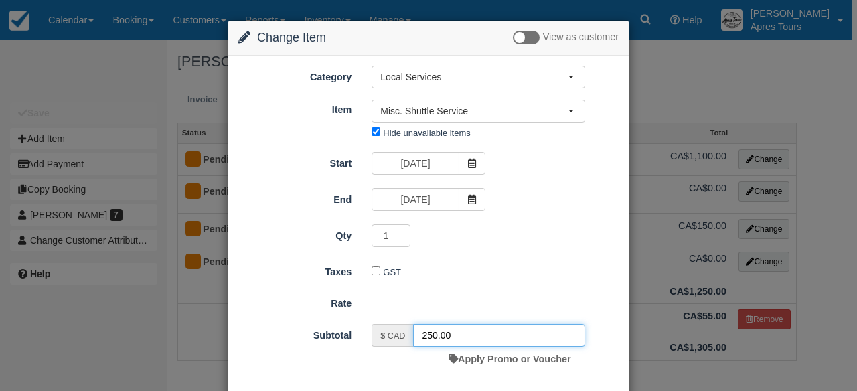
scroll to position [68, 0]
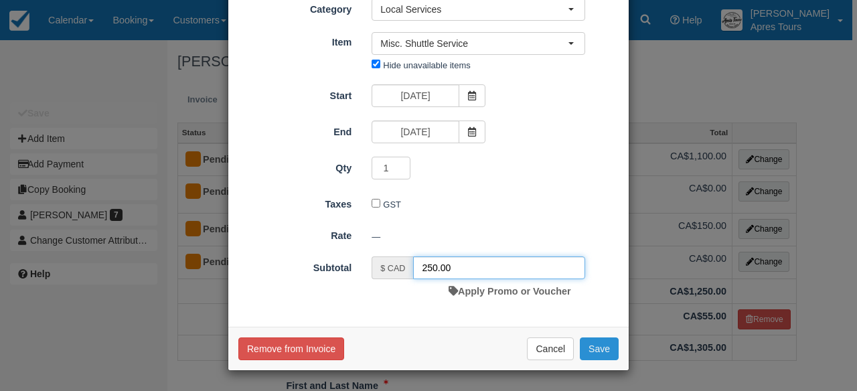
type input "250.00"
click at [609, 347] on button "Save" at bounding box center [599, 348] width 39 height 23
checkbox input "false"
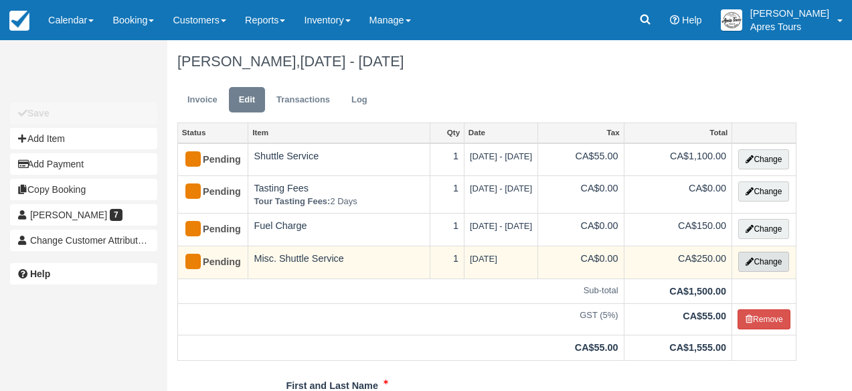
click at [755, 267] on button "Change" at bounding box center [763, 262] width 51 height 20
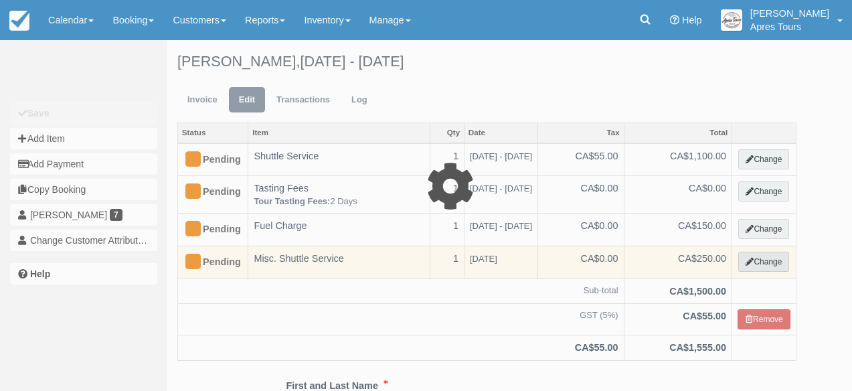
select select "4"
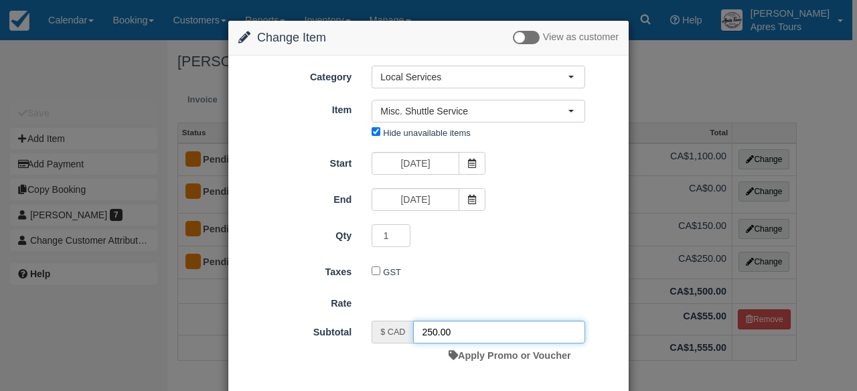
click at [430, 331] on input "250.00" at bounding box center [499, 332] width 172 height 23
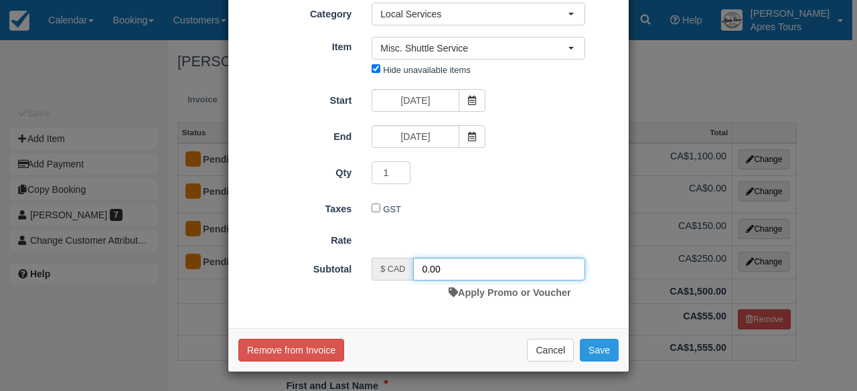
scroll to position [64, 0]
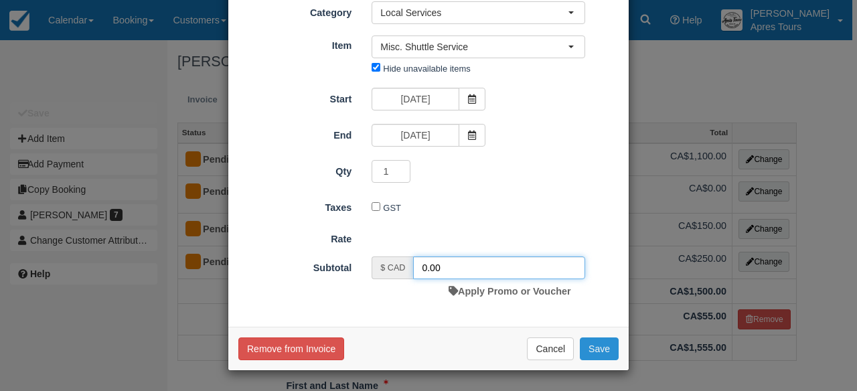
type input "0.00"
click at [603, 351] on button "Save" at bounding box center [599, 348] width 39 height 23
checkbox input "false"
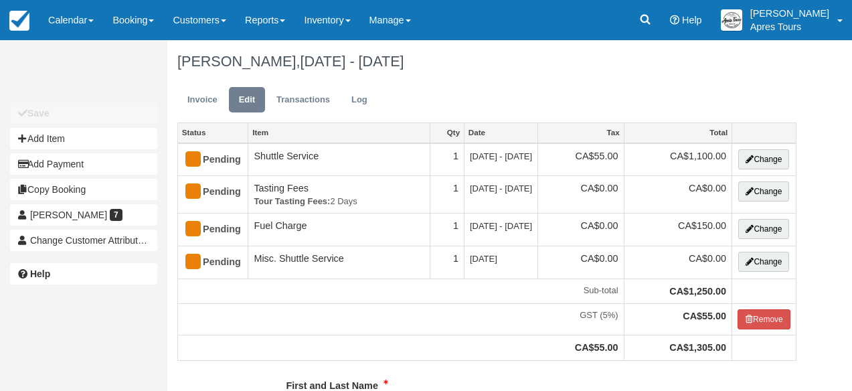
type input "[PHONE_NUMBER]"
click at [23, 25] on img at bounding box center [19, 21] width 20 height 20
